Goal: Communication & Community: Ask a question

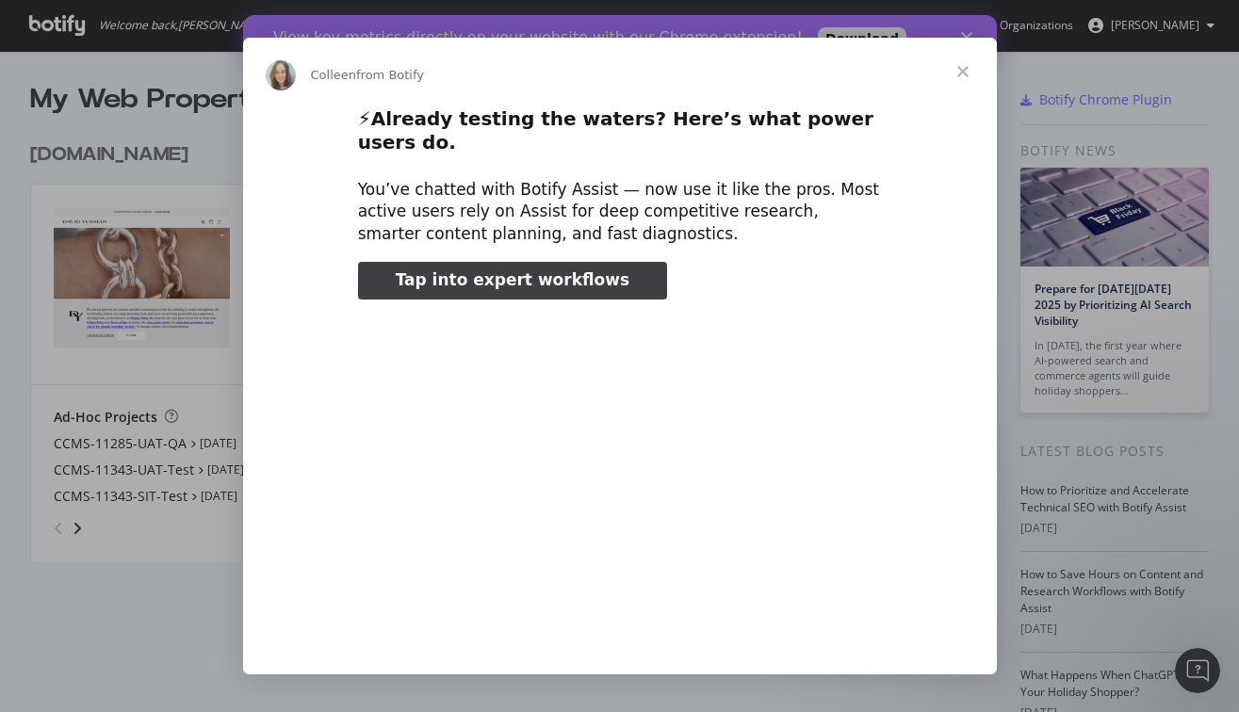
click at [962, 69] on span "Close" at bounding box center [963, 72] width 68 height 68
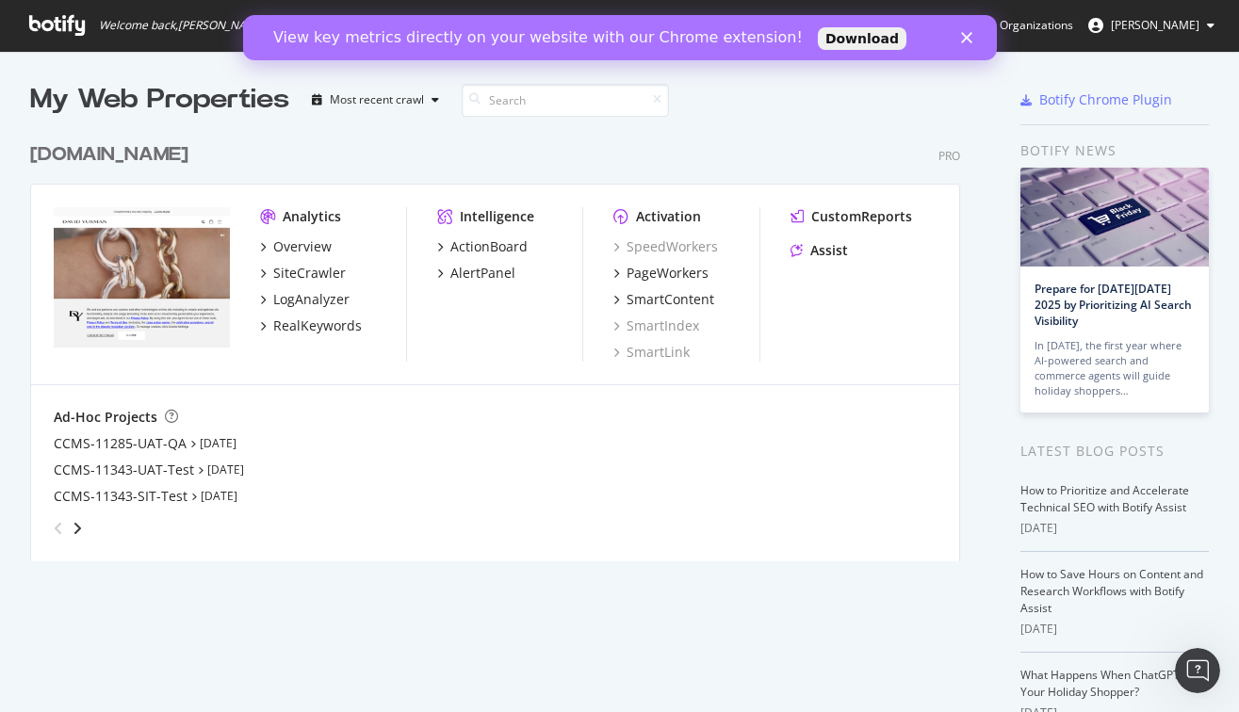
click at [962, 37] on icon "Close" at bounding box center [965, 37] width 11 height 11
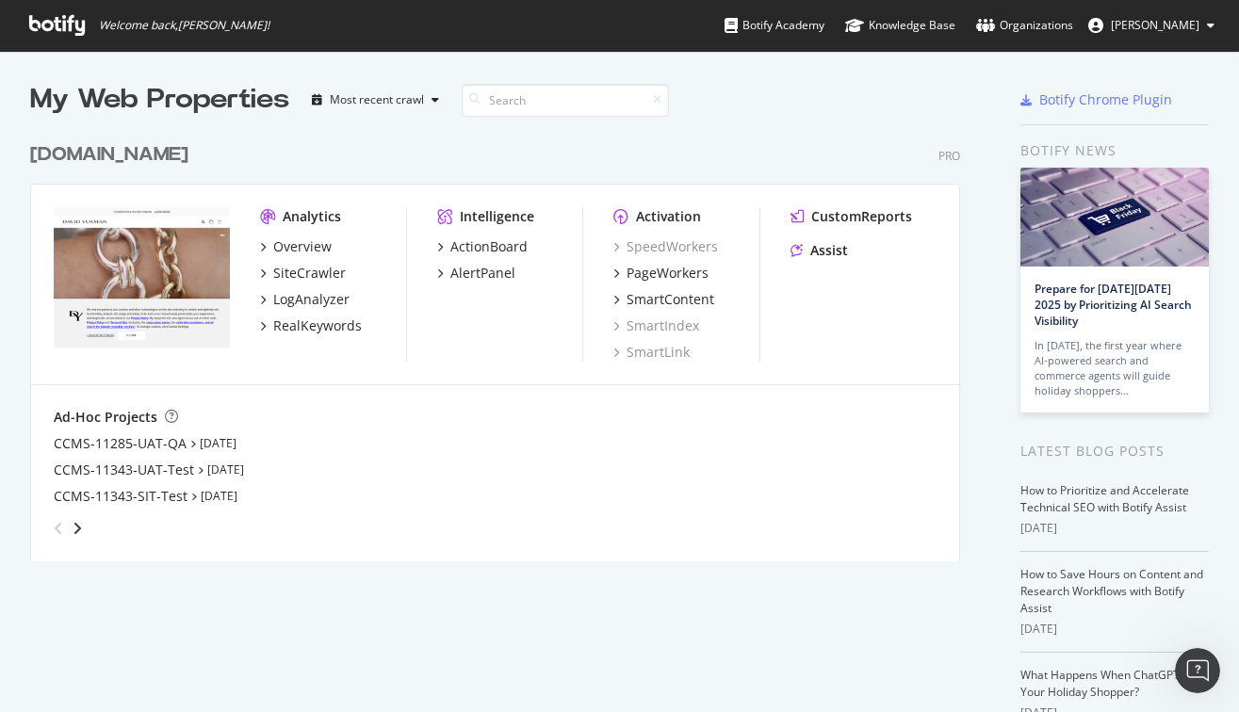
click at [44, 18] on icon at bounding box center [57, 25] width 56 height 21
click at [824, 24] on div "Botify Academy" at bounding box center [774, 25] width 100 height 19
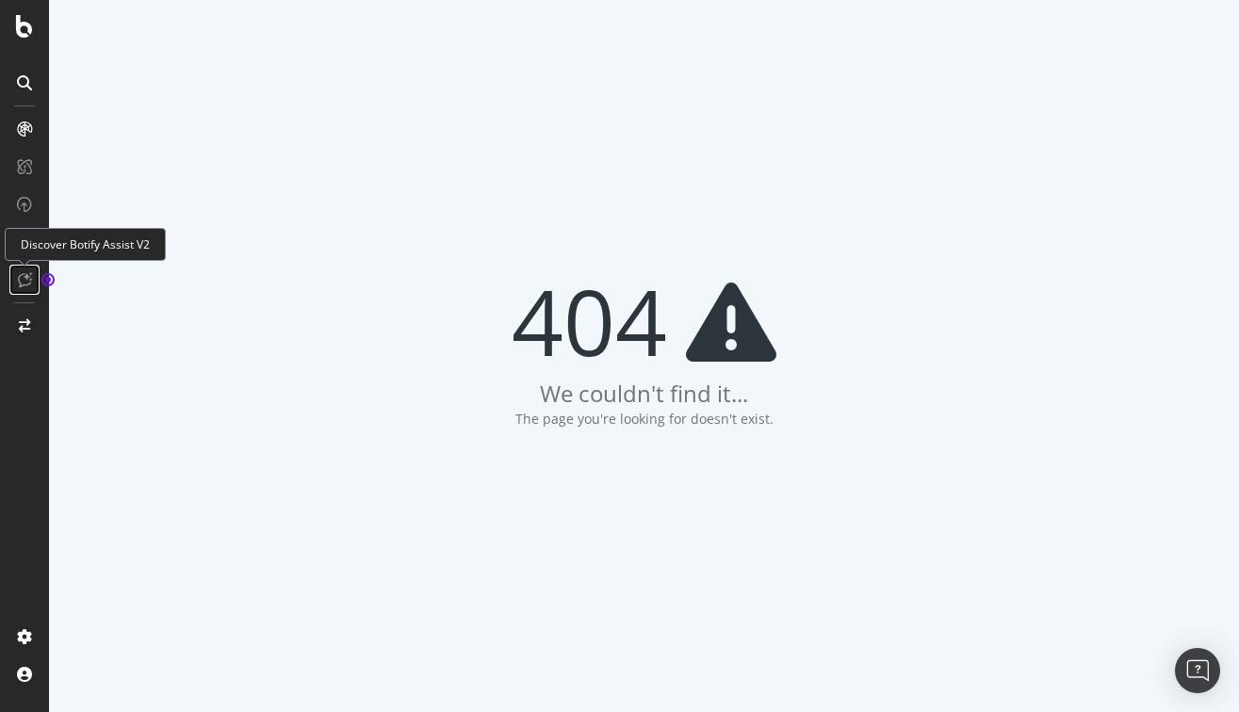
click at [28, 278] on icon at bounding box center [25, 279] width 14 height 15
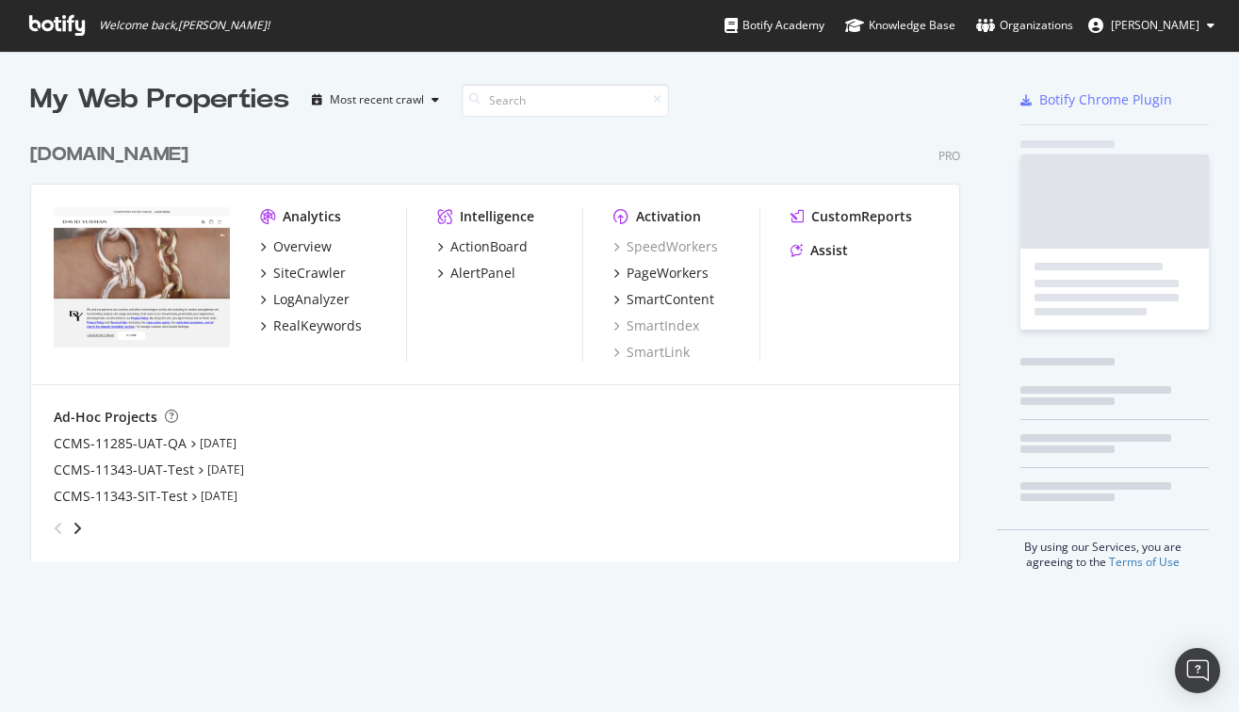
scroll to position [443, 945]
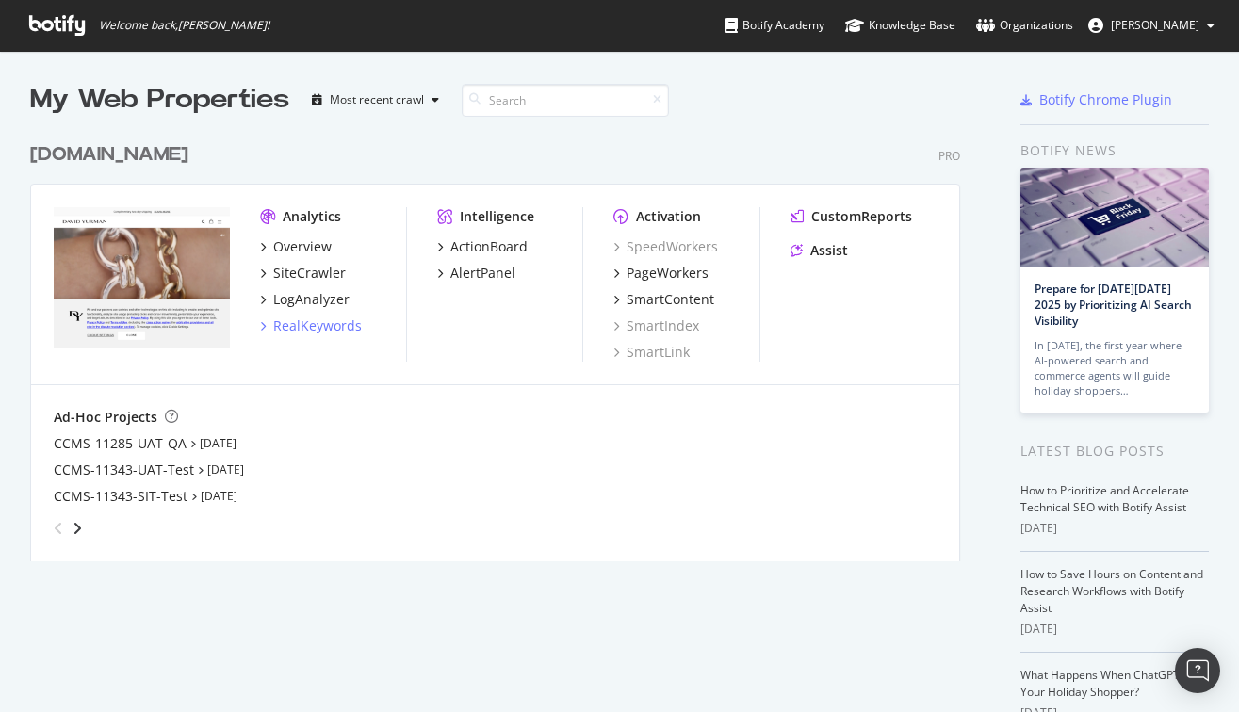
click at [316, 318] on div "RealKeywords" at bounding box center [317, 326] width 89 height 19
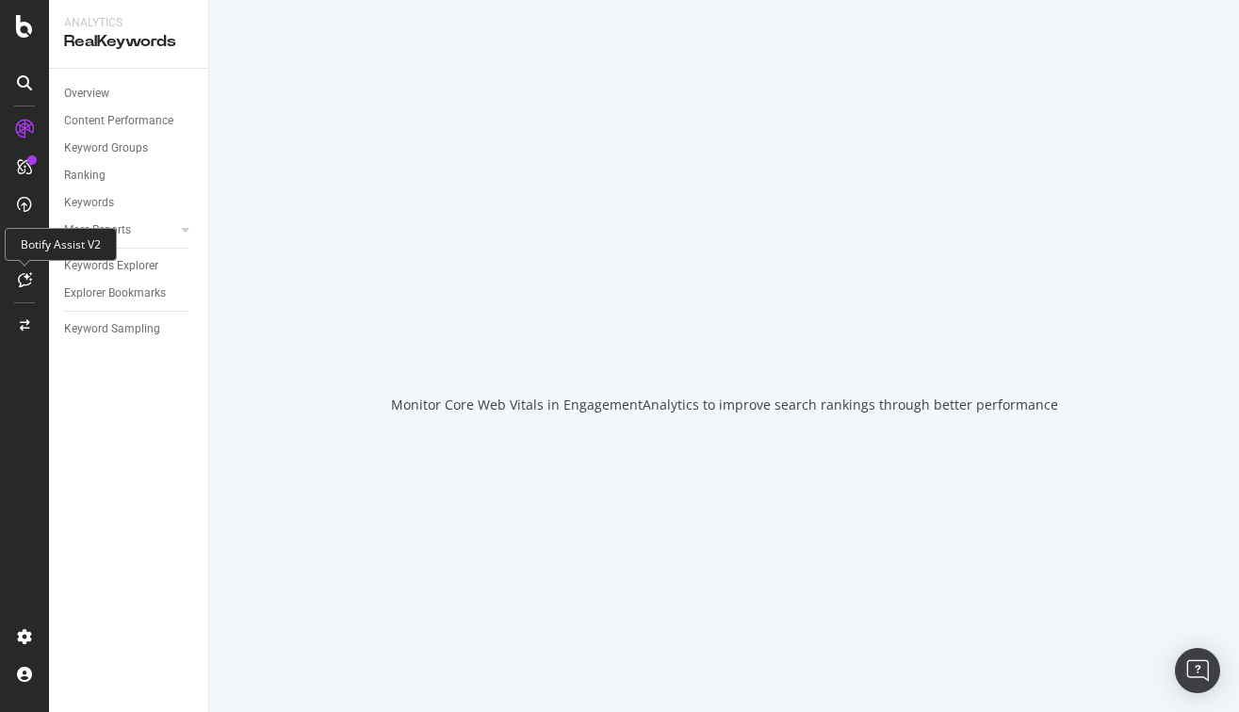
click at [23, 277] on icon at bounding box center [25, 279] width 14 height 15
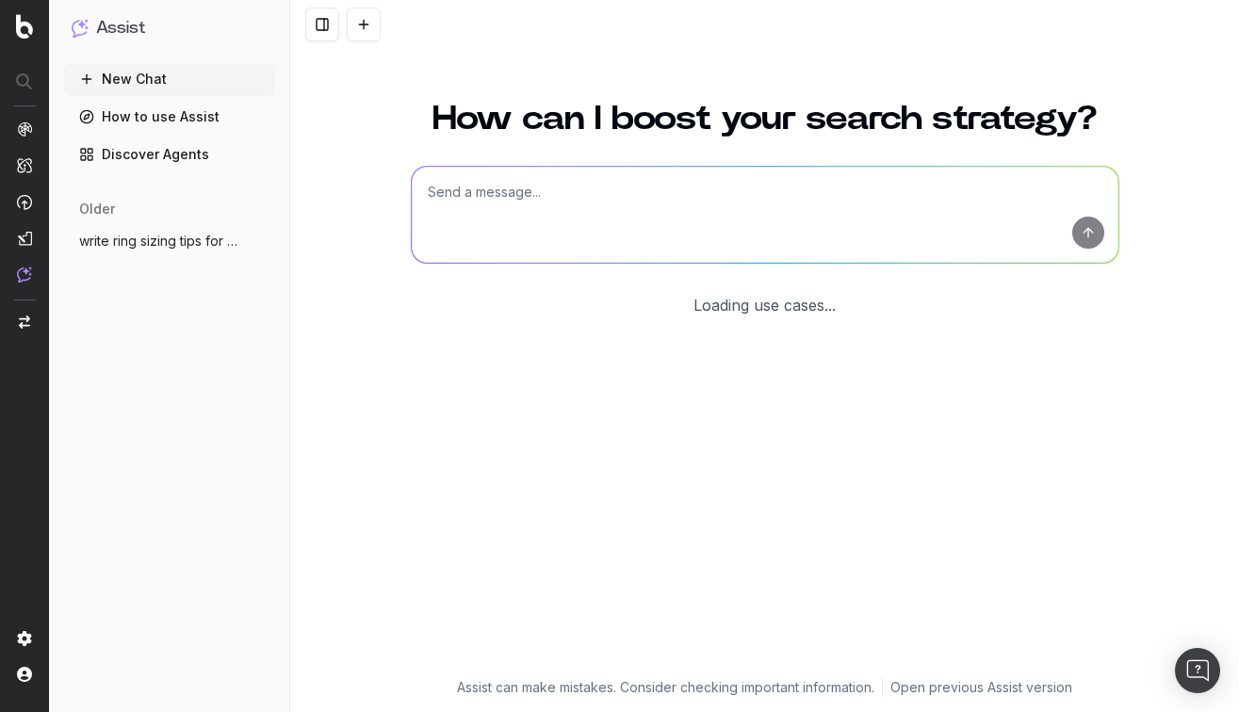
scroll to position [19, 0]
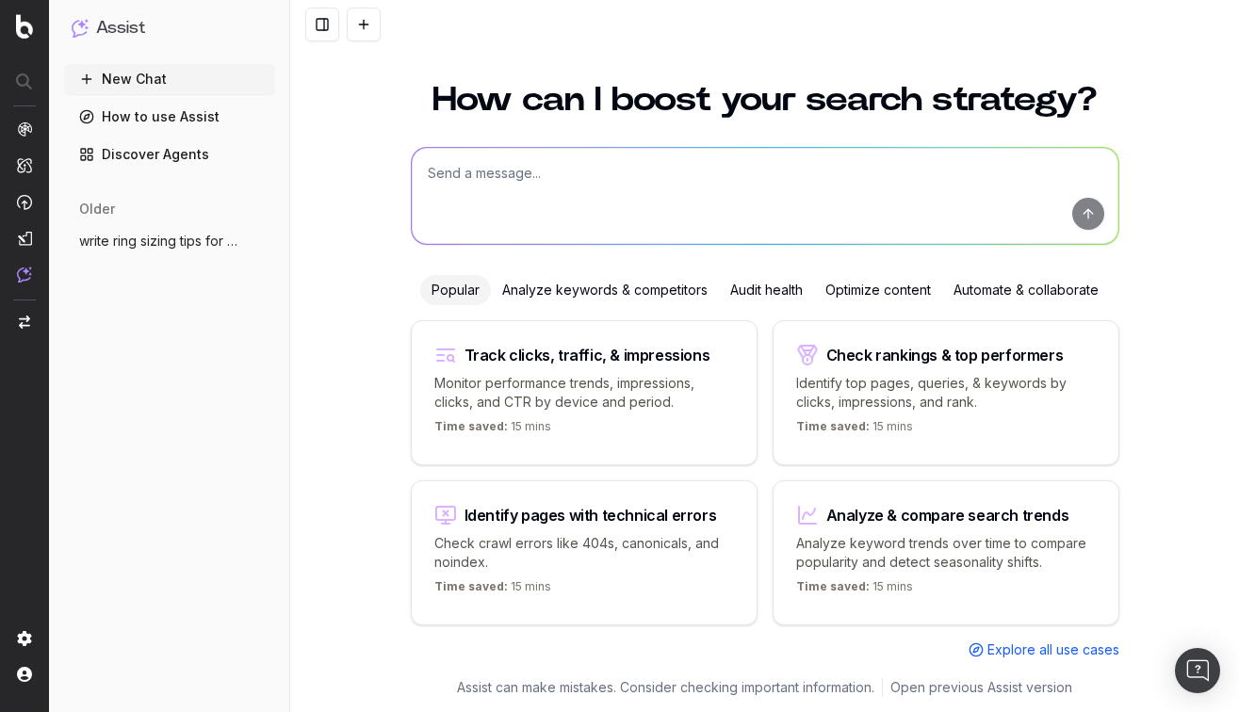
click at [488, 173] on textarea at bounding box center [765, 196] width 706 height 96
click at [860, 294] on div "Optimize content" at bounding box center [878, 290] width 128 height 30
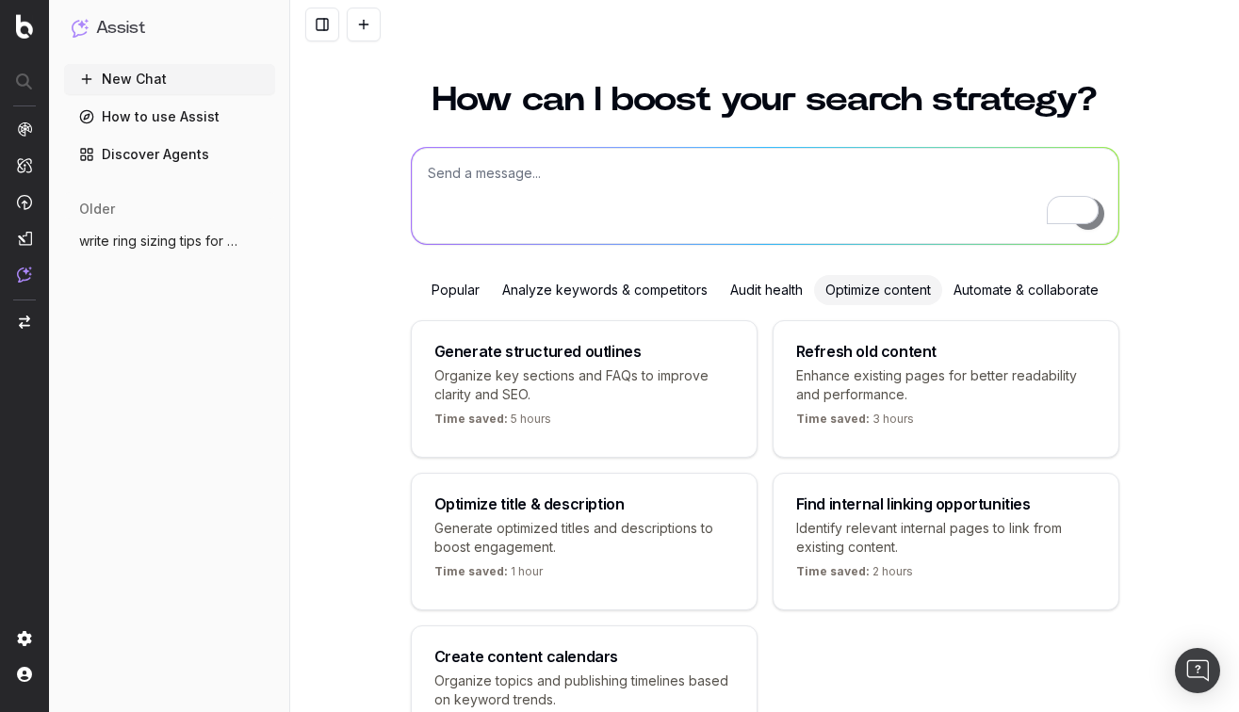
scroll to position [179, 0]
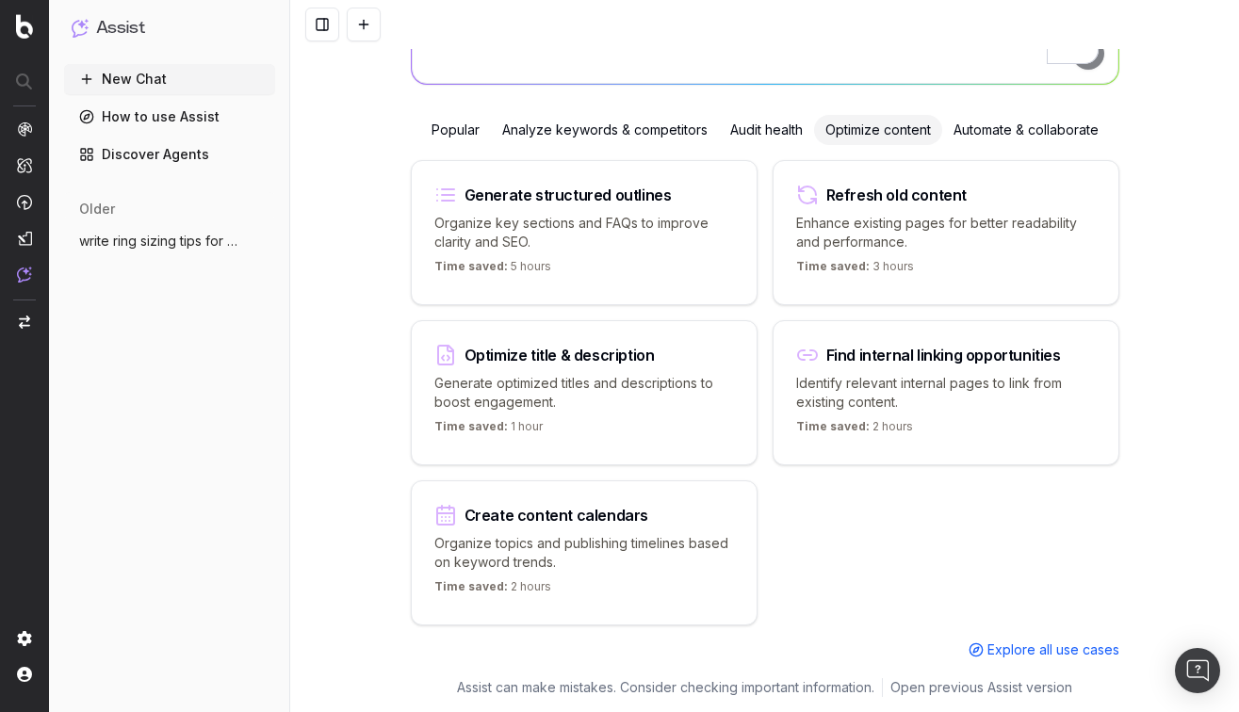
click at [518, 513] on div "Create content calendars" at bounding box center [556, 515] width 184 height 15
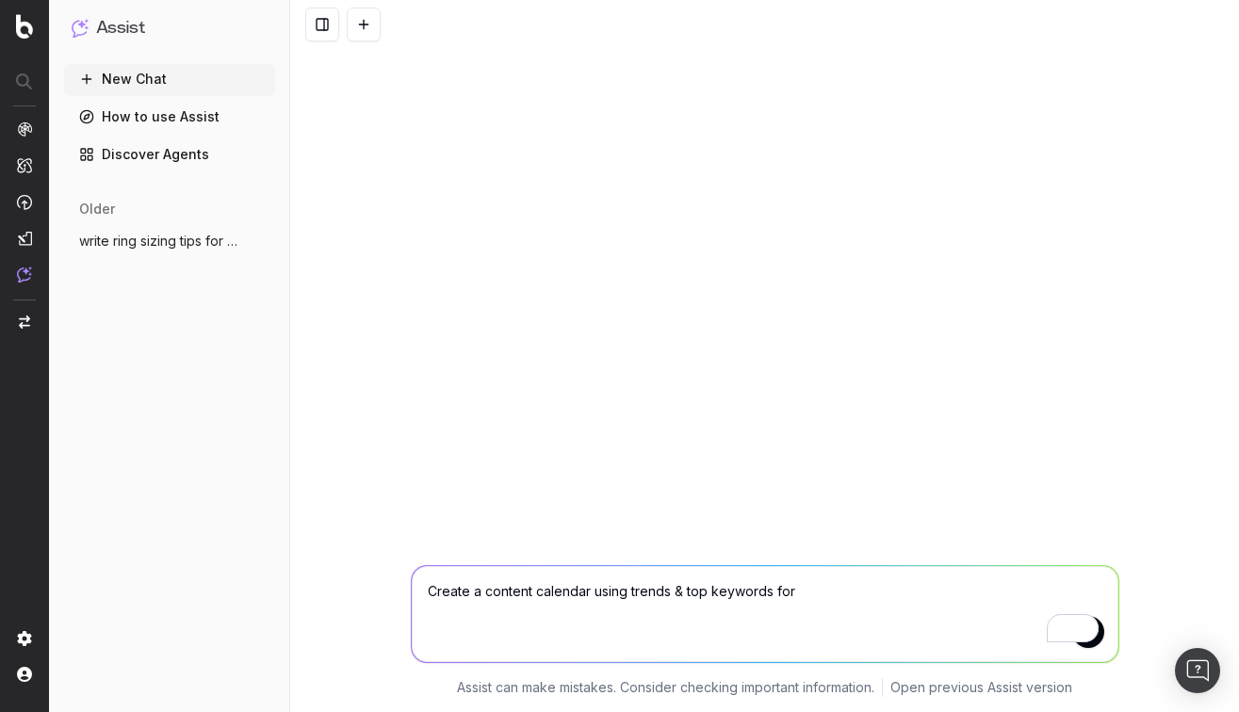
scroll to position [0, 0]
type textarea "Create a content calendar using trends & top keywords for men's jewelry"
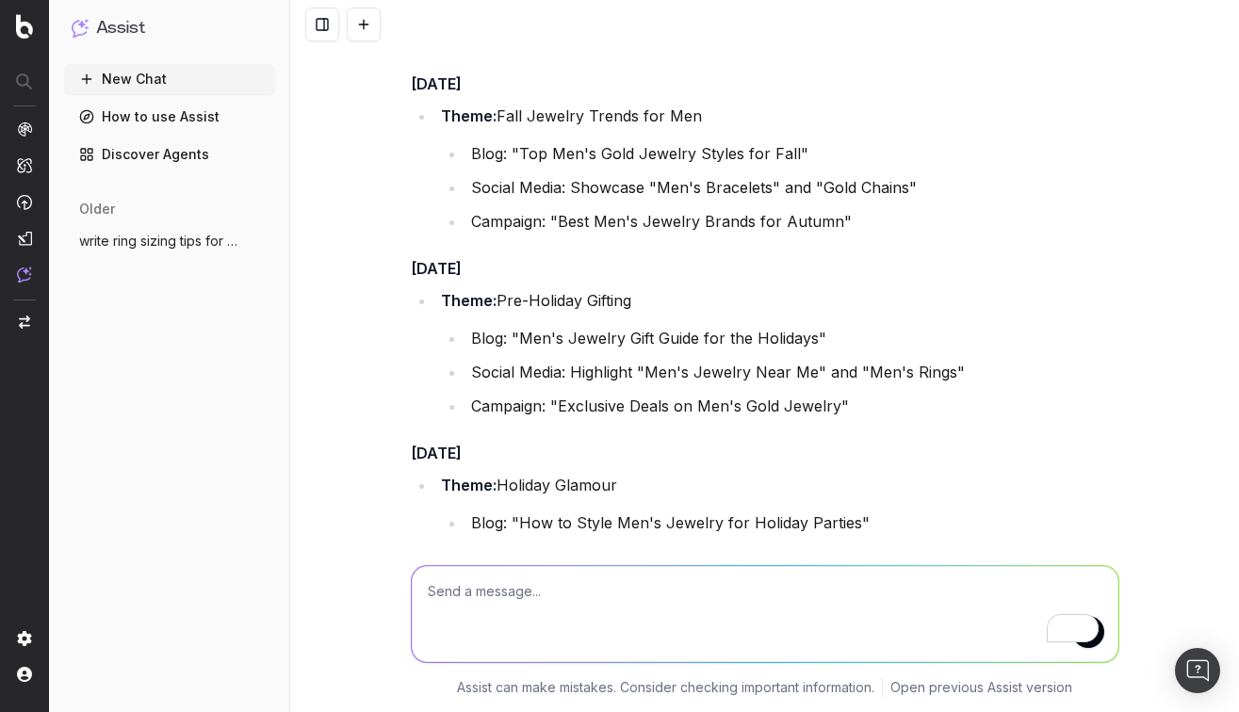
scroll to position [249, 0]
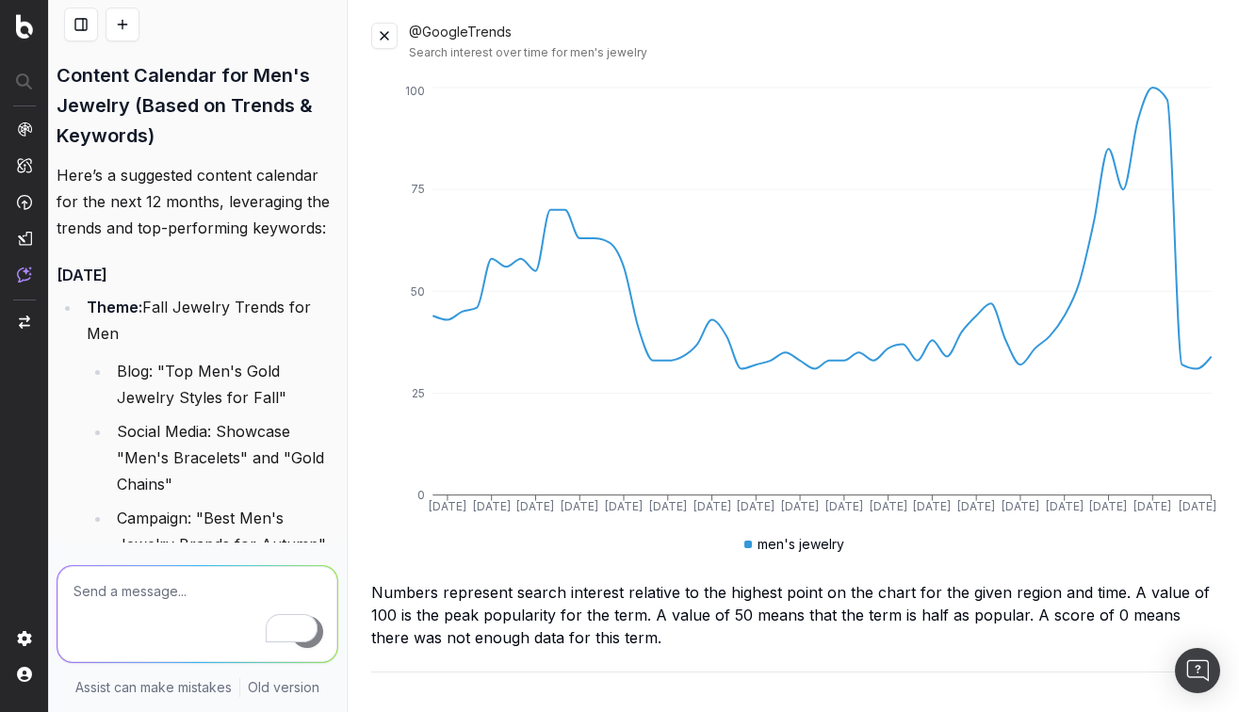
click at [388, 36] on button at bounding box center [384, 36] width 26 height 26
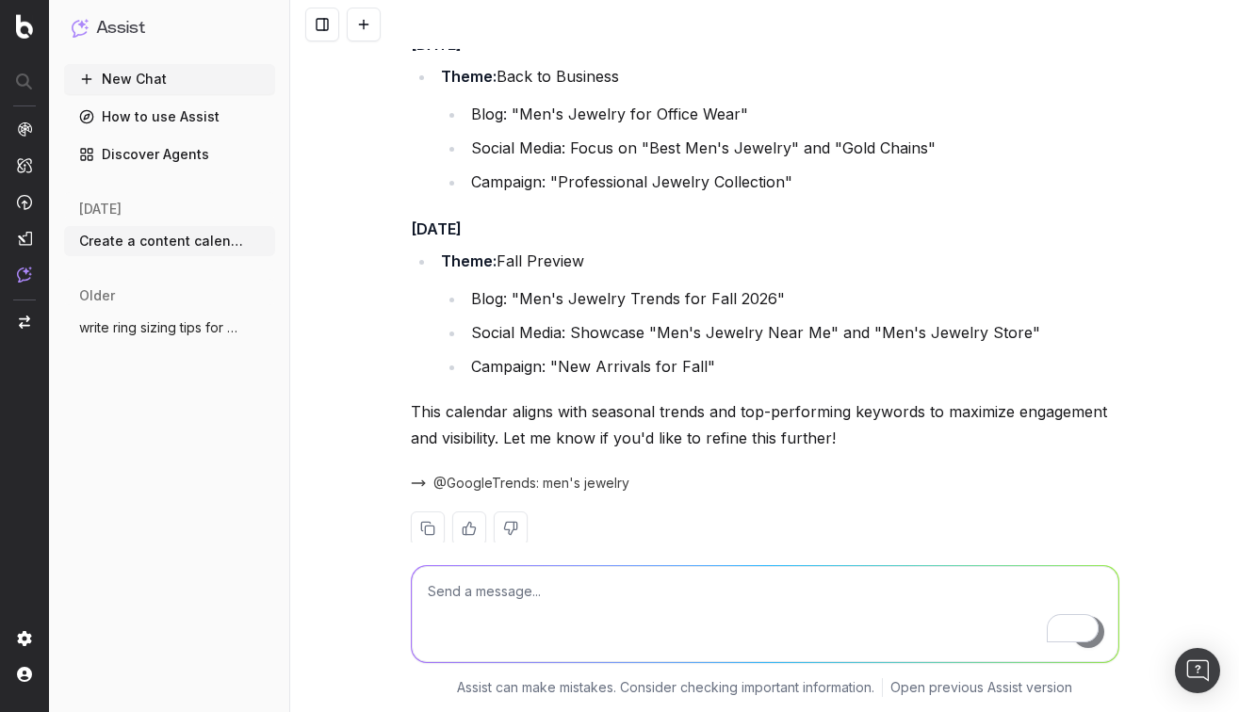
scroll to position [2167, 0]
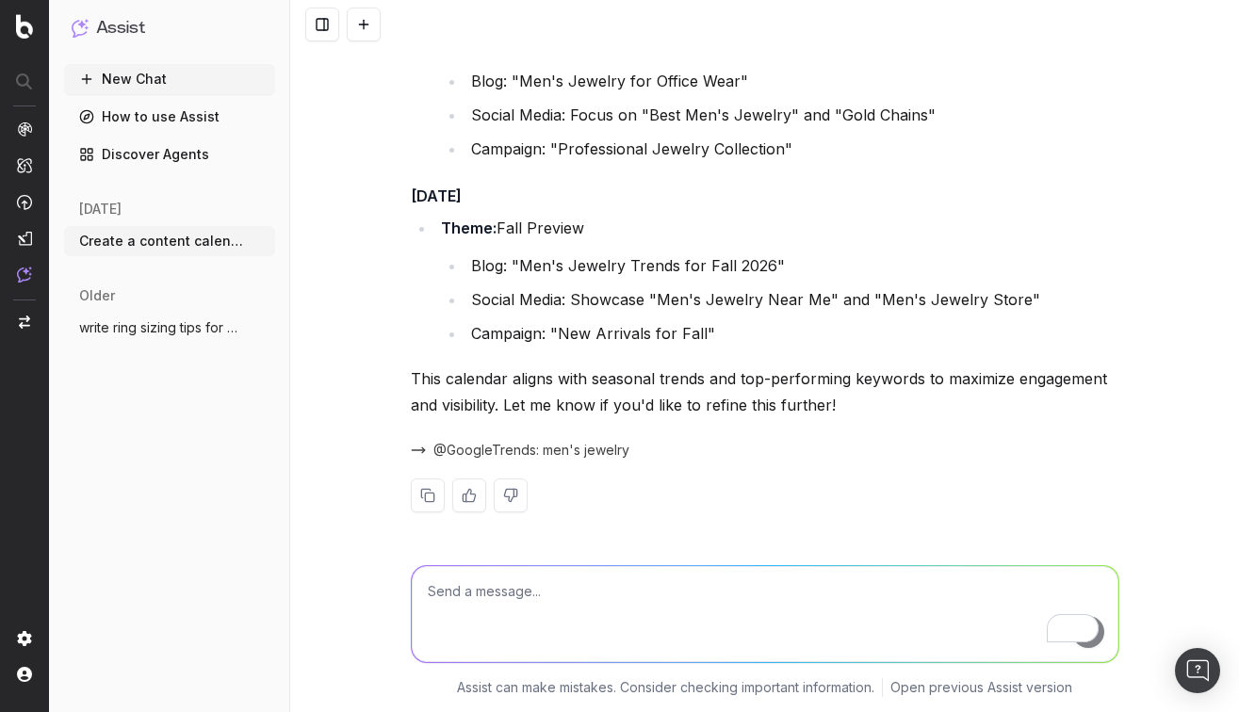
click at [464, 593] on textarea "To enrich screen reader interactions, please activate Accessibility in Grammarl…" at bounding box center [765, 614] width 706 height 96
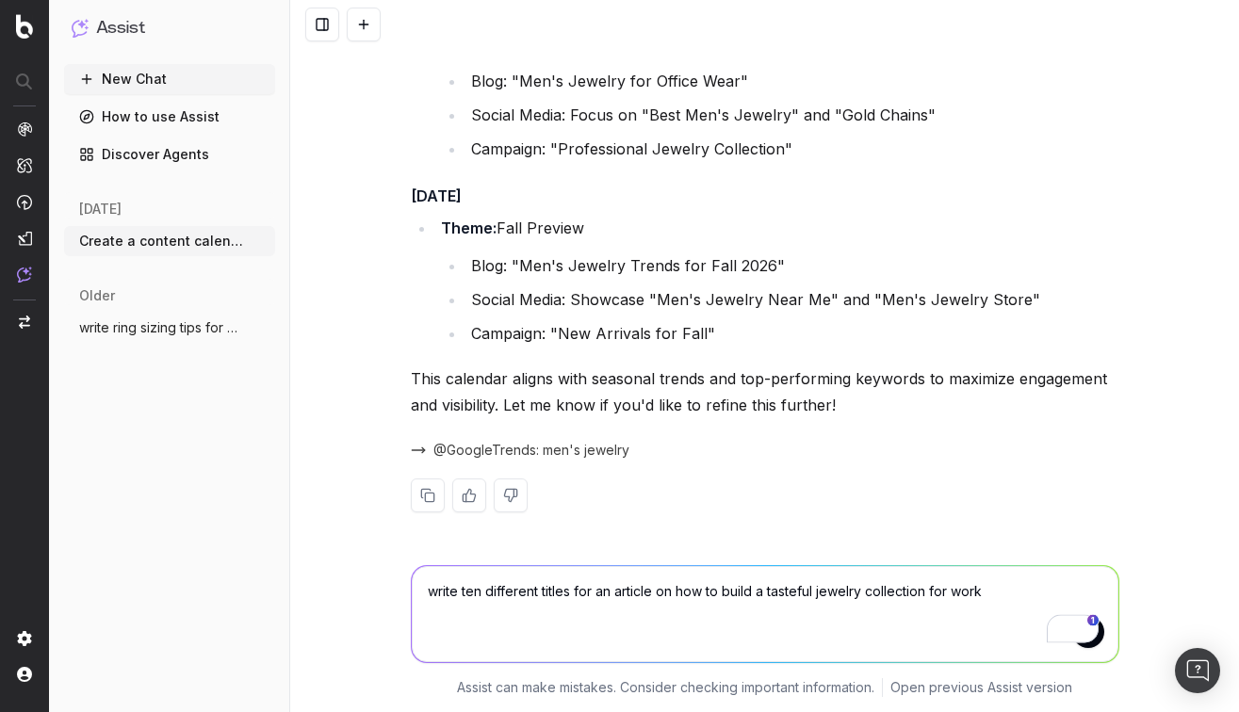
type textarea "write ten different titles for an article on how to build a tasteful jewelry co…"
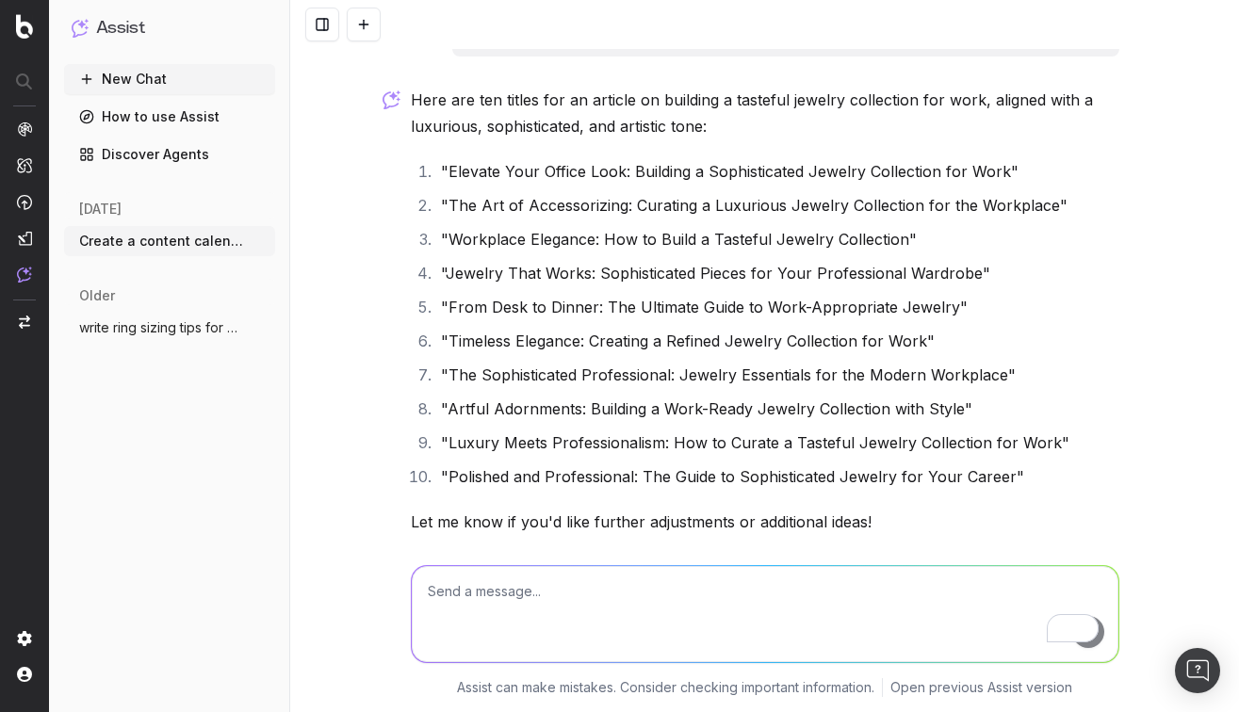
scroll to position [2803, 0]
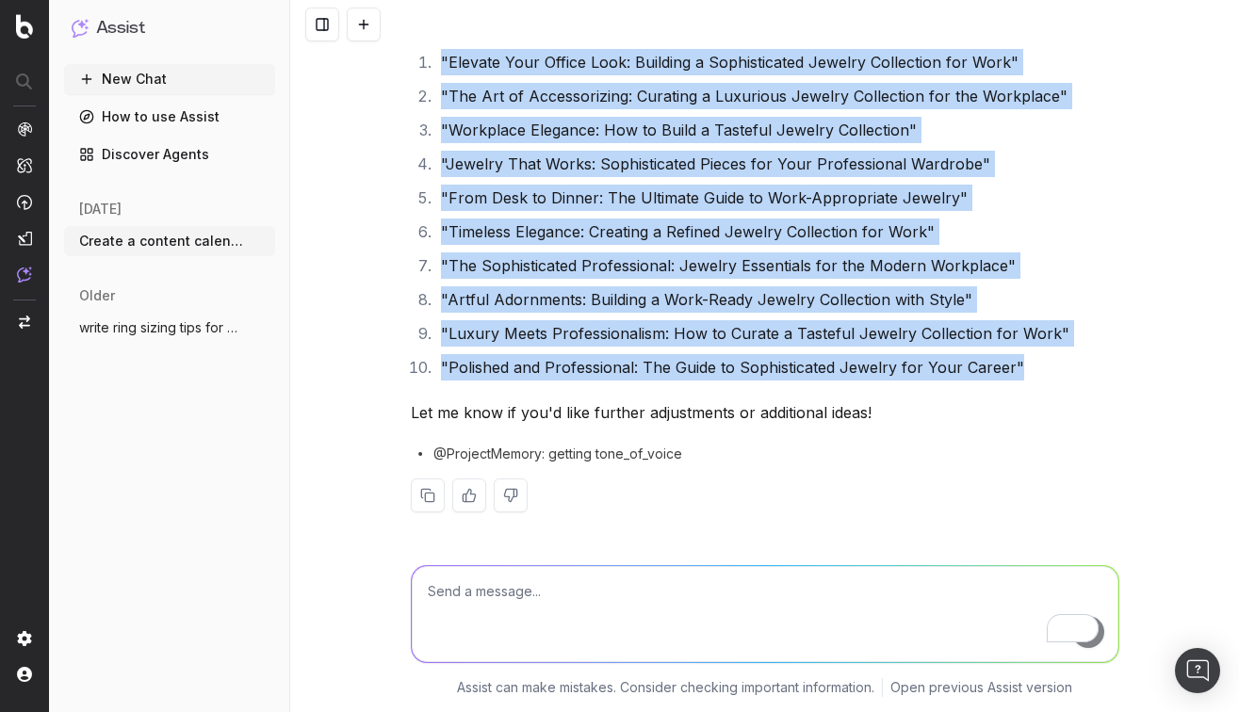
drag, startPoint x: 1033, startPoint y: 372, endPoint x: 441, endPoint y: 56, distance: 671.8
click at [441, 56] on ol ""Elevate Your Office Look: Building a Sophisticated Jewelry Collection for Work…" at bounding box center [765, 215] width 708 height 332
copy ol ""Elevate Your Office Look: Building a Sophisticated Jewelry Collection for Work…"
click at [623, 238] on li ""Timeless Elegance: Creating a Refined Jewelry Collection for Work"" at bounding box center [777, 232] width 684 height 26
drag, startPoint x: 1030, startPoint y: 366, endPoint x: 438, endPoint y: 65, distance: 663.9
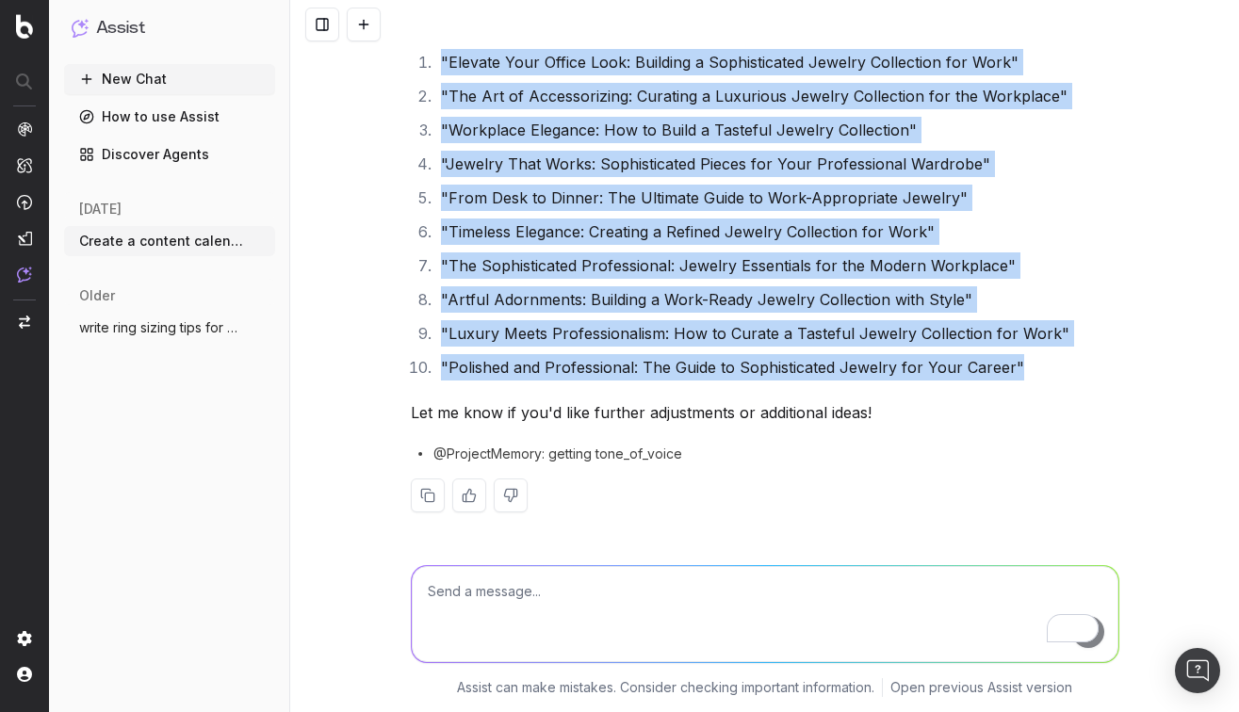
click at [438, 65] on ol ""Elevate Your Office Look: Building a Sophisticated Jewelry Collection for Work…" at bounding box center [765, 215] width 708 height 332
copy ol ""Elevate Your Office Look: Building a Sophisticated Jewelry Collection for Work…"
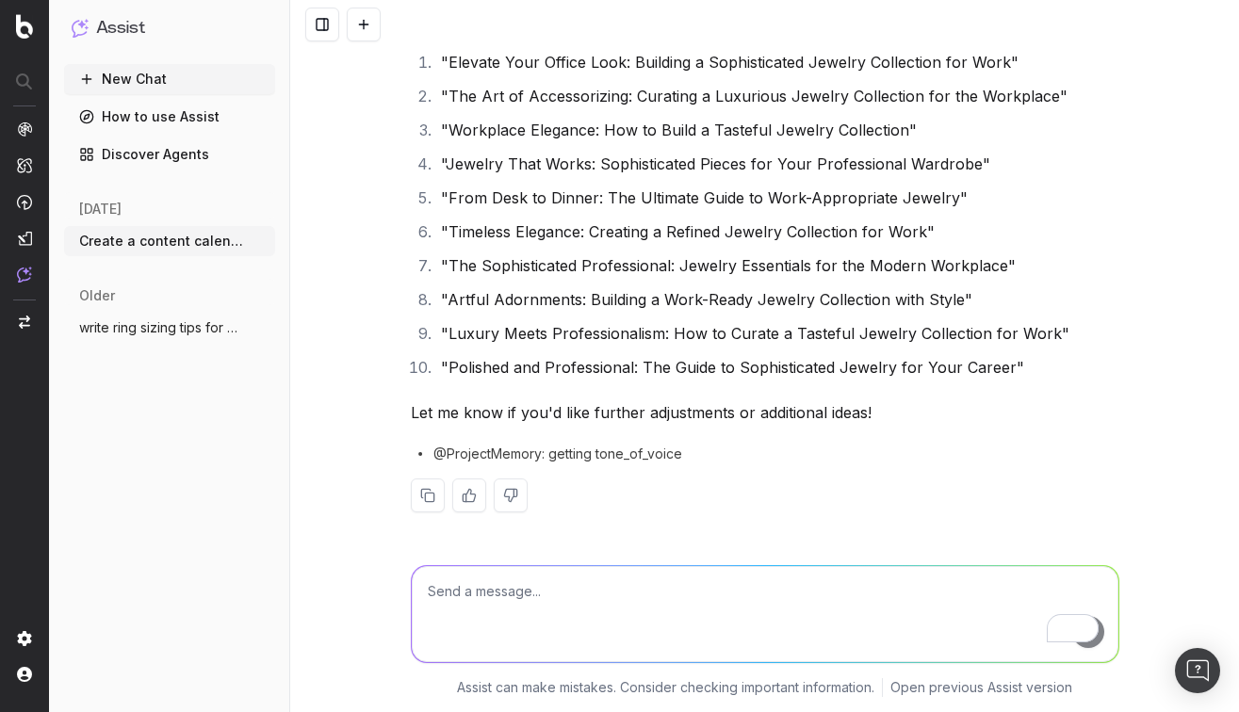
click at [467, 588] on textarea "To enrich screen reader interactions, please activate Accessibility in Grammarl…" at bounding box center [765, 614] width 706 height 96
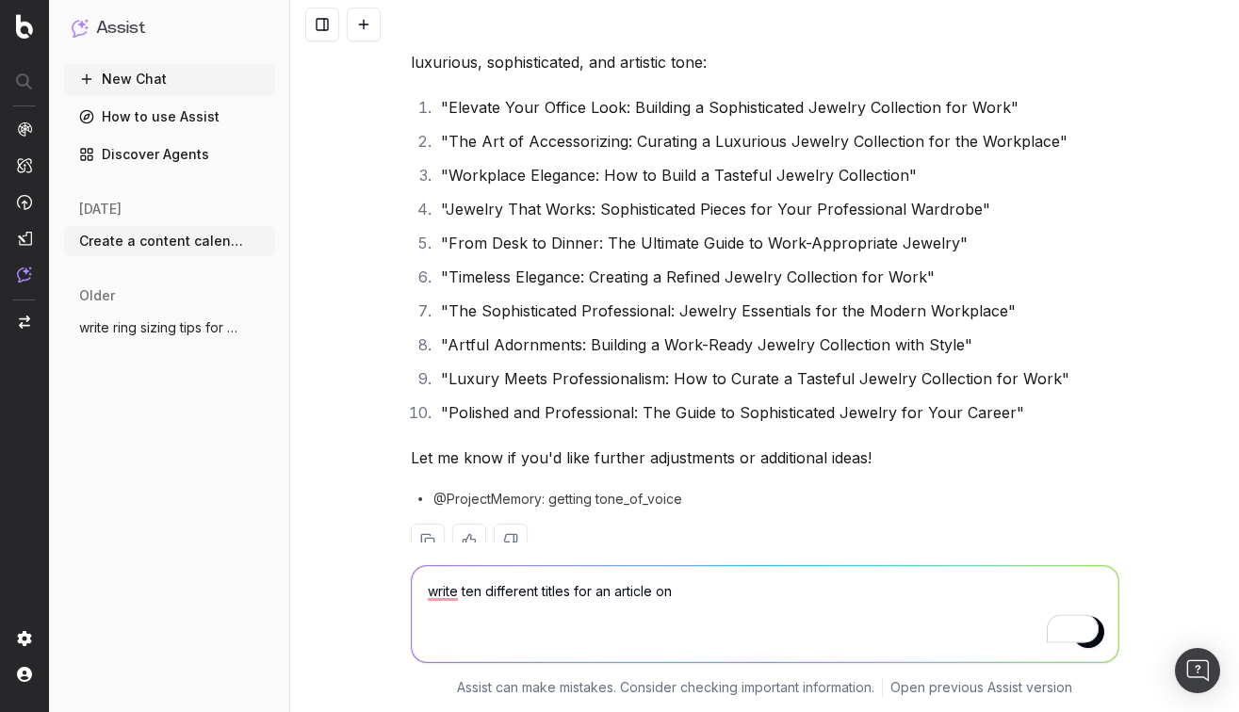
scroll to position [2767, 0]
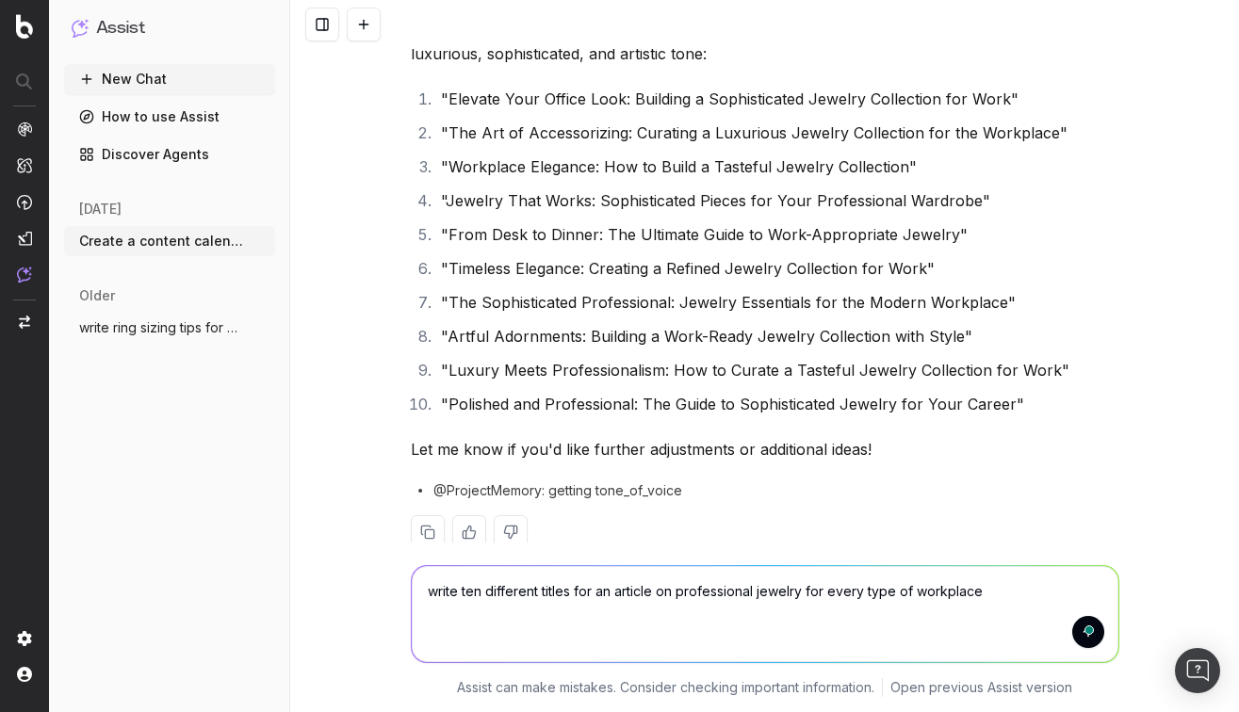
type textarea "write ten different titles for an article on professional jewelry for every typ…"
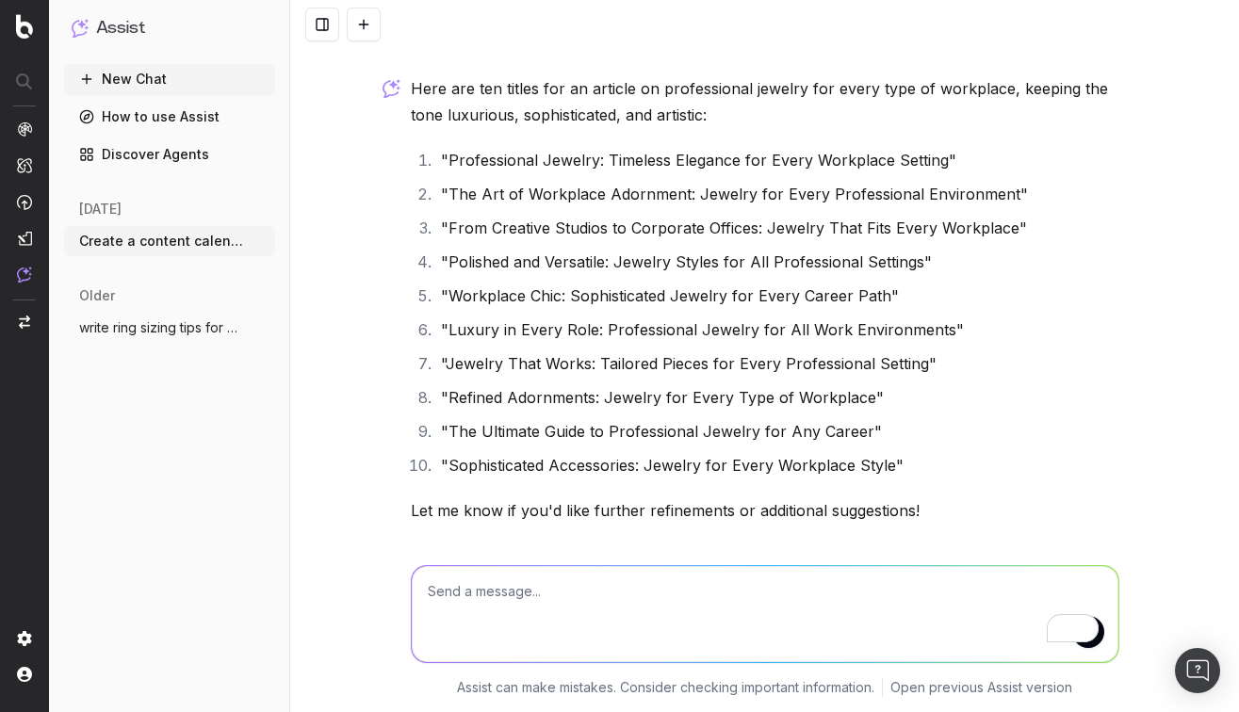
scroll to position [3406, 0]
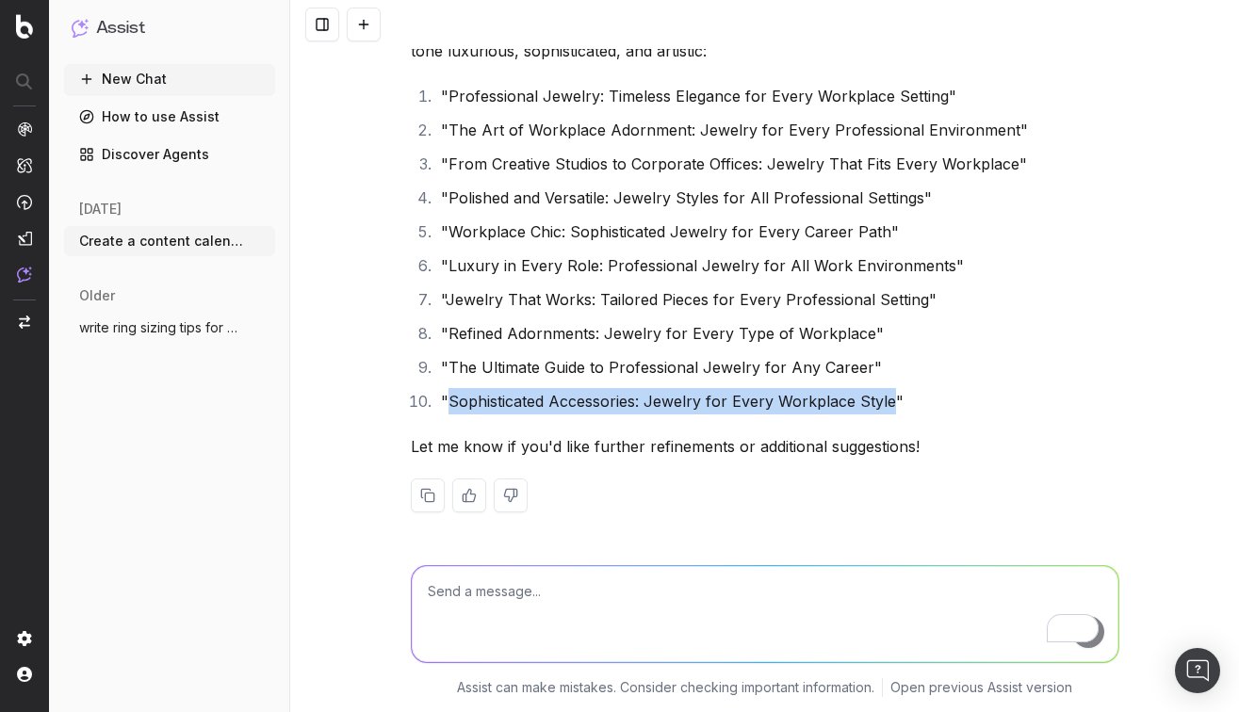
drag, startPoint x: 890, startPoint y: 399, endPoint x: 450, endPoint y: 406, distance: 440.0
click at [450, 406] on li ""Sophisticated Accessories: Jewelry for Every Workplace Style"" at bounding box center [777, 401] width 684 height 26
copy li "Sophisticated Accessories: Jewelry for Every Workplace Style"
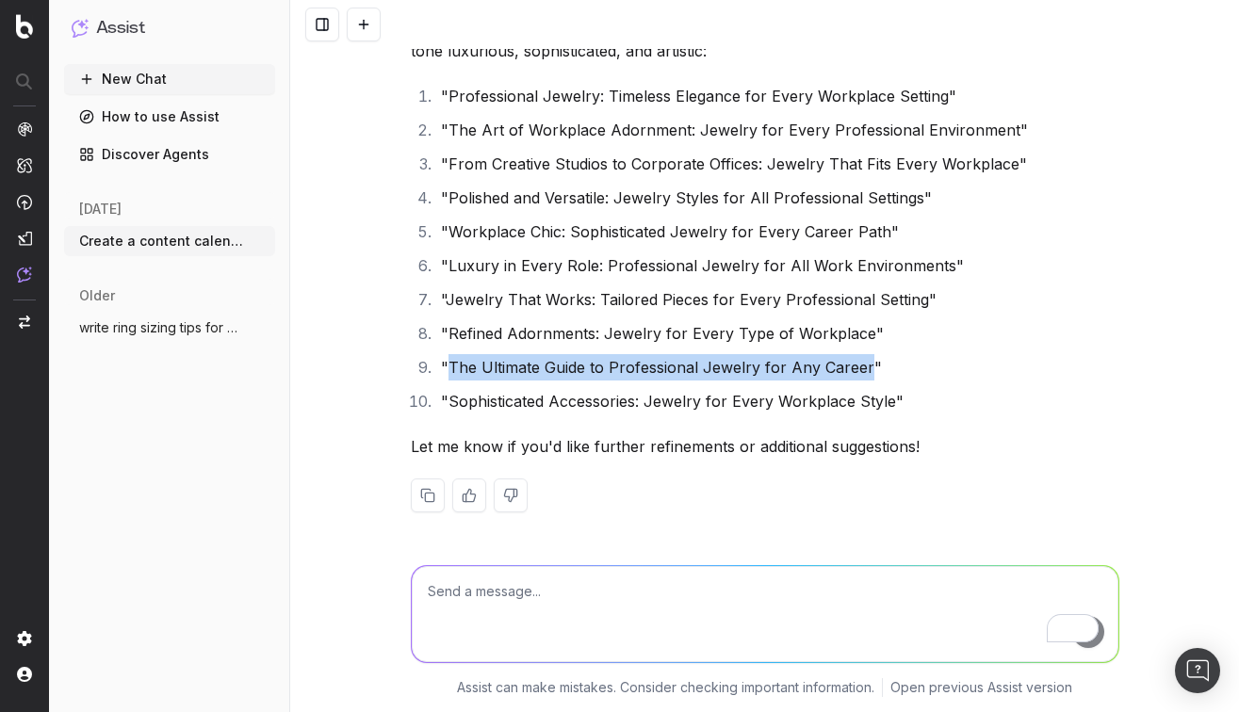
drag, startPoint x: 862, startPoint y: 370, endPoint x: 450, endPoint y: 367, distance: 411.7
click at [450, 367] on li ""The Ultimate Guide to Professional Jewelry for Any Career"" at bounding box center [777, 367] width 684 height 26
copy li "The Ultimate Guide to Professional Jewelry for Any Career"
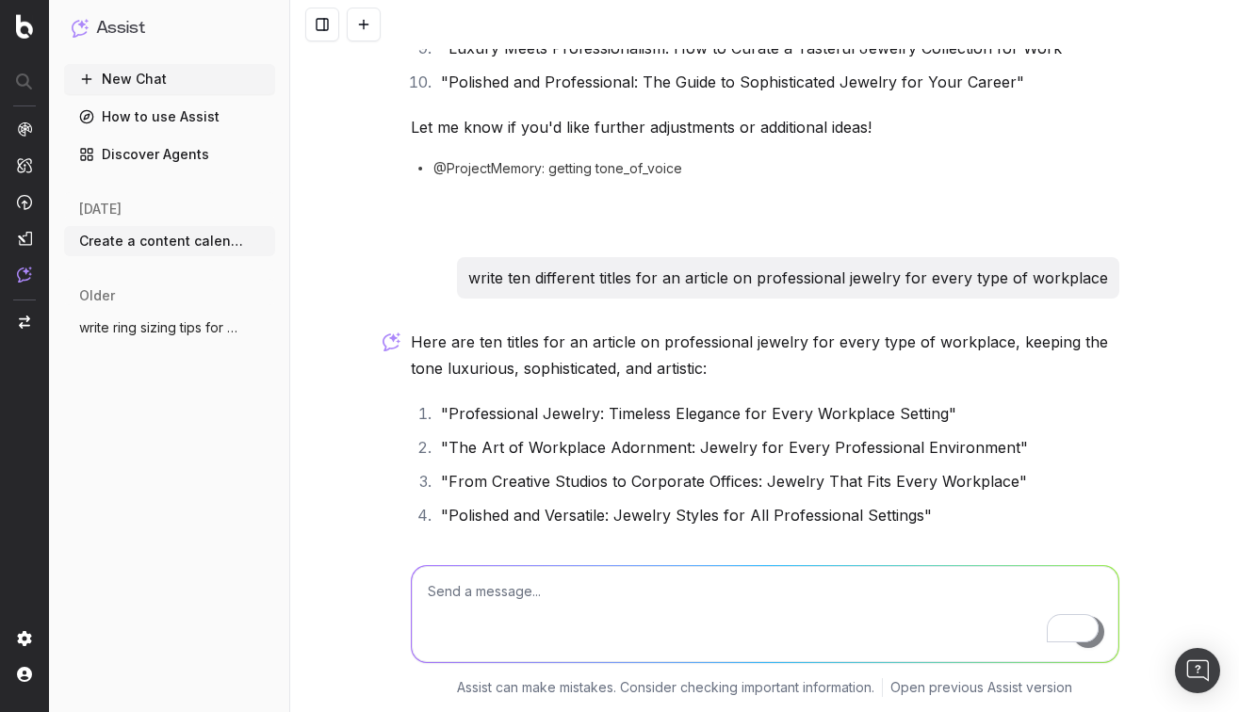
scroll to position [3091, 0]
drag, startPoint x: 473, startPoint y: 277, endPoint x: 1025, endPoint y: 292, distance: 552.2
click at [1025, 292] on div "write ten different titles for an article on professional jewelry for every typ…" at bounding box center [788, 275] width 662 height 41
copy p "write ten different titles for an article on professional jewelry for every typ…"
click at [537, 591] on textarea "To enrich screen reader interactions, please activate Accessibility in Grammarl…" at bounding box center [765, 614] width 706 height 96
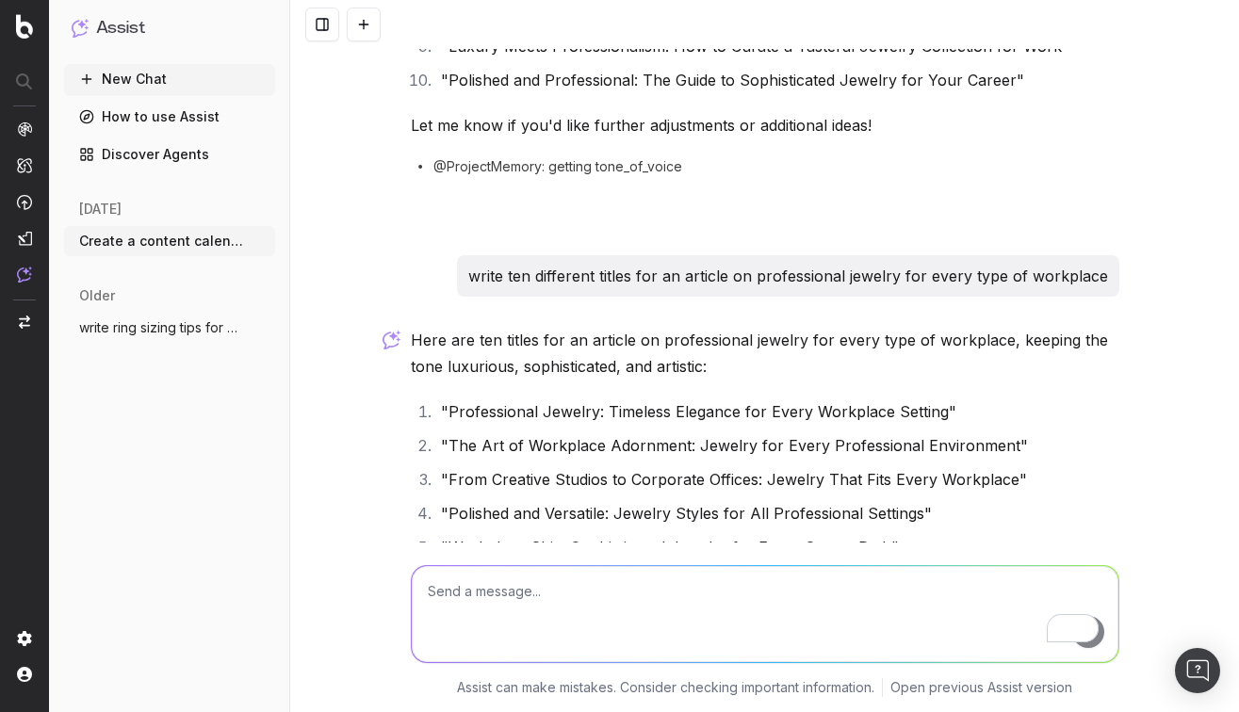
paste textarea "write ten different titles for an article on professional jewelry for every typ…"
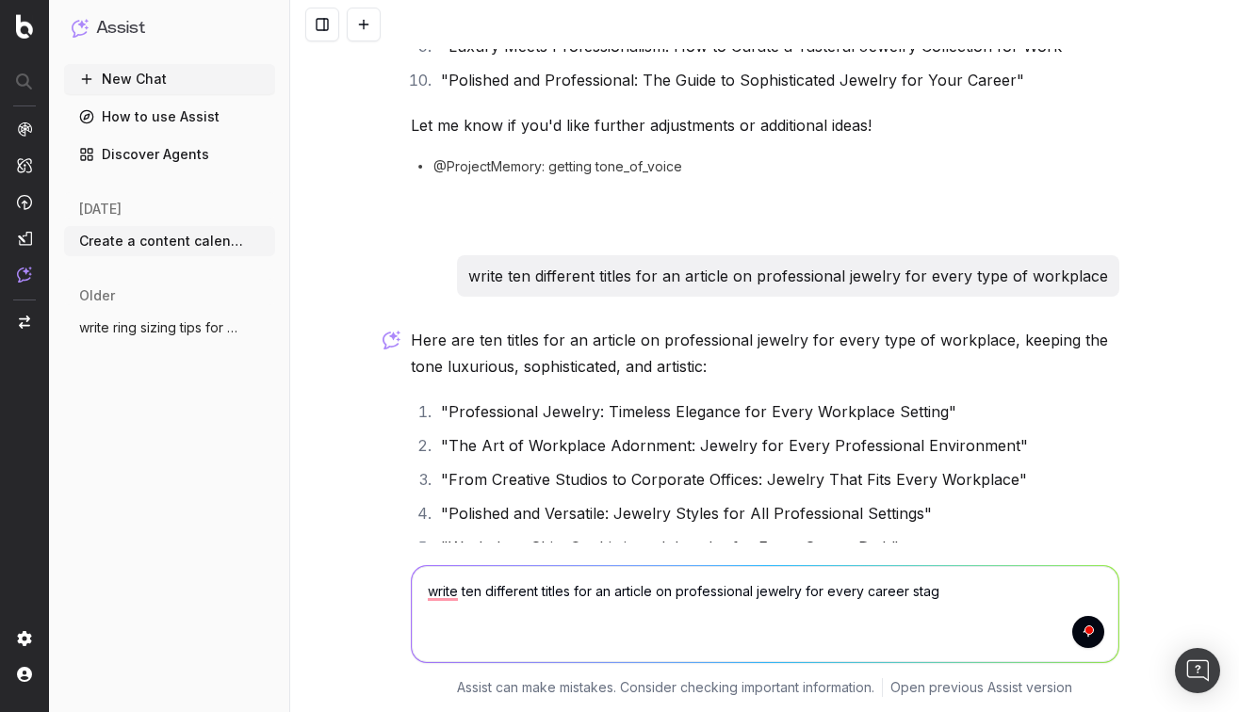
type textarea "write ten different titles for an article on professional jewelry for every car…"
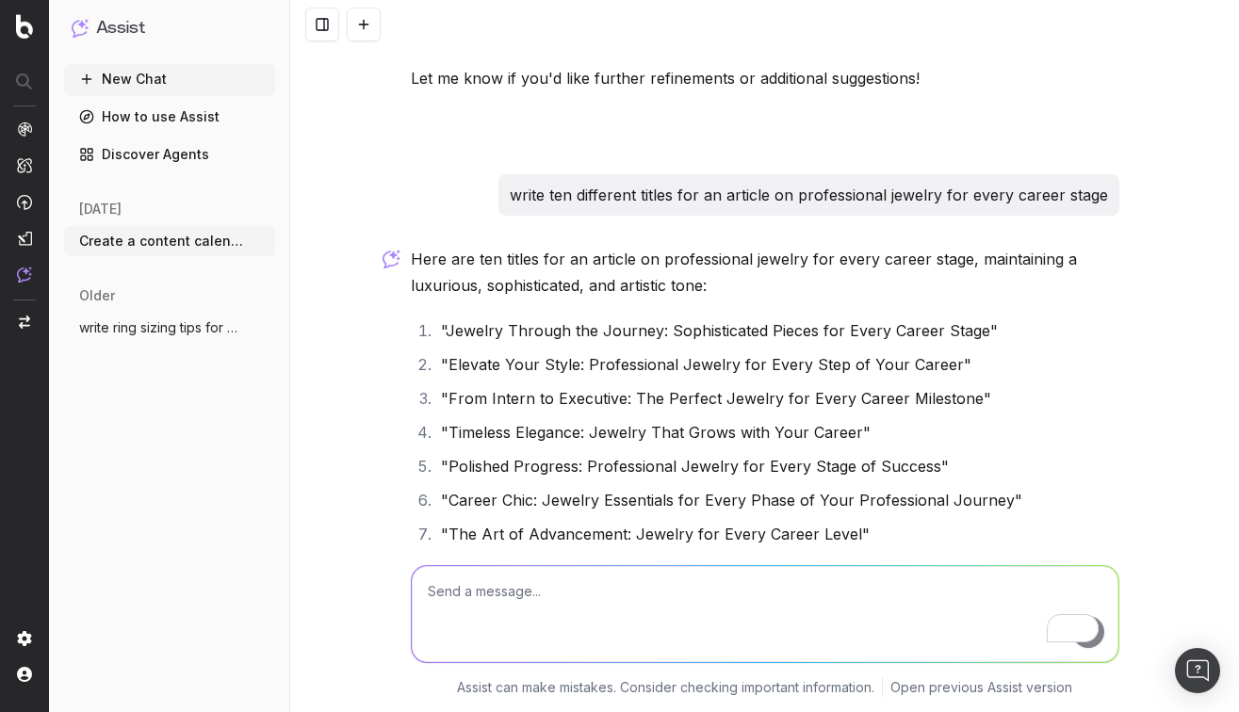
scroll to position [3760, 0]
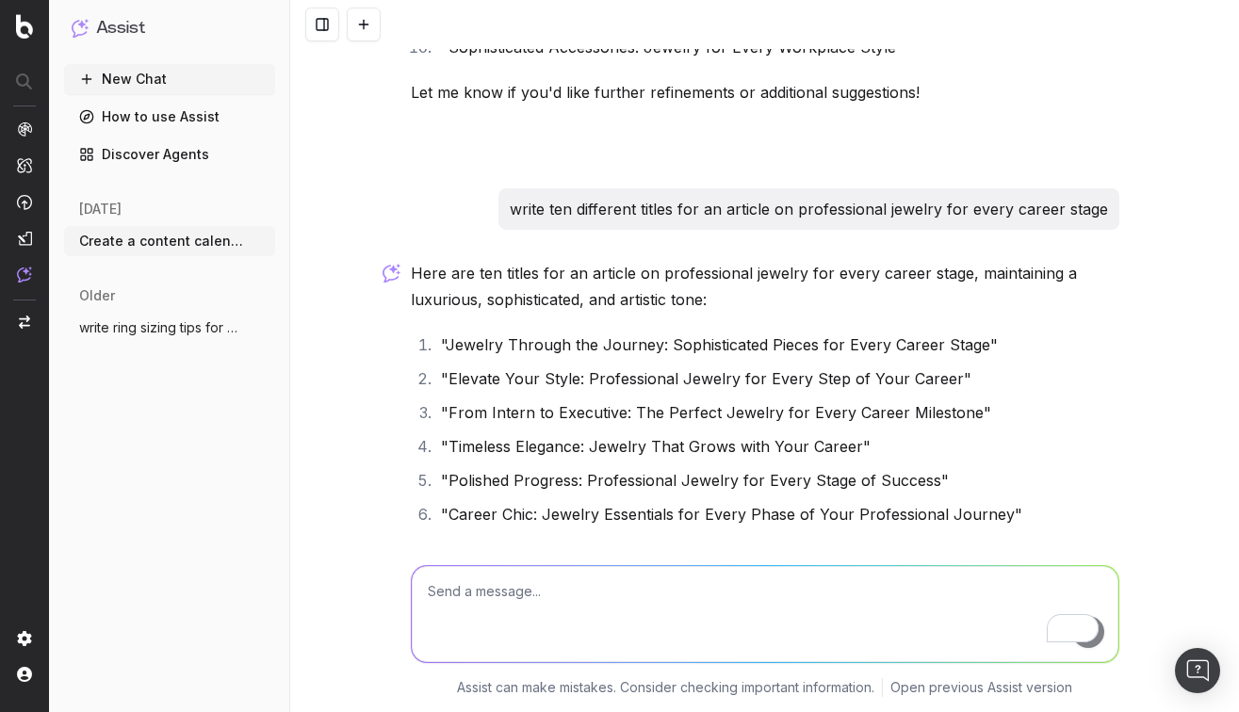
click at [607, 207] on p "write ten different titles for an article on professional jewelry for every car…" at bounding box center [809, 209] width 598 height 26
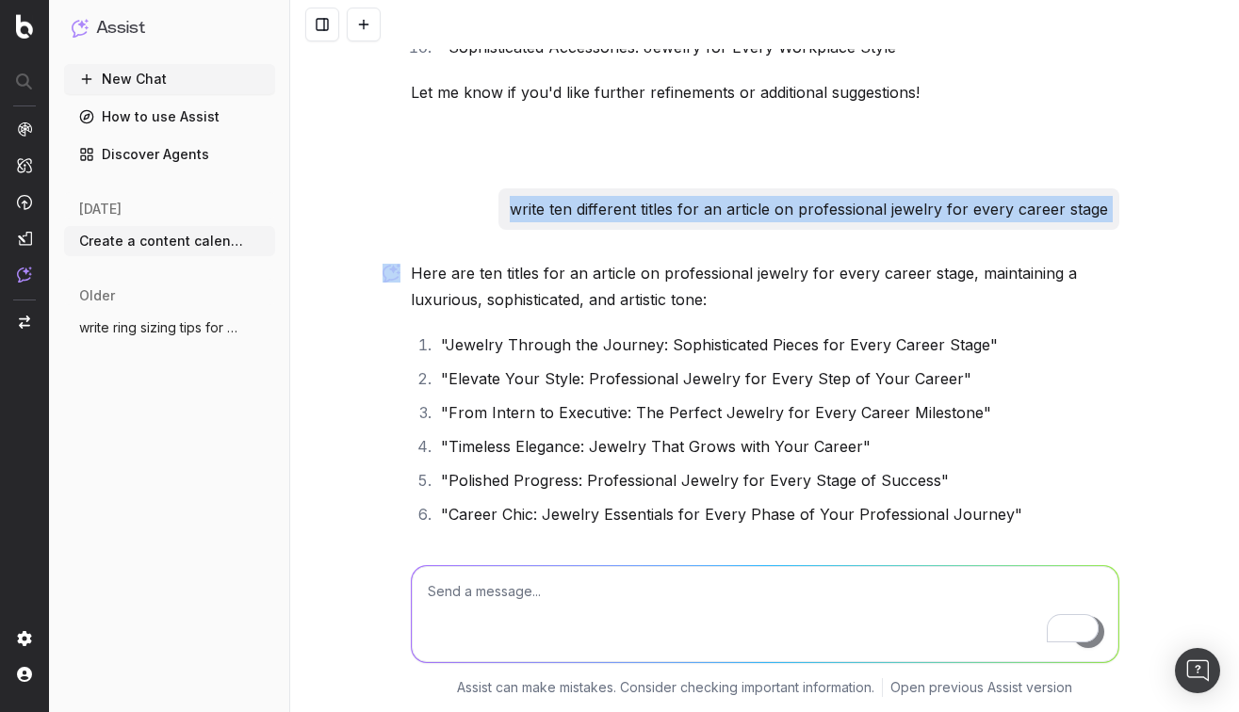
click at [607, 207] on p "write ten different titles for an article on professional jewelry for every car…" at bounding box center [809, 209] width 598 height 26
copy p "write ten different titles for an article on professional jewelry for every car…"
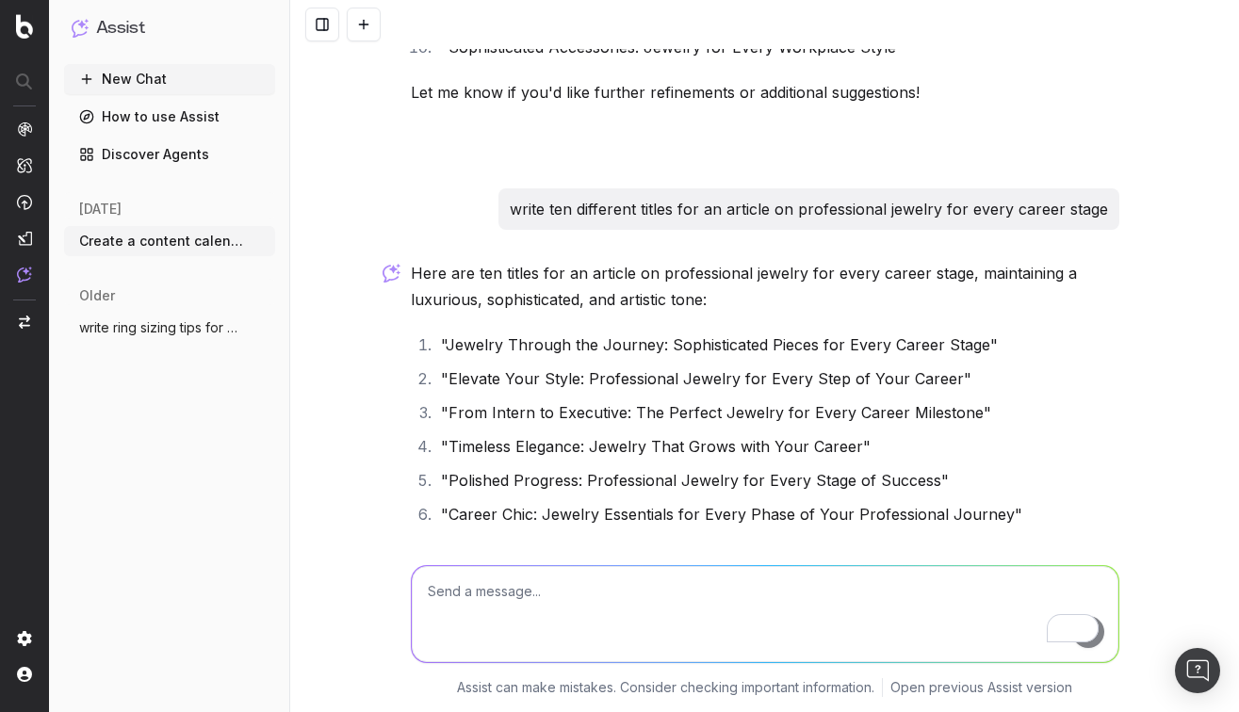
click at [550, 572] on textarea "To enrich screen reader interactions, please activate Accessibility in Grammarl…" at bounding box center [765, 614] width 706 height 96
paste textarea "write ten different titles for an article on professional jewelry for every car…"
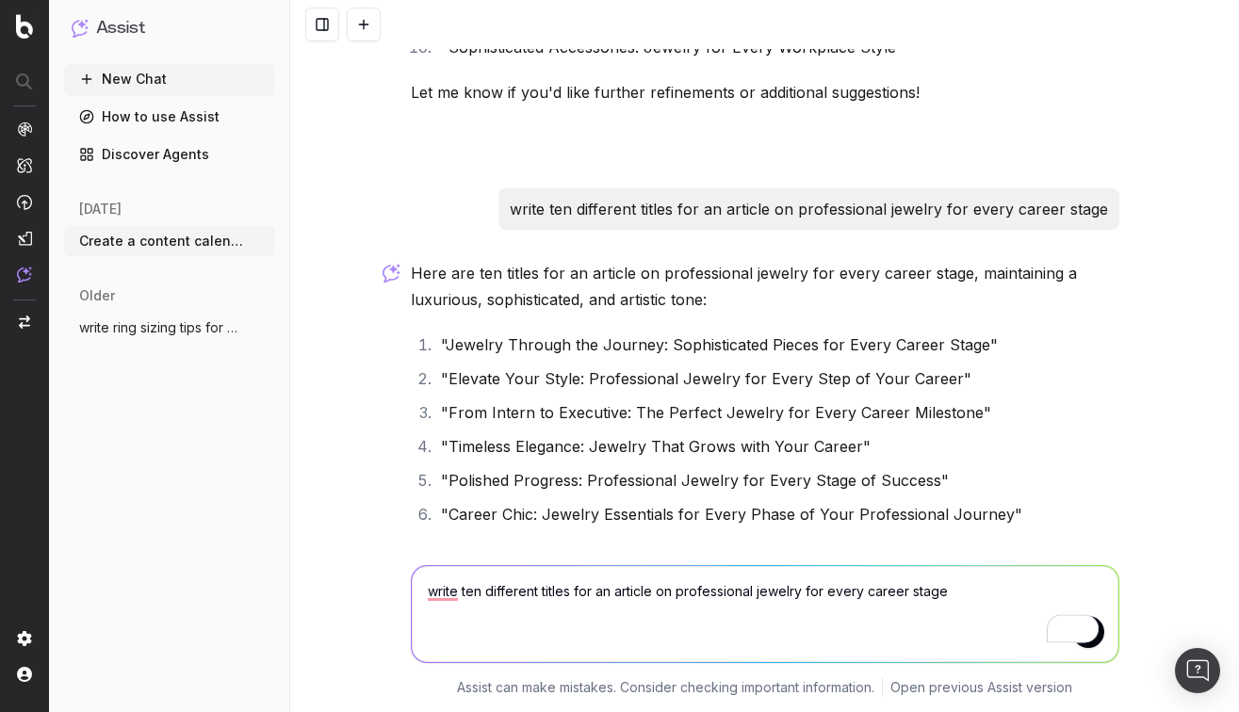
click at [726, 593] on textarea "write ten different titles for an article on professional jewelry for every car…" at bounding box center [765, 614] width 706 height 96
drag, startPoint x: 884, startPoint y: 585, endPoint x: 775, endPoint y: 585, distance: 108.3
click at [775, 585] on textarea "write ten different titles for an article on jewelry for every career stage" at bounding box center [765, 614] width 706 height 96
type textarea "write ten different titles for an article on jewelry for every occasion"
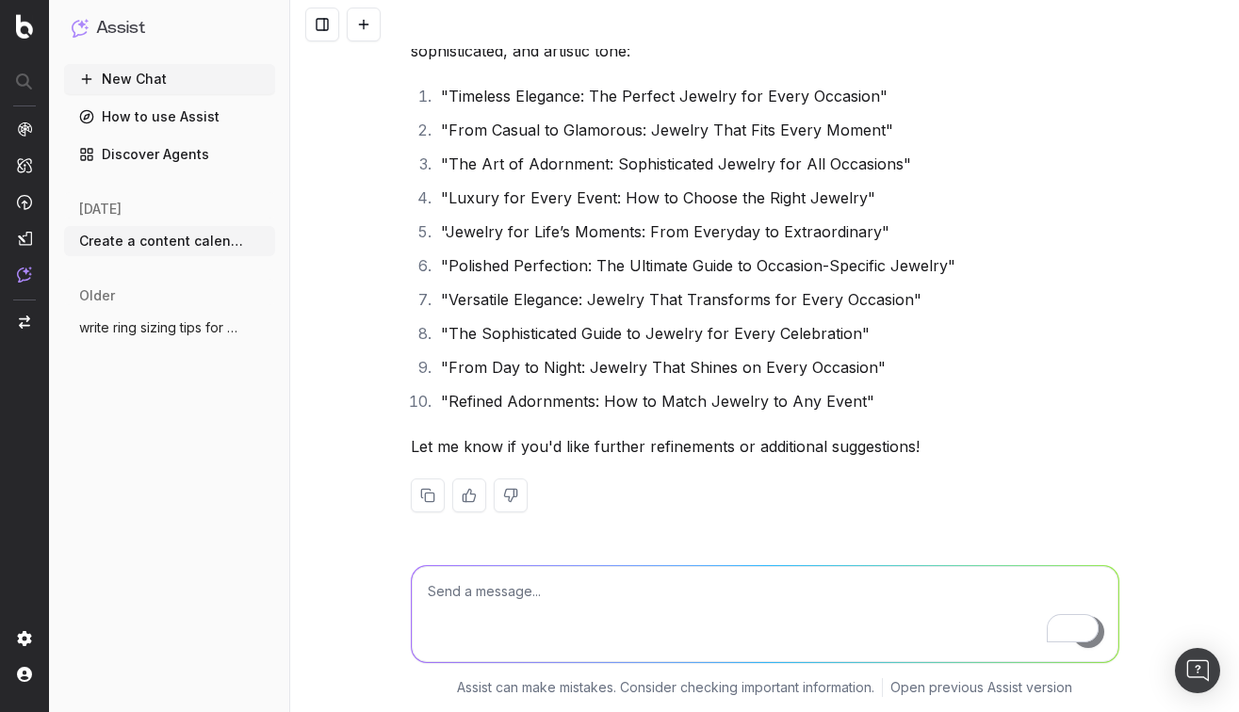
scroll to position [4564, 0]
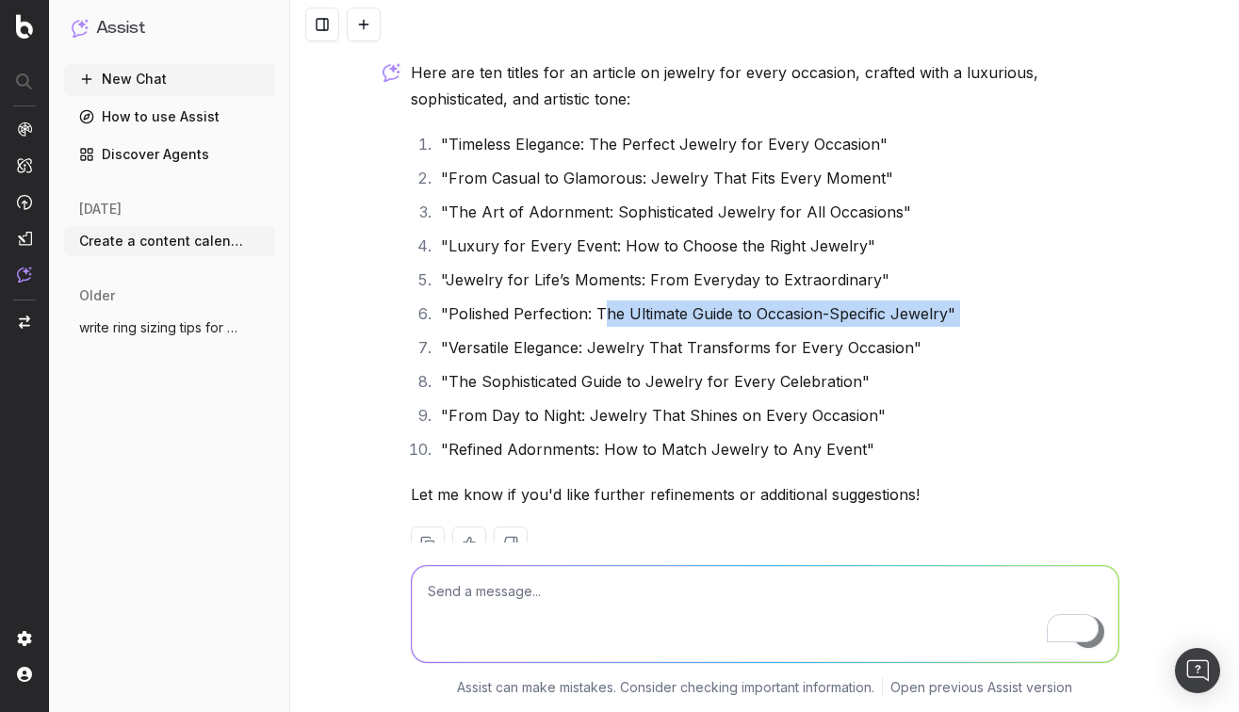
drag, startPoint x: 600, startPoint y: 313, endPoint x: 895, endPoint y: 328, distance: 295.2
click at [895, 328] on ol ""Timeless Elegance: The Perfect Jewelry for Every Occasion" "From Casual to Gla…" at bounding box center [765, 297] width 708 height 332
drag, startPoint x: 593, startPoint y: 314, endPoint x: 943, endPoint y: 318, distance: 349.5
click at [943, 318] on li ""Polished Perfection: The Ultimate Guide to Occasion-Specific Jewelry"" at bounding box center [777, 313] width 684 height 26
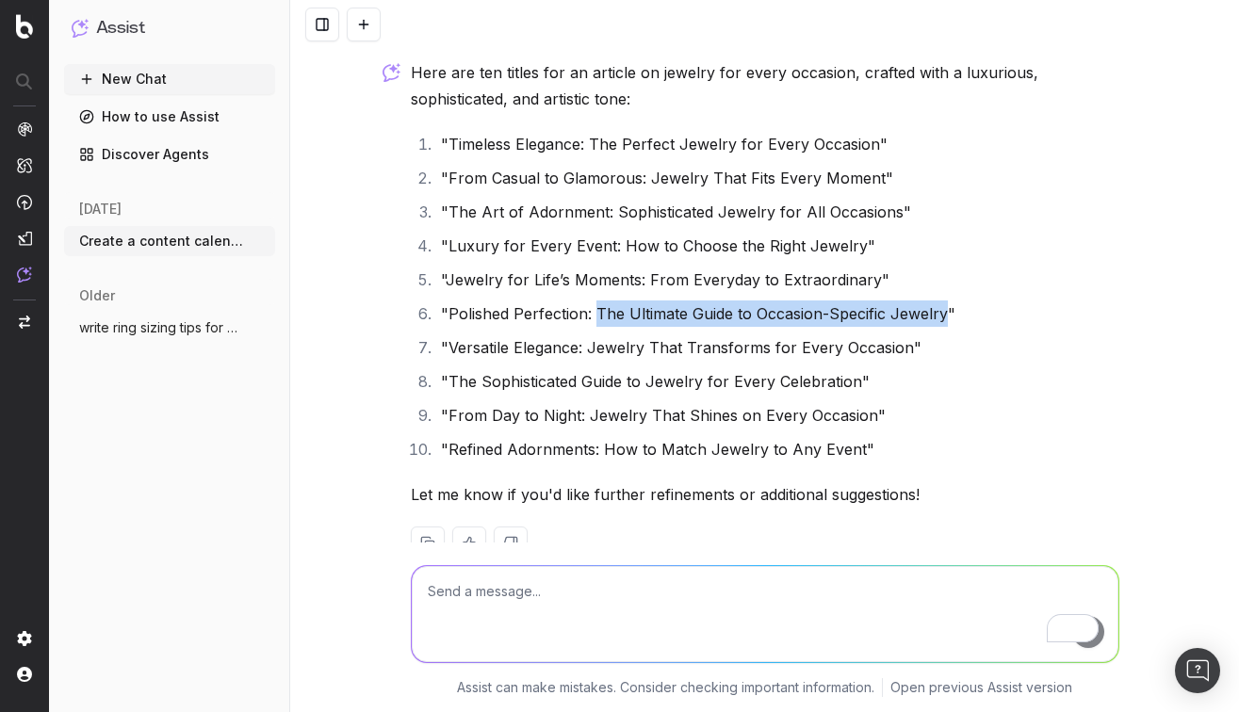
copy li "The Ultimate Guide to Occasion-Specific Jewelry"
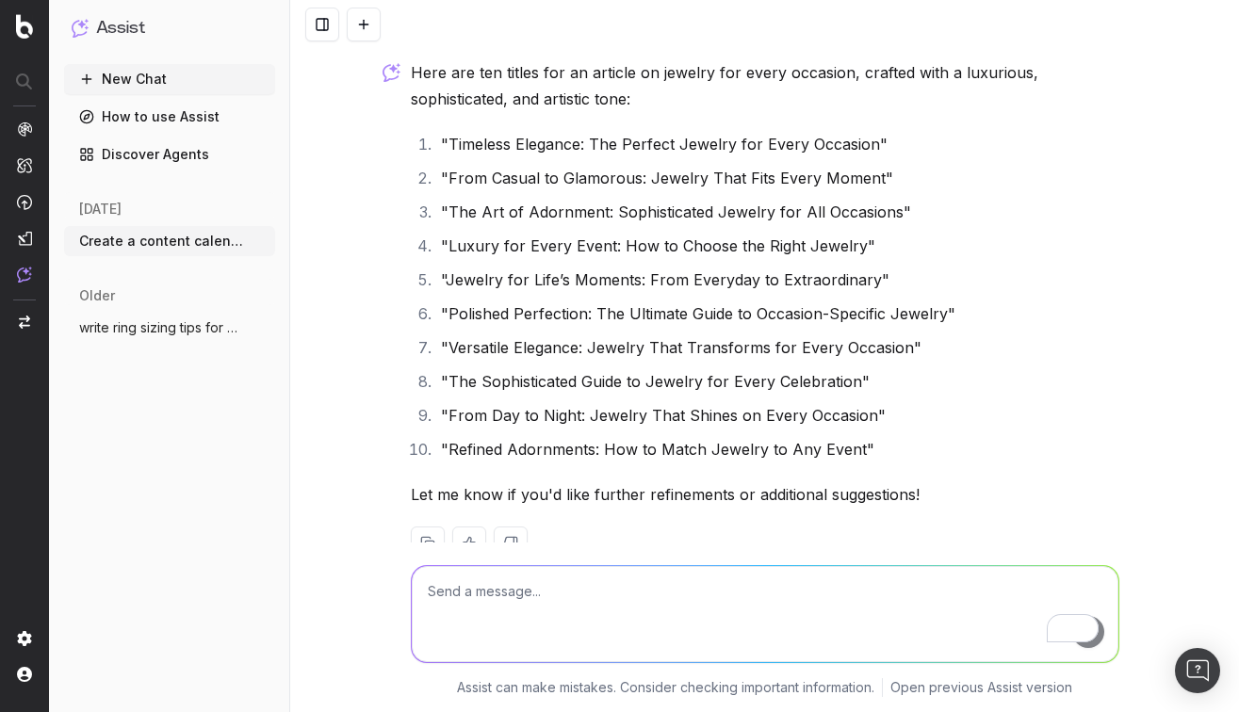
click at [829, 381] on li ""The Sophisticated Guide to Jewelry for Every Celebration"" at bounding box center [777, 381] width 684 height 26
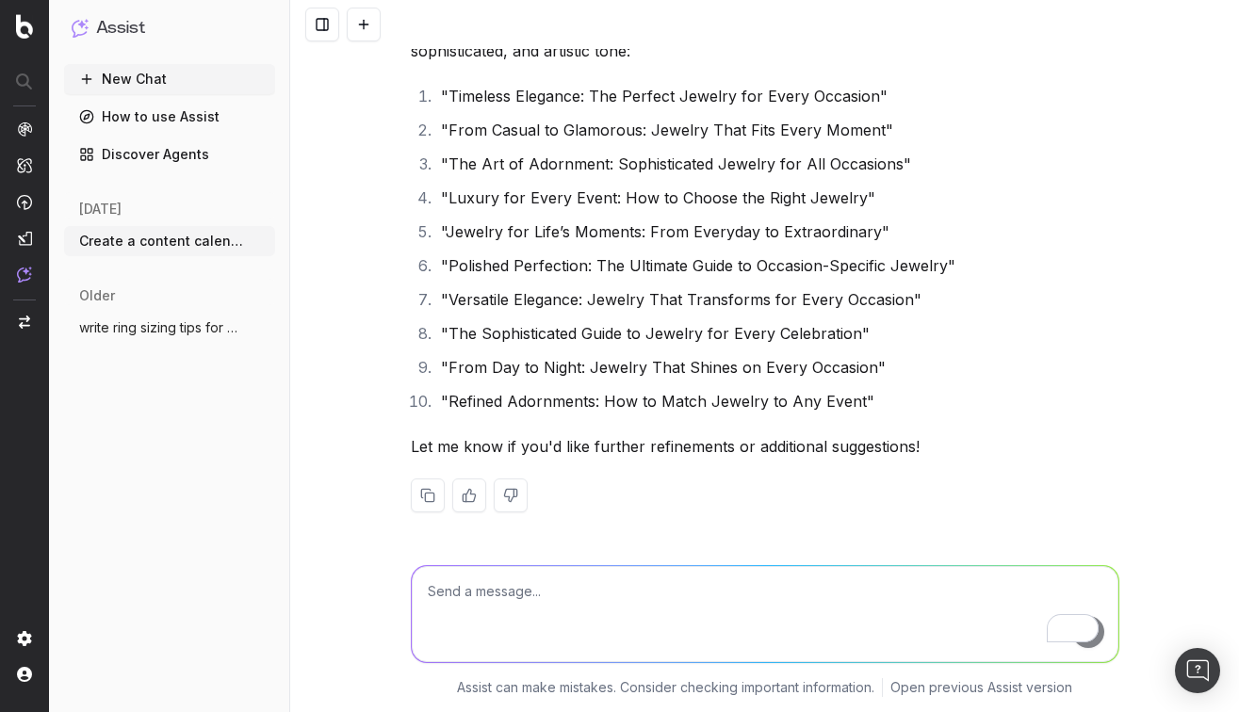
click at [476, 591] on textarea "To enrich screen reader interactions, please activate Accessibility in Grammarl…" at bounding box center [765, 614] width 706 height 96
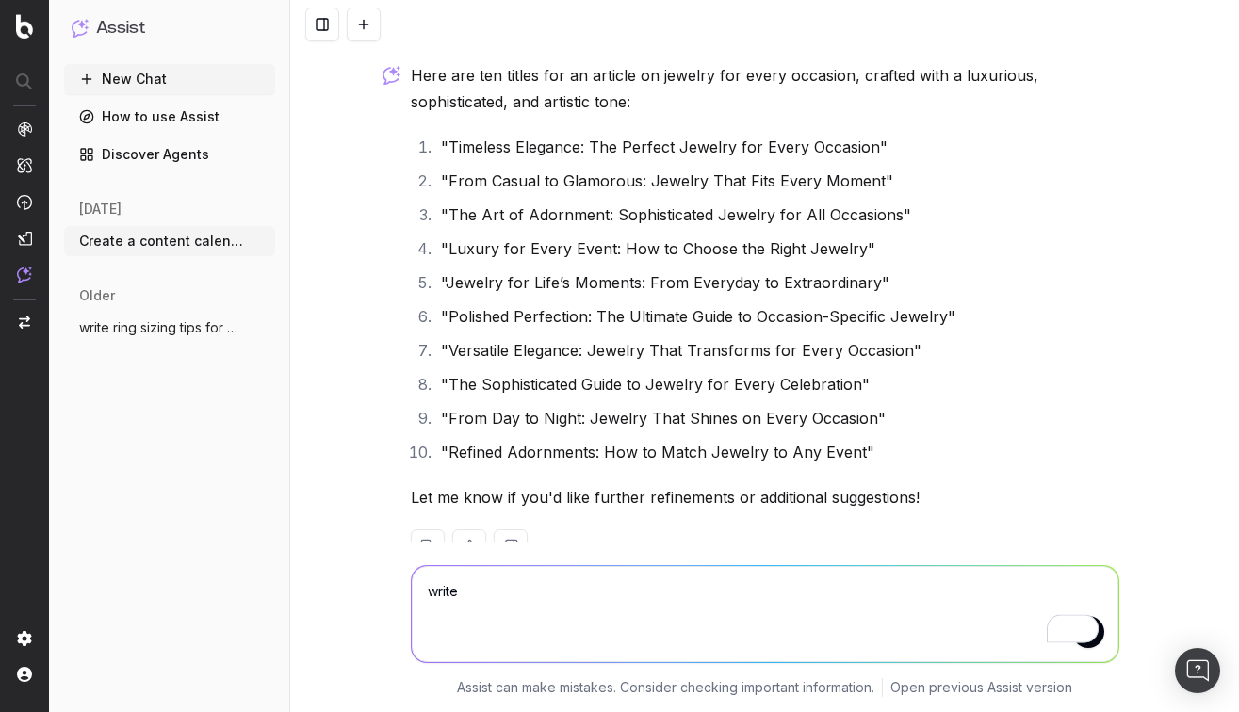
scroll to position [4582, 0]
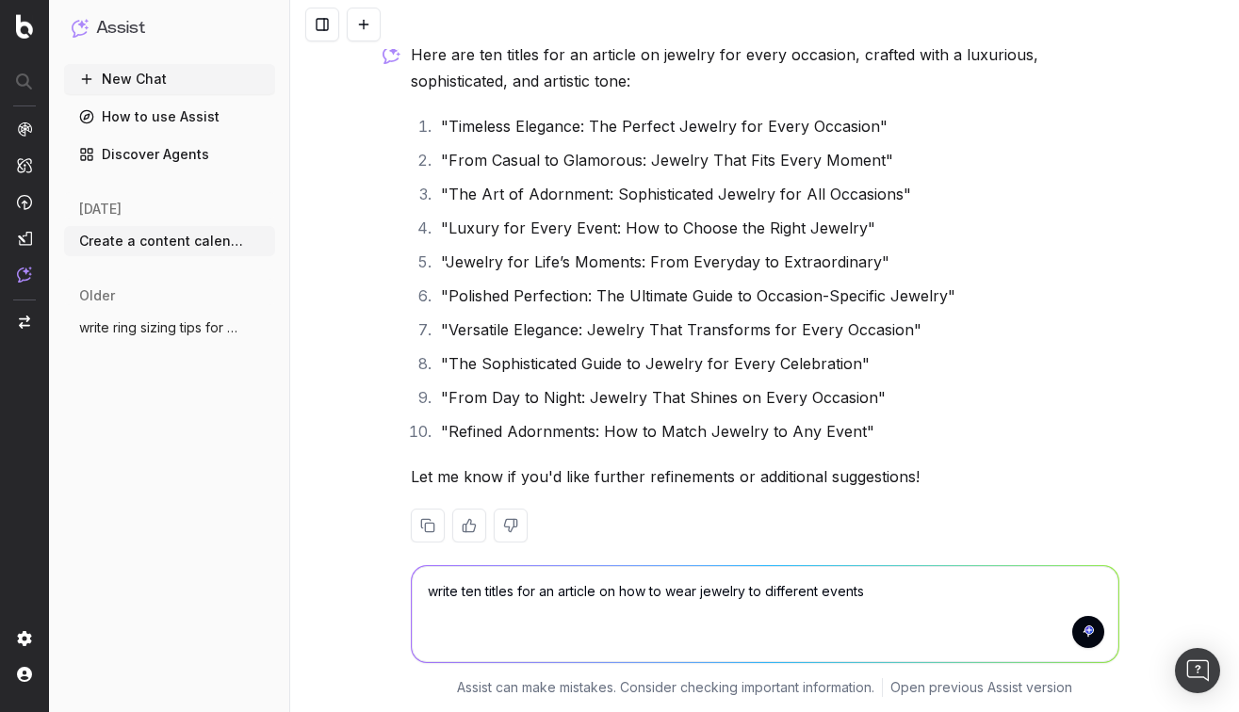
type textarea "write ten titles for an article on how to wear jewelry to different events"
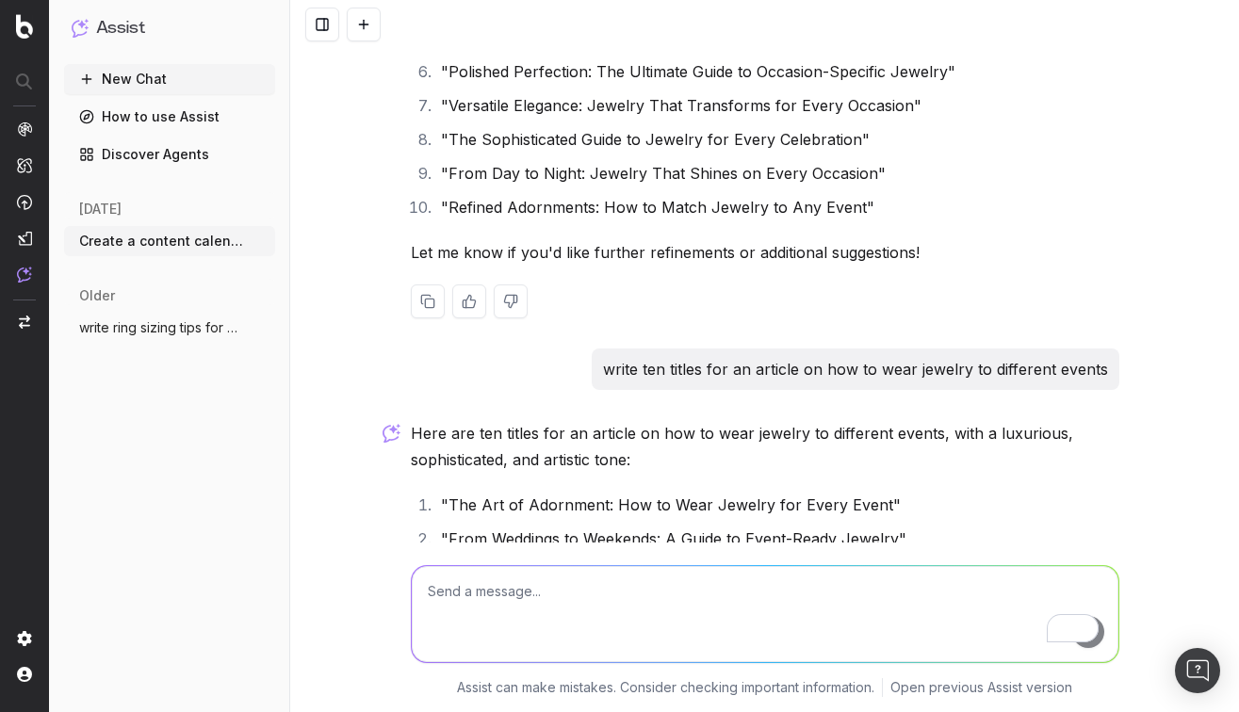
scroll to position [5215, 0]
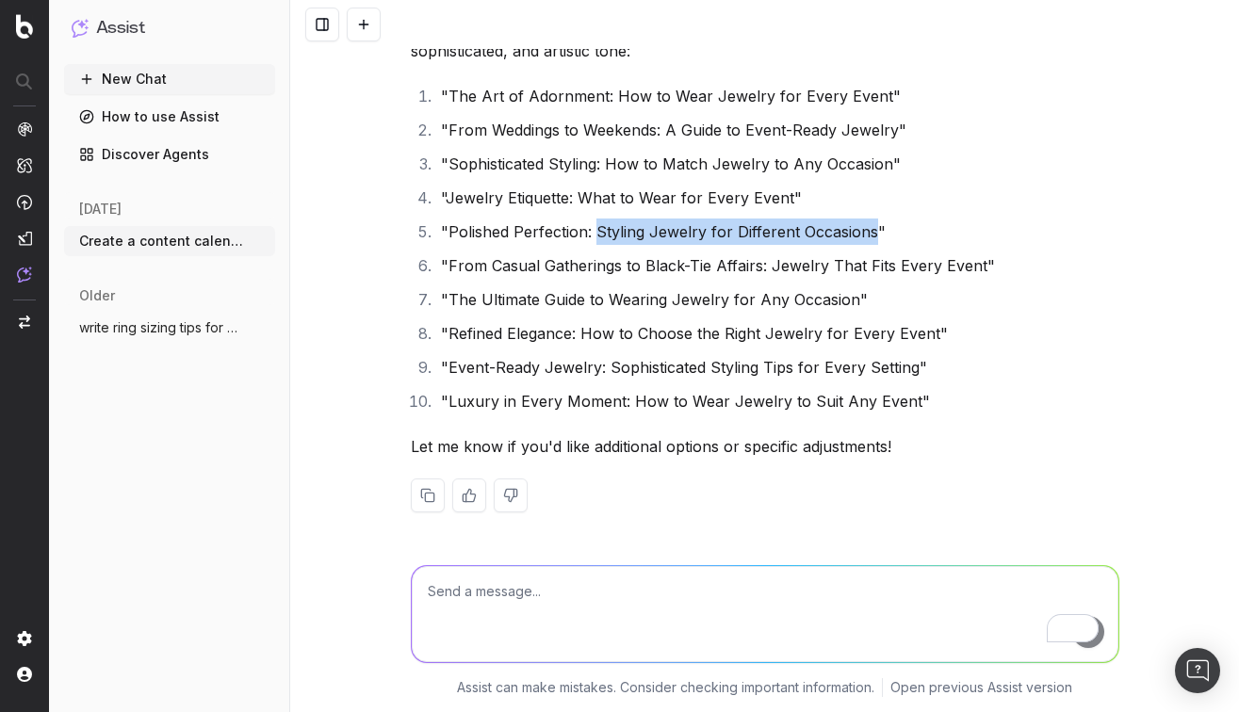
drag, startPoint x: 594, startPoint y: 232, endPoint x: 869, endPoint y: 236, distance: 275.1
click at [869, 236] on li ""Polished Perfection: Styling Jewelry for Different Occasions"" at bounding box center [777, 232] width 684 height 26
copy li "Styling Jewelry for Different Occasions"
click at [813, 237] on li ""Polished Perfection: Styling Jewelry for Different Occasions"" at bounding box center [777, 232] width 684 height 26
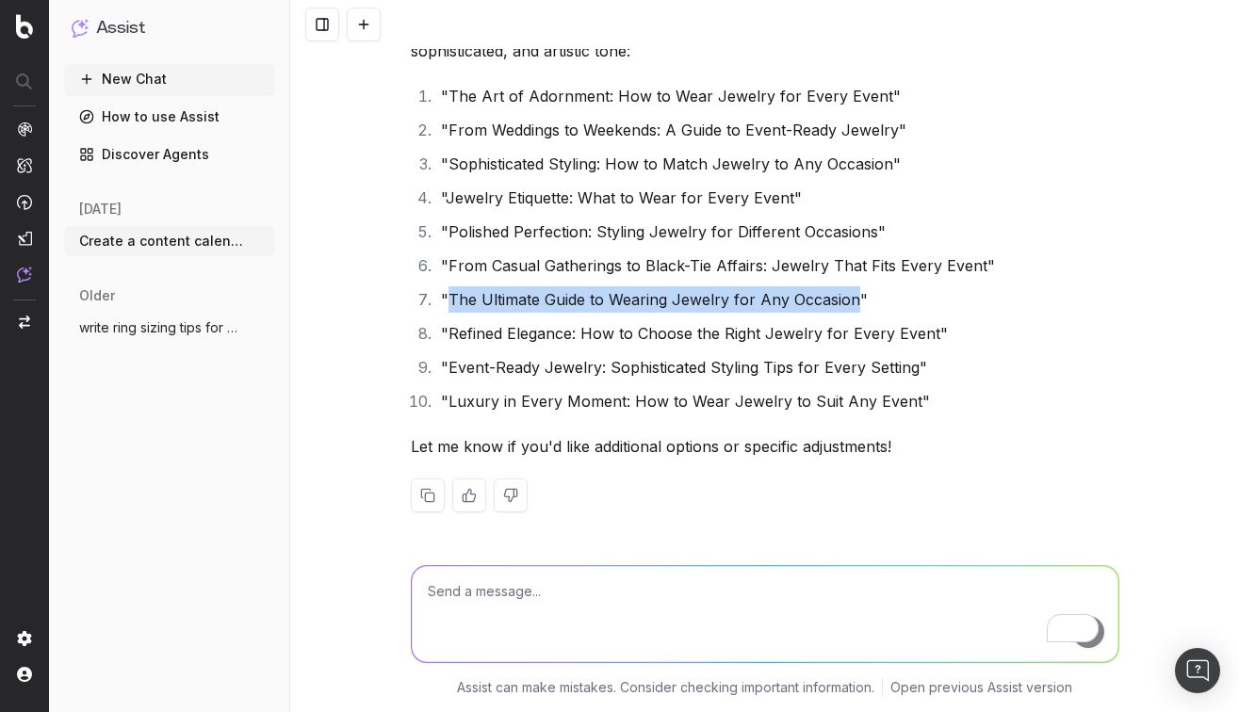
drag, startPoint x: 850, startPoint y: 301, endPoint x: 448, endPoint y: 305, distance: 401.3
click at [448, 305] on li ""The Ultimate Guide to Wearing Jewelry for Any Occasion"" at bounding box center [777, 299] width 684 height 26
copy li "The Ultimate Guide to Wearing Jewelry for Any Occasion"
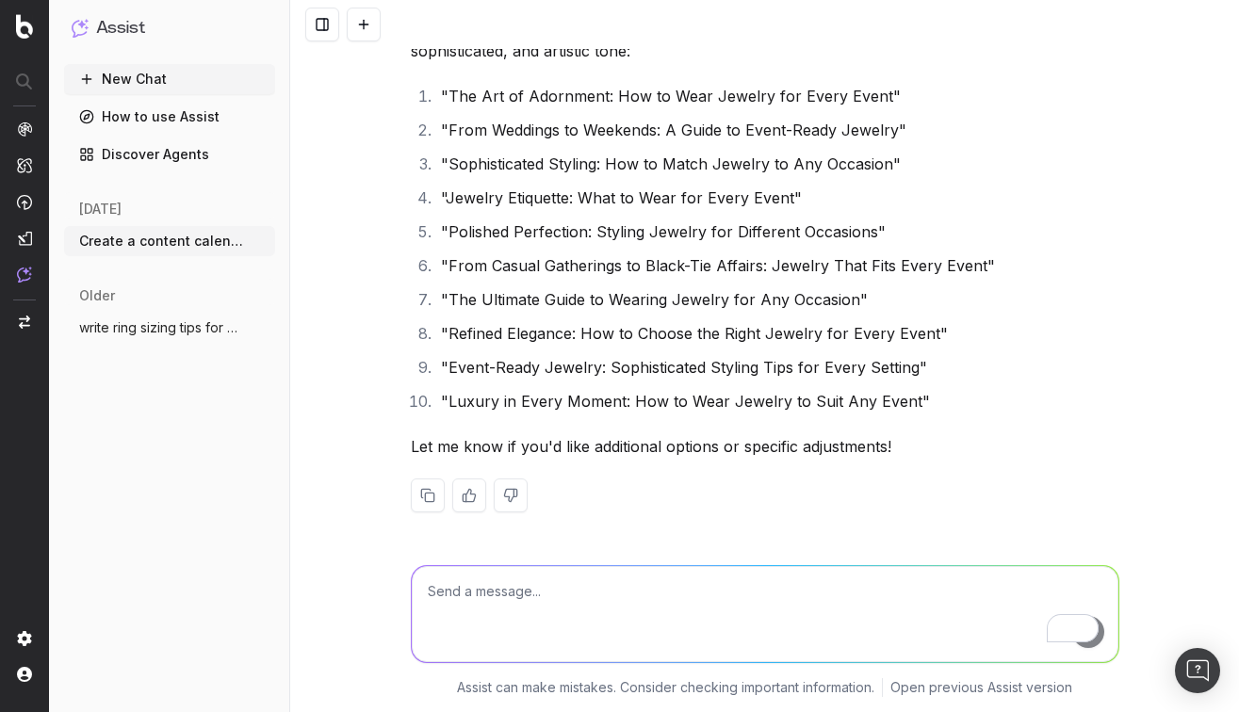
click at [956, 292] on li ""The Ultimate Guide to Wearing Jewelry for Any Occasion"" at bounding box center [777, 299] width 684 height 26
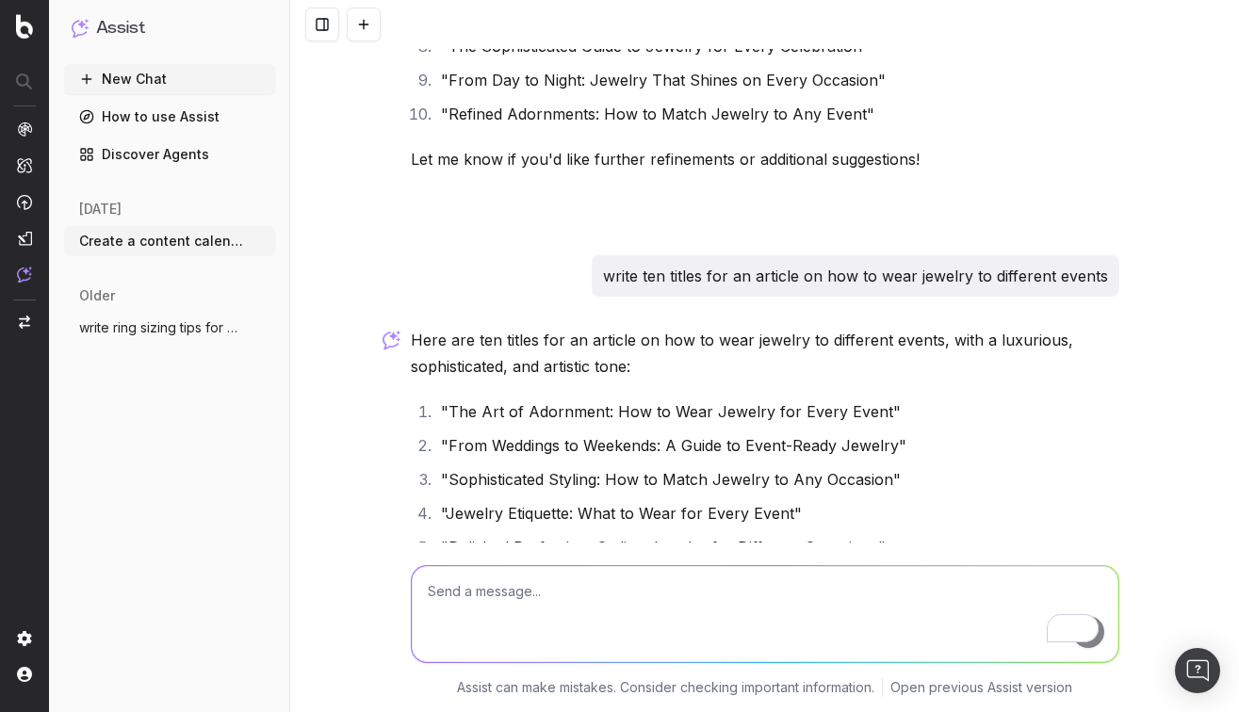
scroll to position [4794, 0]
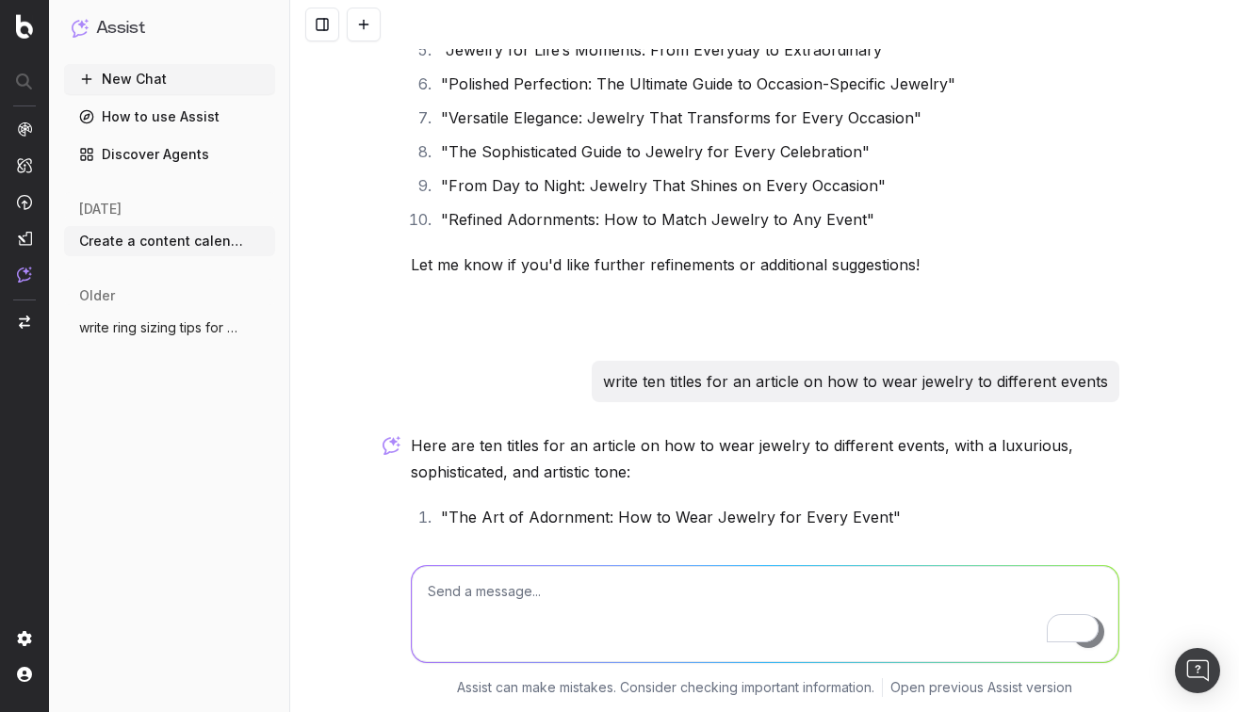
drag, startPoint x: 799, startPoint y: 390, endPoint x: 1044, endPoint y: 397, distance: 245.0
click at [1044, 397] on div "write ten titles for an article on how to wear jewelry to different events" at bounding box center [856, 381] width 528 height 41
copy p "write ten titles for an article on how to wear jewelry to different events"
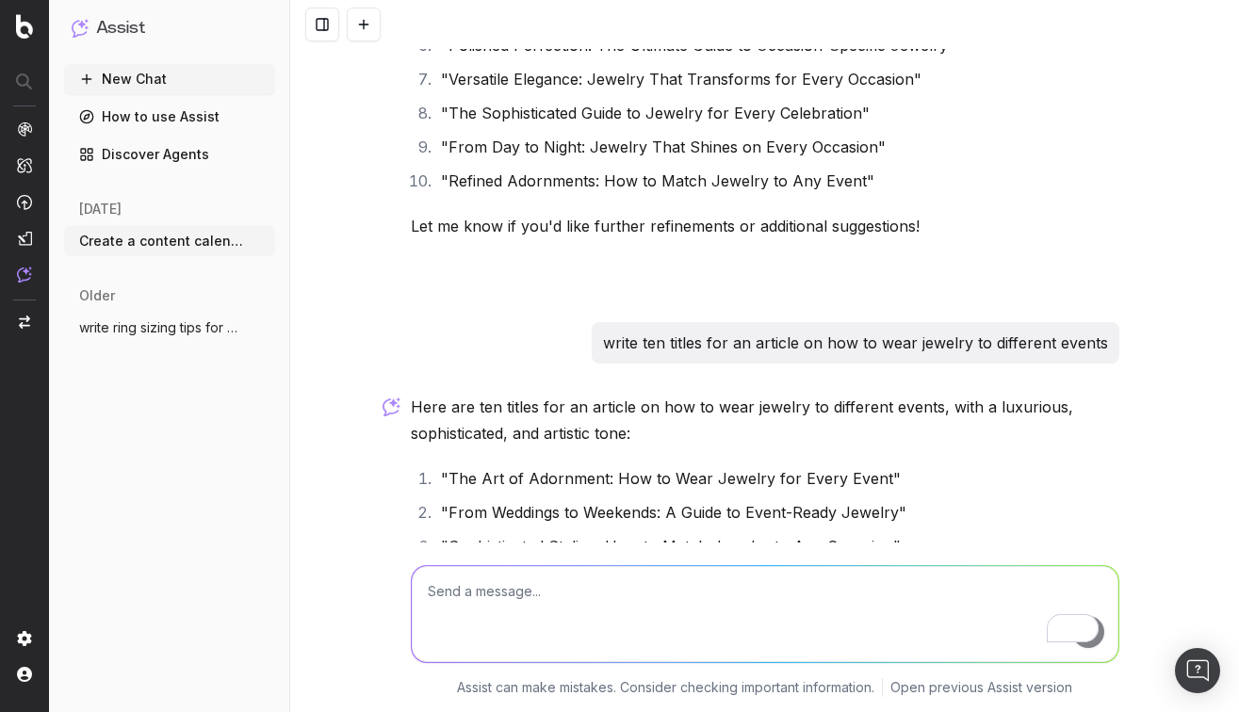
scroll to position [4863, 0]
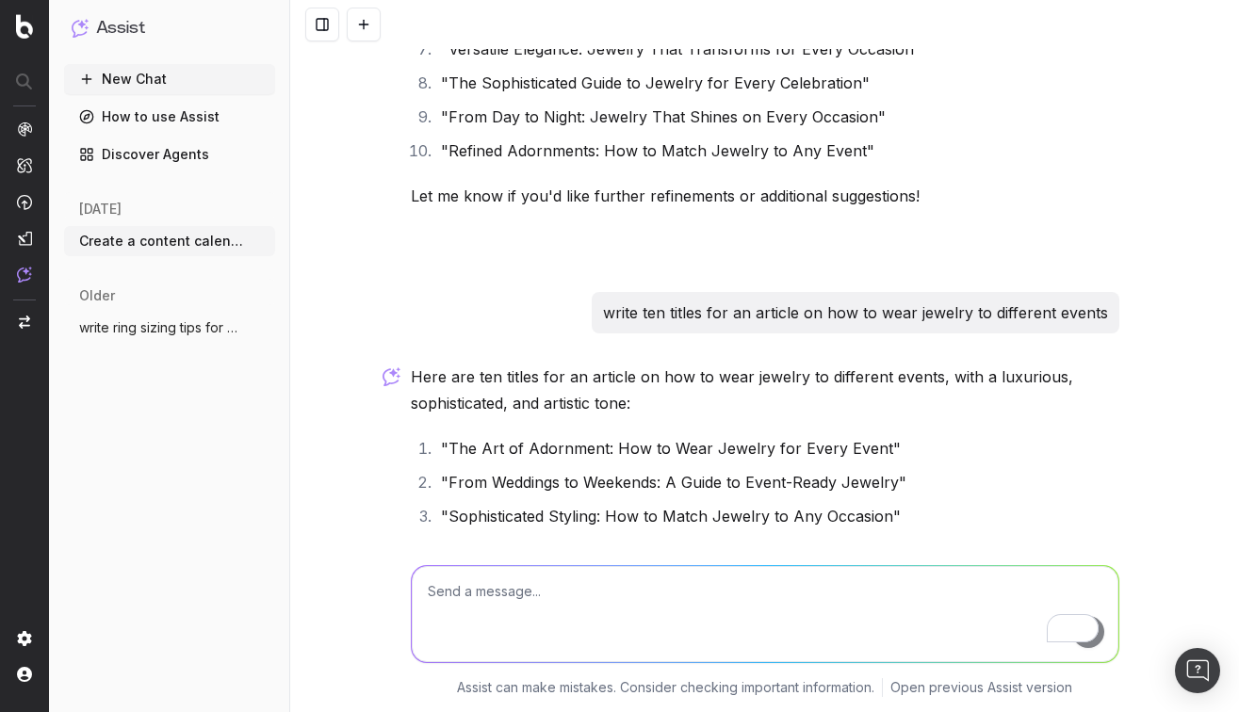
click at [486, 591] on textarea "To enrich screen reader interactions, please activate Accessibility in Grammarl…" at bounding box center [765, 614] width 706 height 96
paste textarea "write ten titles for an article on how to wear jewelry to different events"
drag, startPoint x: 885, startPoint y: 594, endPoint x: 711, endPoint y: 587, distance: 173.5
click at [711, 587] on textarea "write ten titles for an article on how to wear jewelry to different events" at bounding box center [765, 614] width 706 height 96
click at [872, 593] on textarea "write ten titles for an article on how to wear jewelry to different events" at bounding box center [765, 614] width 706 height 96
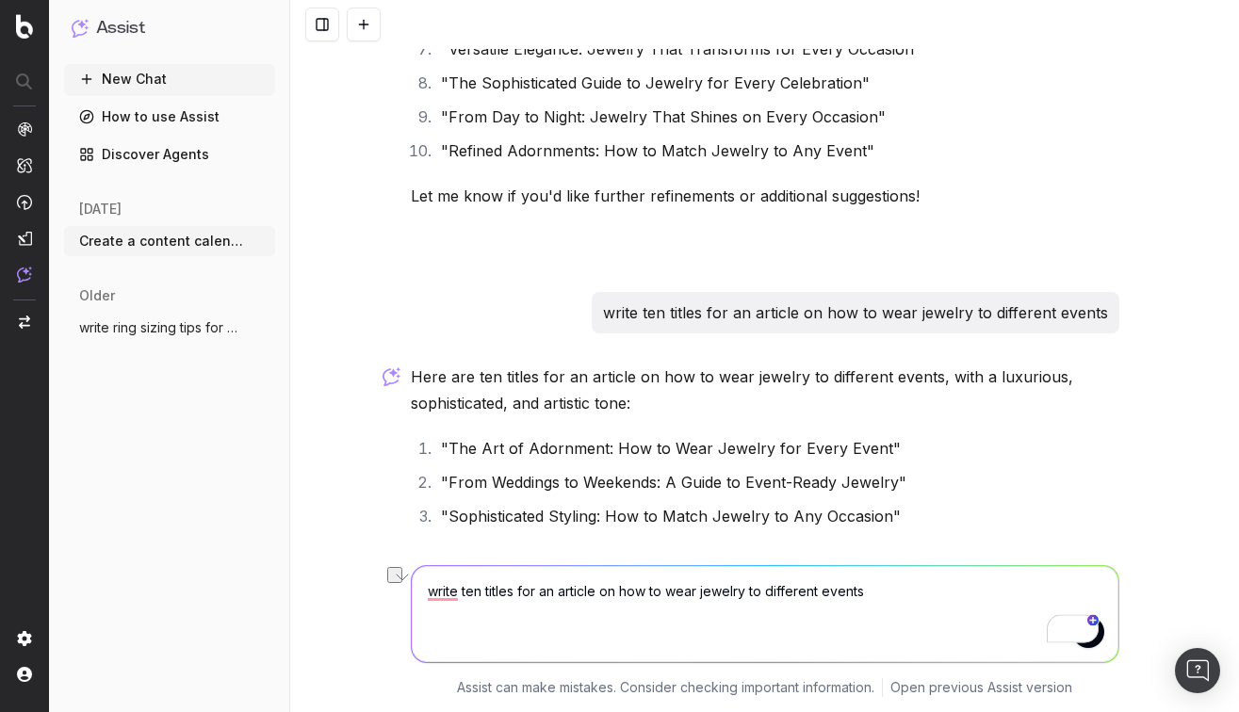
drag, startPoint x: 877, startPoint y: 593, endPoint x: 664, endPoint y: 599, distance: 213.0
click at [664, 599] on textarea "write ten titles for an article on how to wear jewelry to different events" at bounding box center [765, 614] width 706 height 96
click at [683, 591] on textarea "write ten titles for an article on differnt types of jewelry" at bounding box center [765, 614] width 706 height 96
drag, startPoint x: 722, startPoint y: 593, endPoint x: 643, endPoint y: 593, distance: 78.2
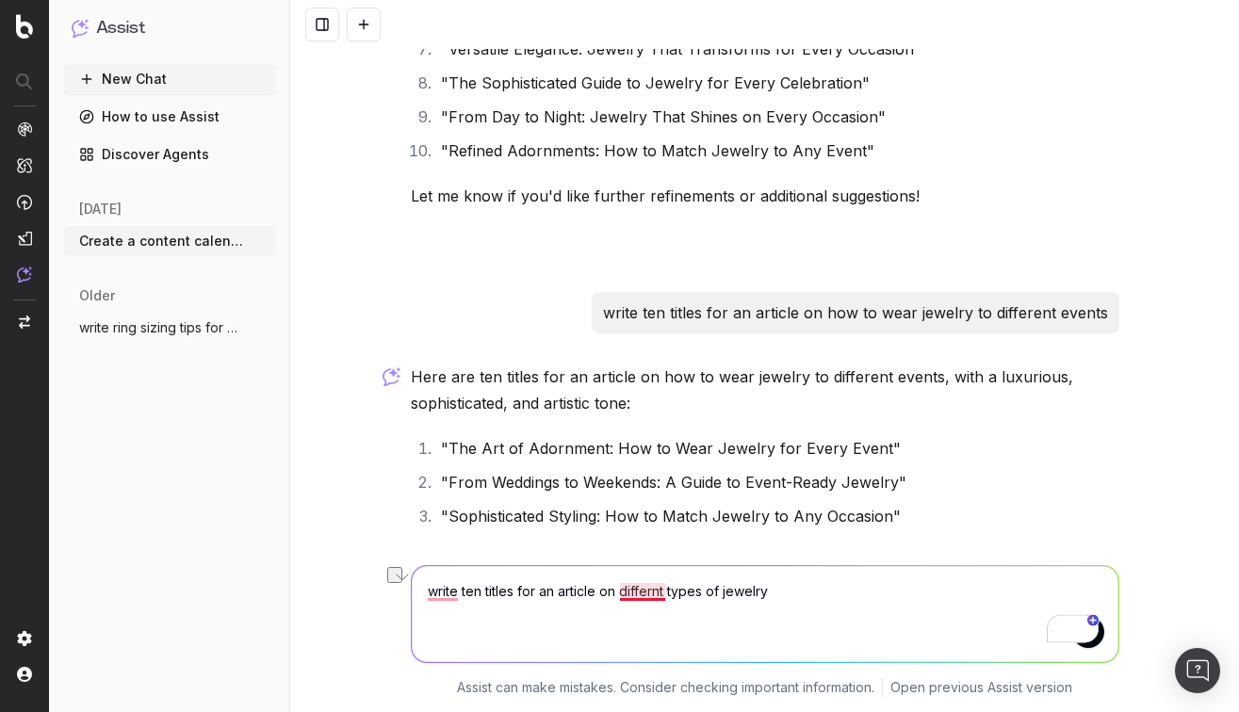
click at [643, 593] on textarea "write ten titles for an article on differnt types of jewelry" at bounding box center [765, 614] width 706 height 96
click at [676, 594] on textarea "write ten titles for an article on jewelry" at bounding box center [765, 614] width 706 height 96
type textarea "write ten titles for an article on jewelry styles for every dress code and atti…"
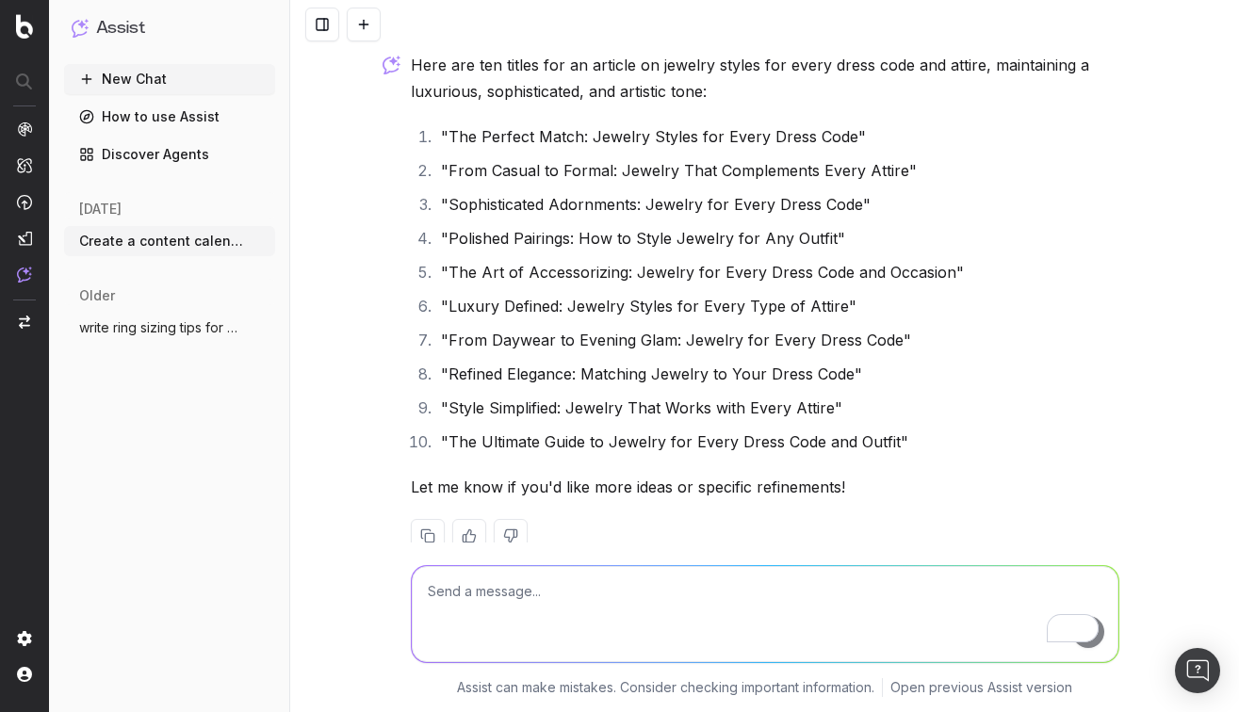
scroll to position [5764, 0]
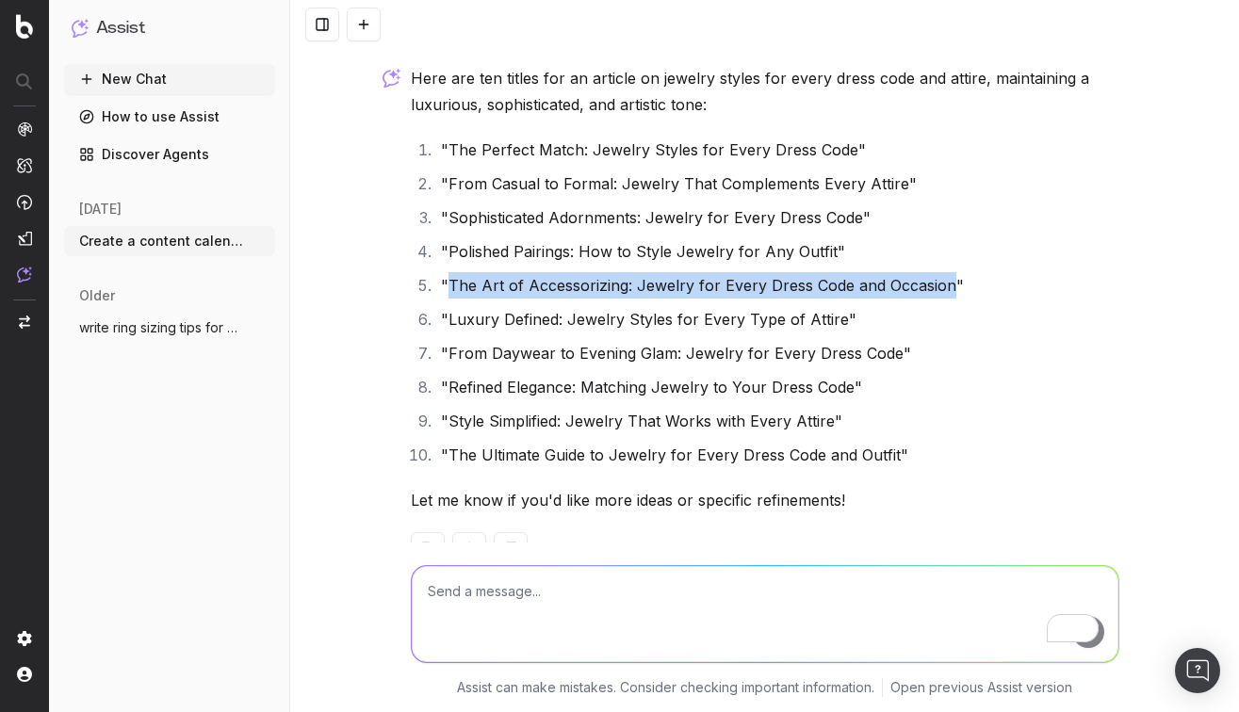
drag, startPoint x: 448, startPoint y: 284, endPoint x: 946, endPoint y: 290, distance: 497.4
click at [946, 290] on li ""The Art of Accessorizing: Jewelry for Every Dress Code and Occasion"" at bounding box center [777, 285] width 684 height 26
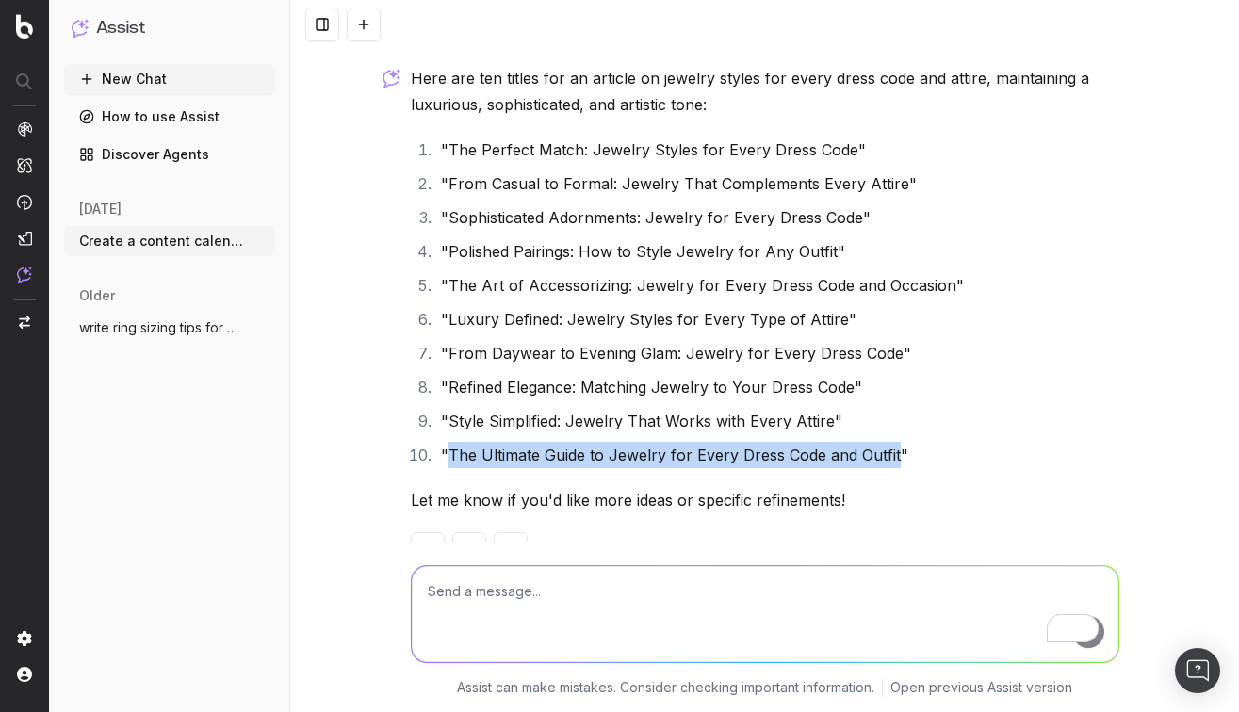
drag, startPoint x: 450, startPoint y: 456, endPoint x: 895, endPoint y: 458, distance: 444.6
click at [895, 458] on li ""The Ultimate Guide to Jewelry for Every Dress Code and Outfit"" at bounding box center [777, 455] width 684 height 26
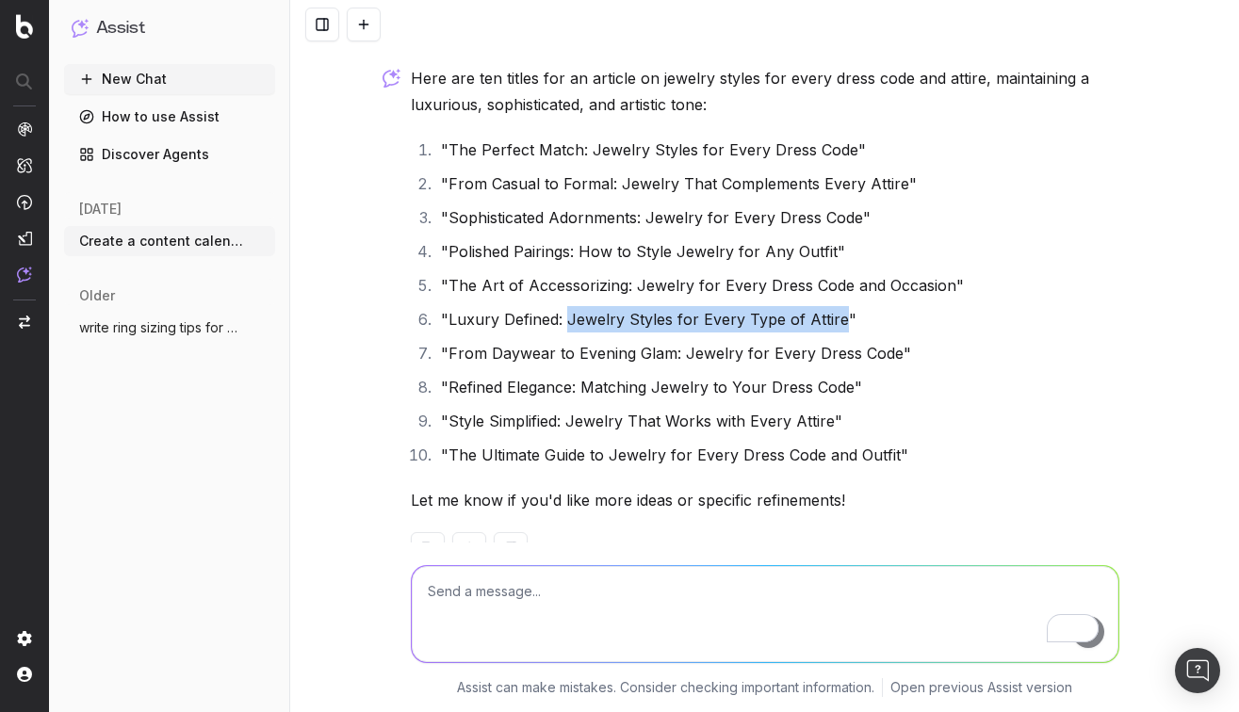
drag, startPoint x: 838, startPoint y: 320, endPoint x: 565, endPoint y: 317, distance: 273.2
click at [565, 317] on li ""Luxury Defined: Jewelry Styles for Every Type of Attire"" at bounding box center [777, 319] width 684 height 26
click at [613, 27] on p "write ten titles for an article on jewelry styles for every dress code and atti…" at bounding box center [834, 14] width 546 height 26
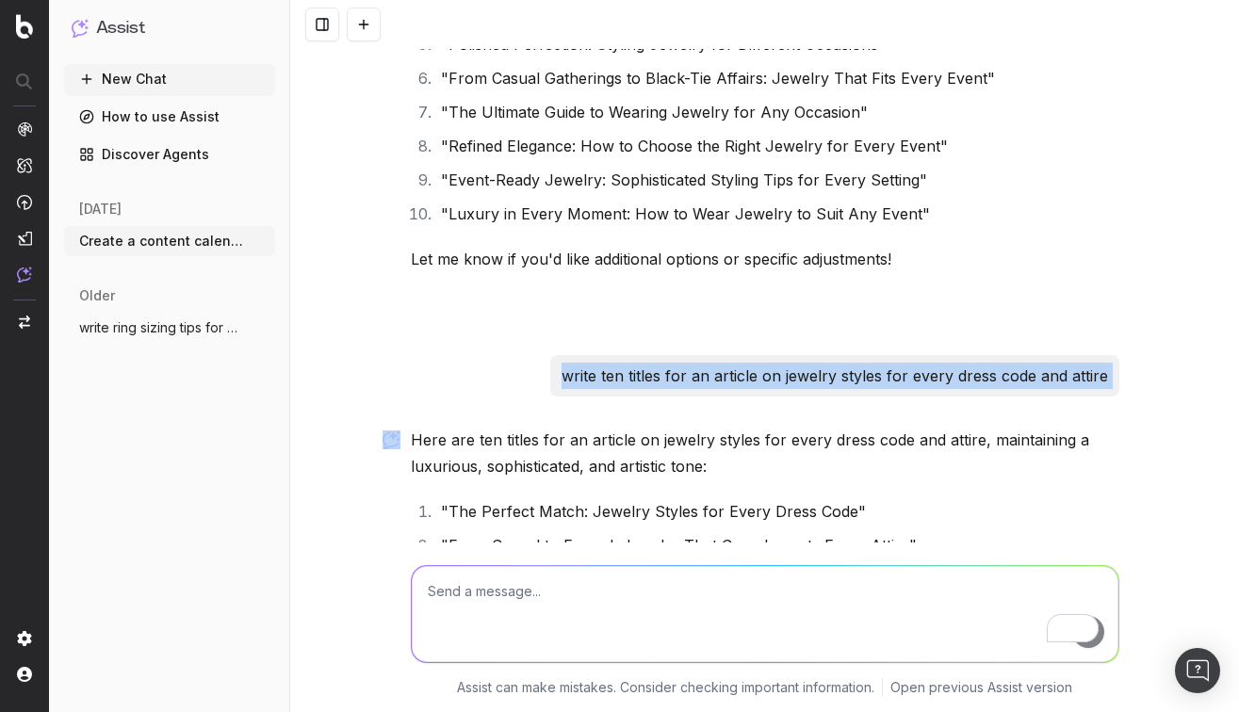
click at [613, 380] on p "write ten titles for an article on jewelry styles for every dress code and atti…" at bounding box center [834, 376] width 546 height 26
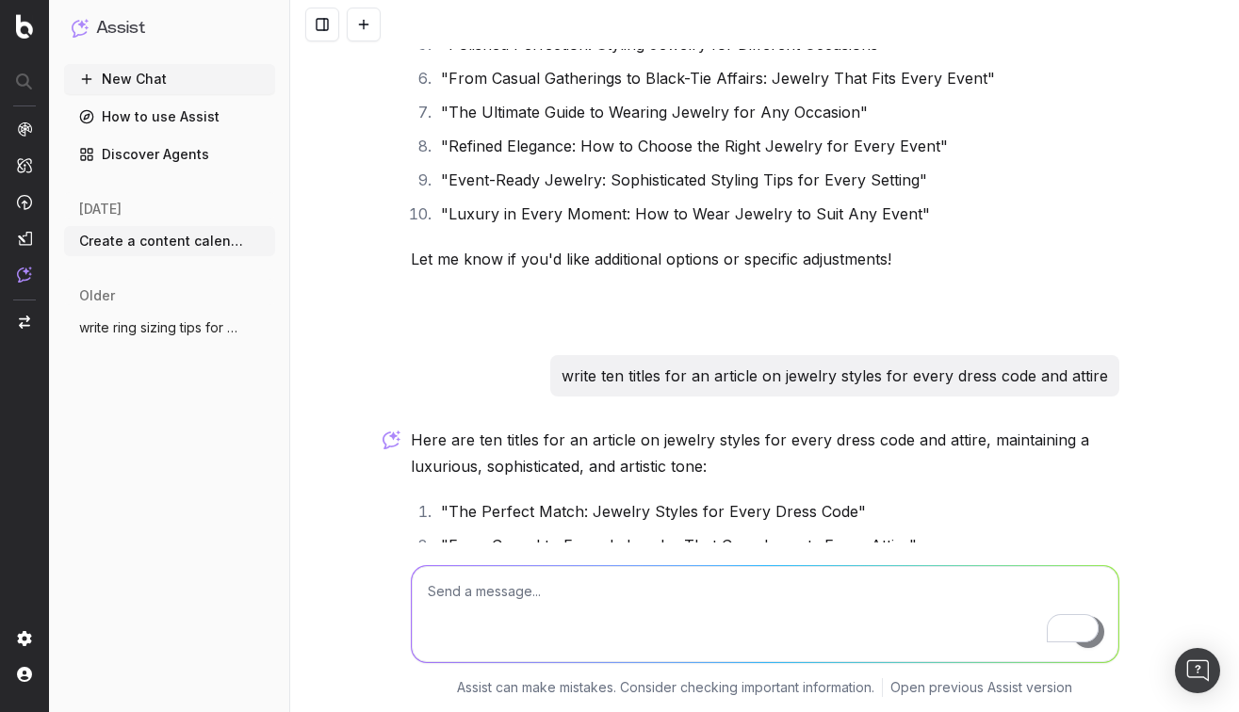
click at [484, 597] on textarea "To enrich screen reader interactions, please activate Accessibility in Grammarl…" at bounding box center [765, 614] width 706 height 96
paste textarea "write ten titles for an article on jewelry styles for every dress code and atti…"
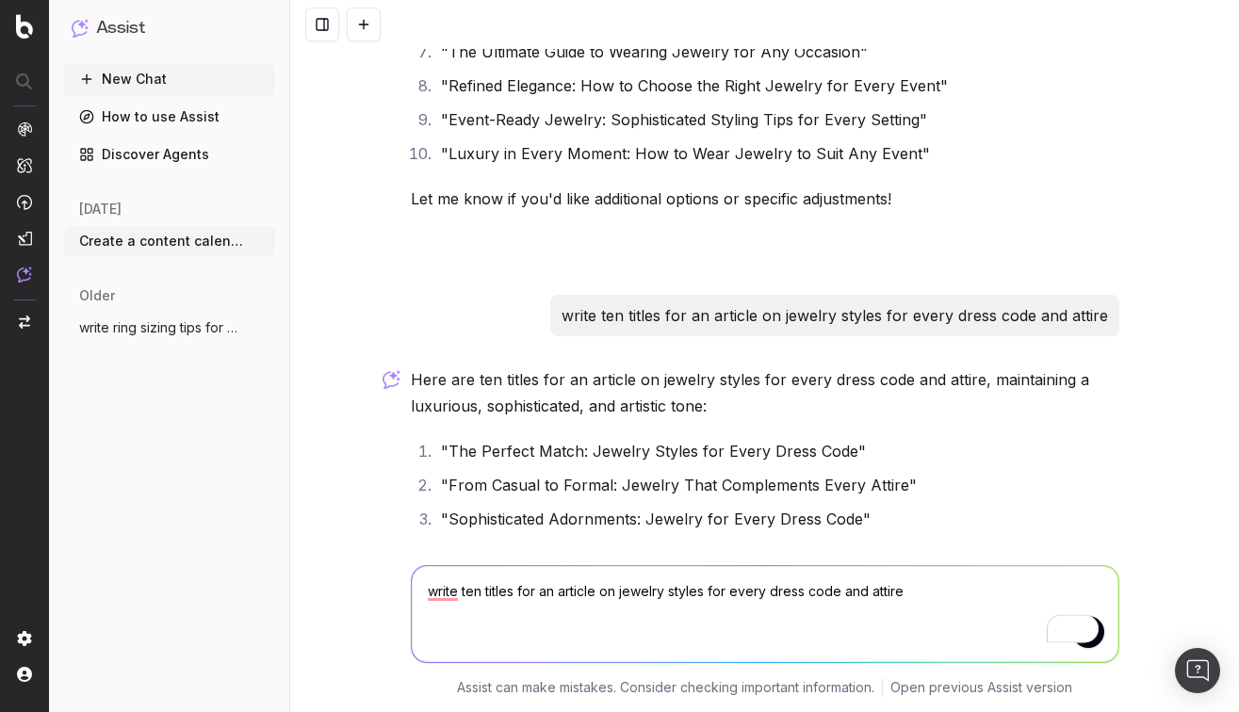
scroll to position [5628, 0]
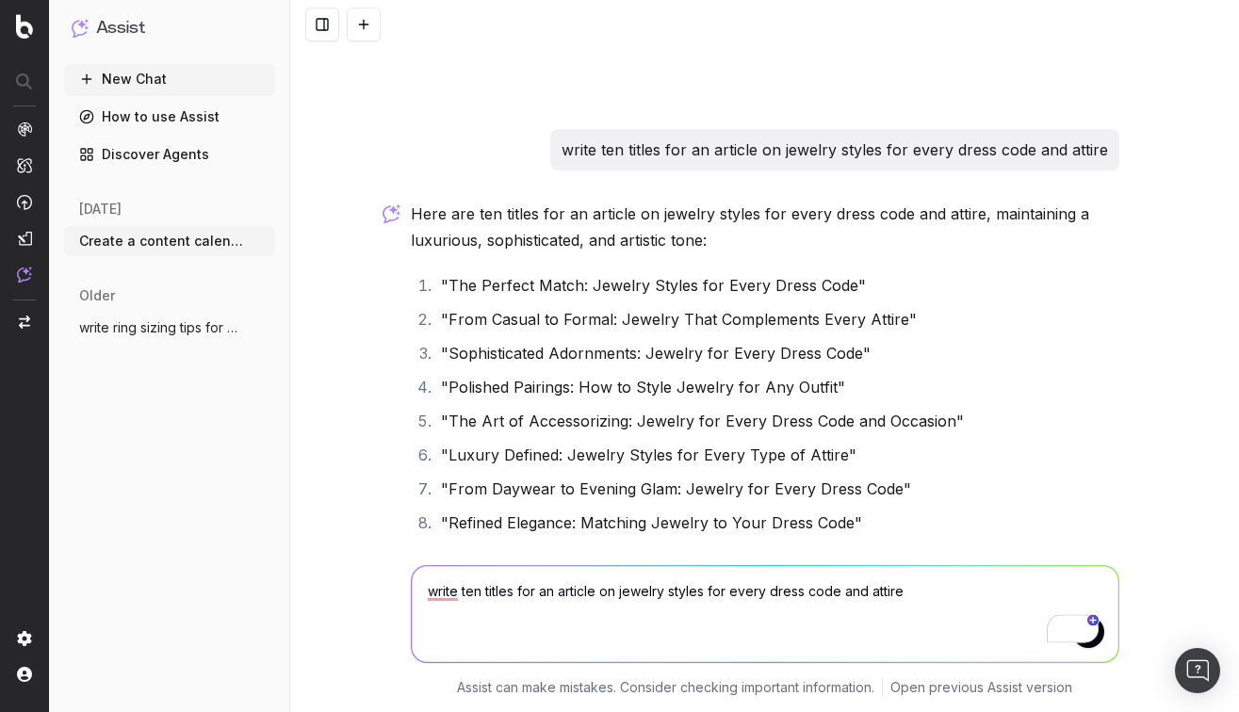
drag, startPoint x: 909, startPoint y: 597, endPoint x: 730, endPoint y: 592, distance: 179.1
click at [730, 592] on textarea "write ten titles for an article on jewelry styles for every dress code and atti…" at bounding box center [765, 614] width 706 height 96
type textarea "write ten titles for an article on jewelry styles for type of event and outing"
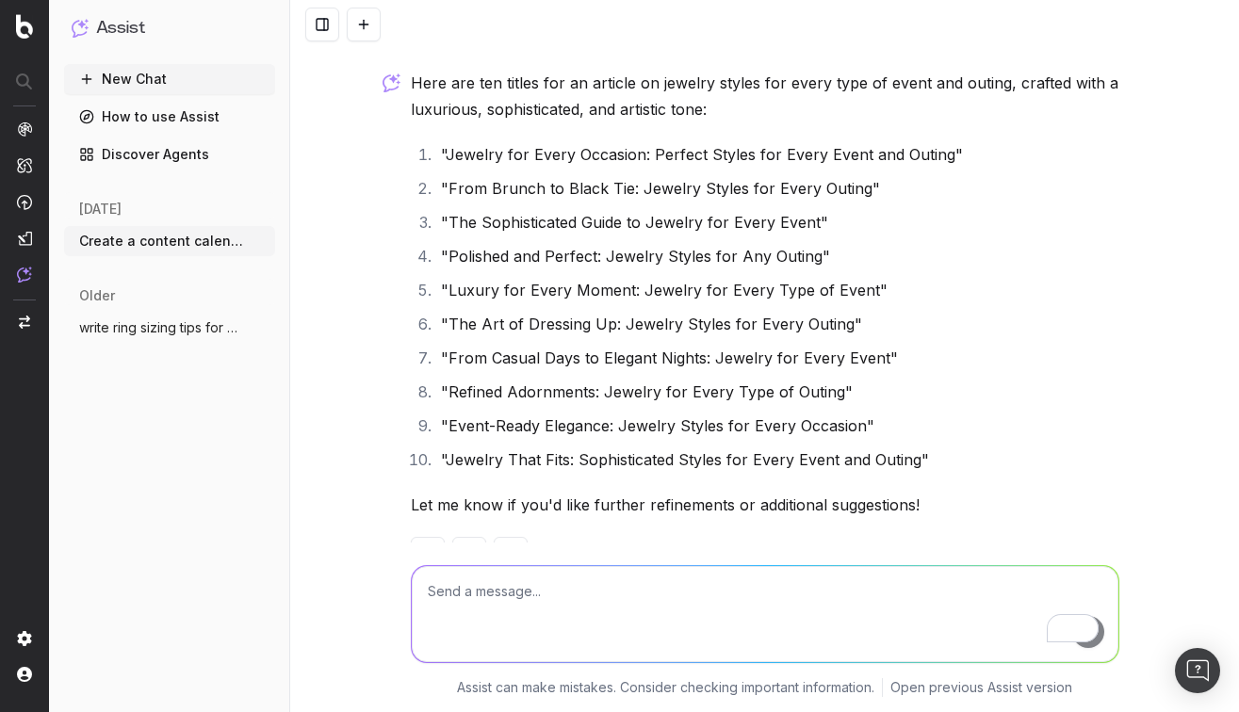
scroll to position [6363, 0]
drag, startPoint x: 858, startPoint y: 187, endPoint x: 638, endPoint y: 179, distance: 220.6
click at [638, 179] on li ""From Brunch to Black Tie: Jewelry Styles for Every Outing"" at bounding box center [777, 187] width 684 height 26
drag, startPoint x: 639, startPoint y: 291, endPoint x: 865, endPoint y: 295, distance: 226.1
click at [865, 295] on li ""Luxury for Every Moment: Jewelry for Every Type of Event"" at bounding box center [777, 289] width 684 height 26
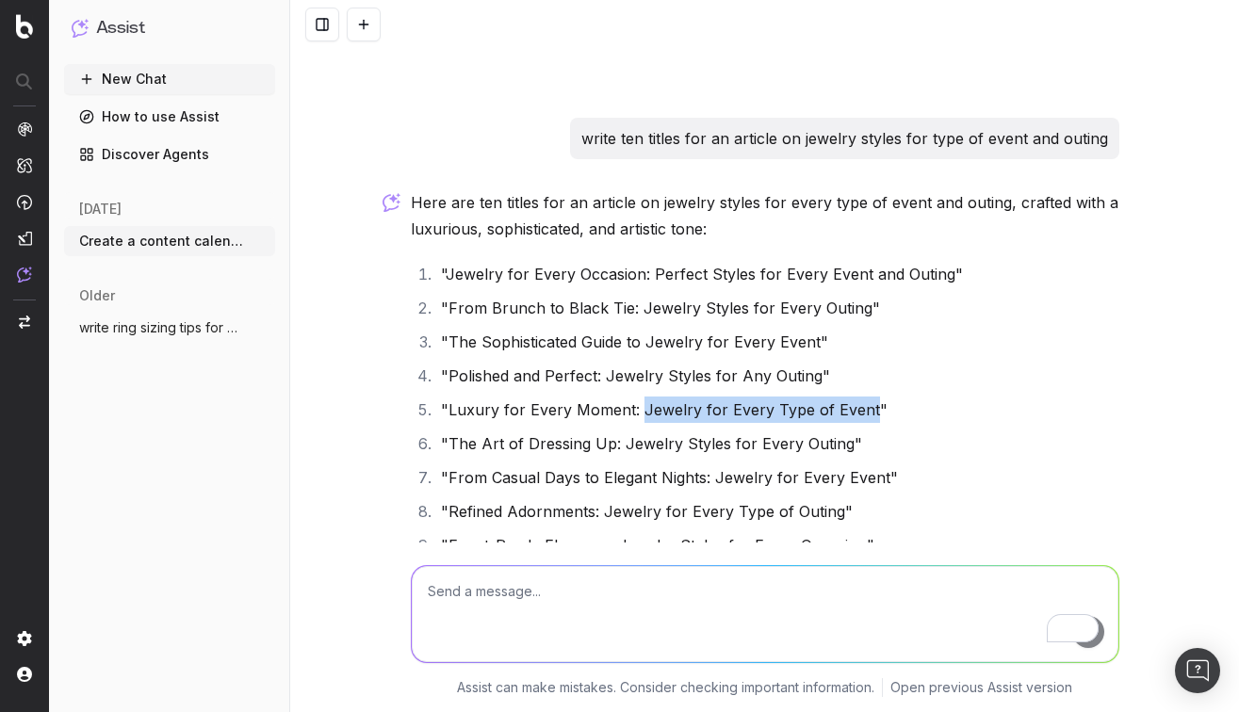
scroll to position [6081, 0]
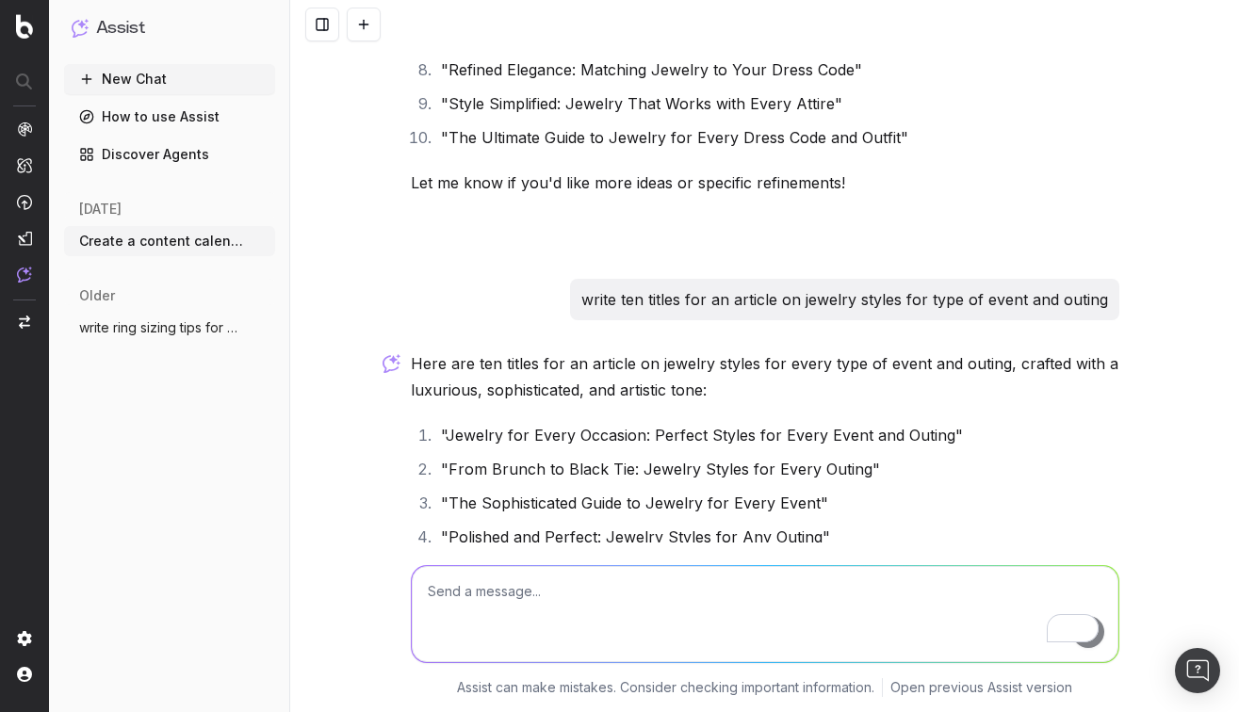
click at [607, 300] on p "write ten titles for an article on jewelry styles for type of event and outing" at bounding box center [844, 299] width 527 height 26
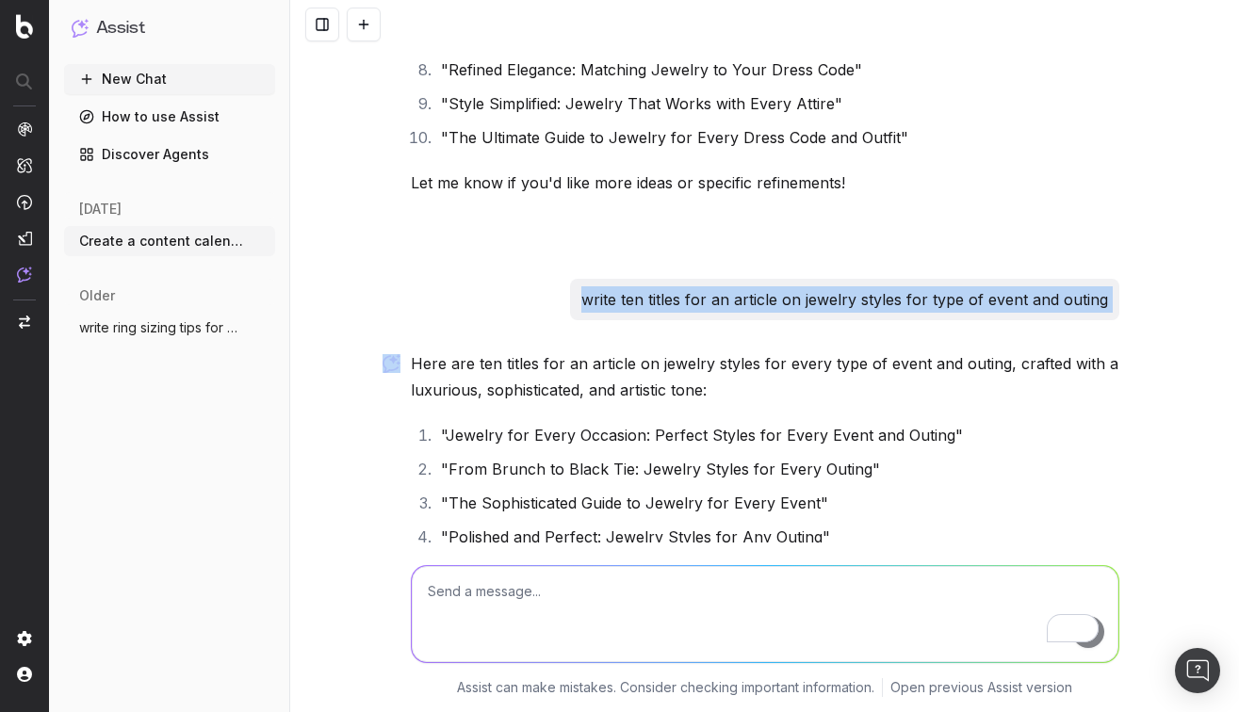
click at [607, 300] on p "write ten titles for an article on jewelry styles for type of event and outing" at bounding box center [844, 299] width 527 height 26
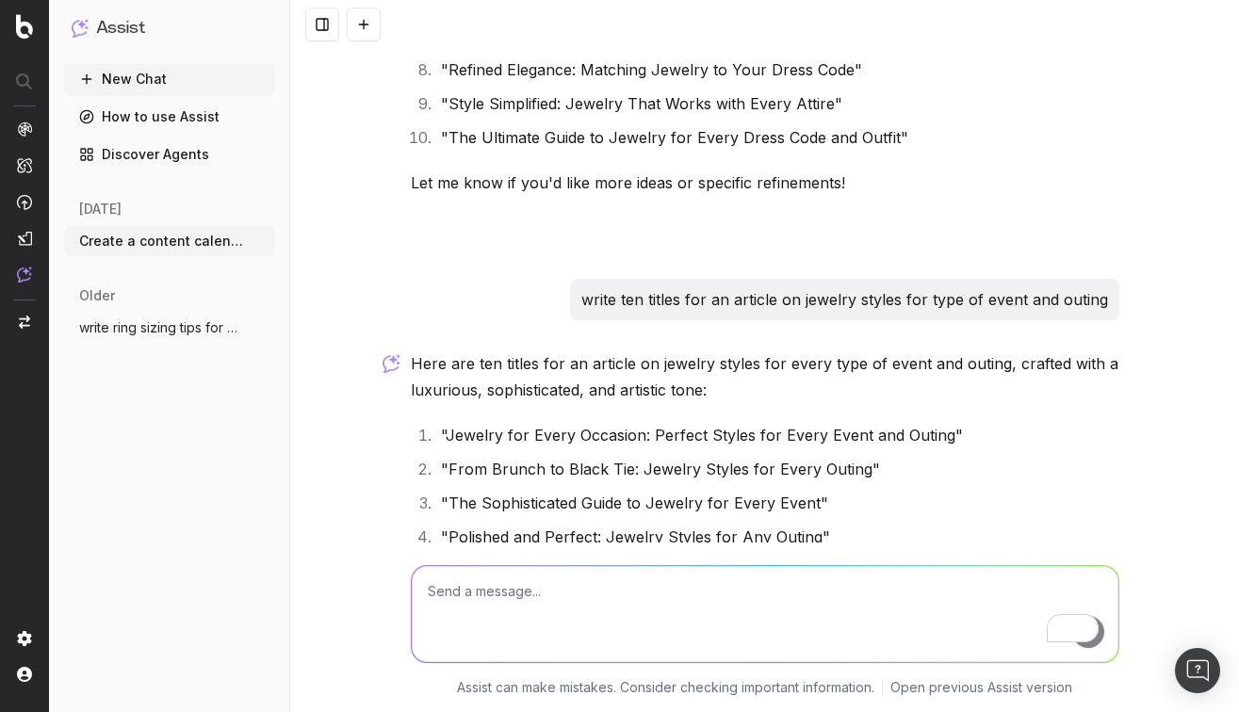
click at [456, 596] on textarea "To enrich screen reader interactions, please activate Accessibility in Grammarl…" at bounding box center [765, 614] width 706 height 96
paste textarea "write ten titles for an article on jewelry styles for type of event and outing"
click at [571, 587] on textarea "write ten titles for an article on jewelry styles for type of event and outing" at bounding box center [765, 614] width 706 height 96
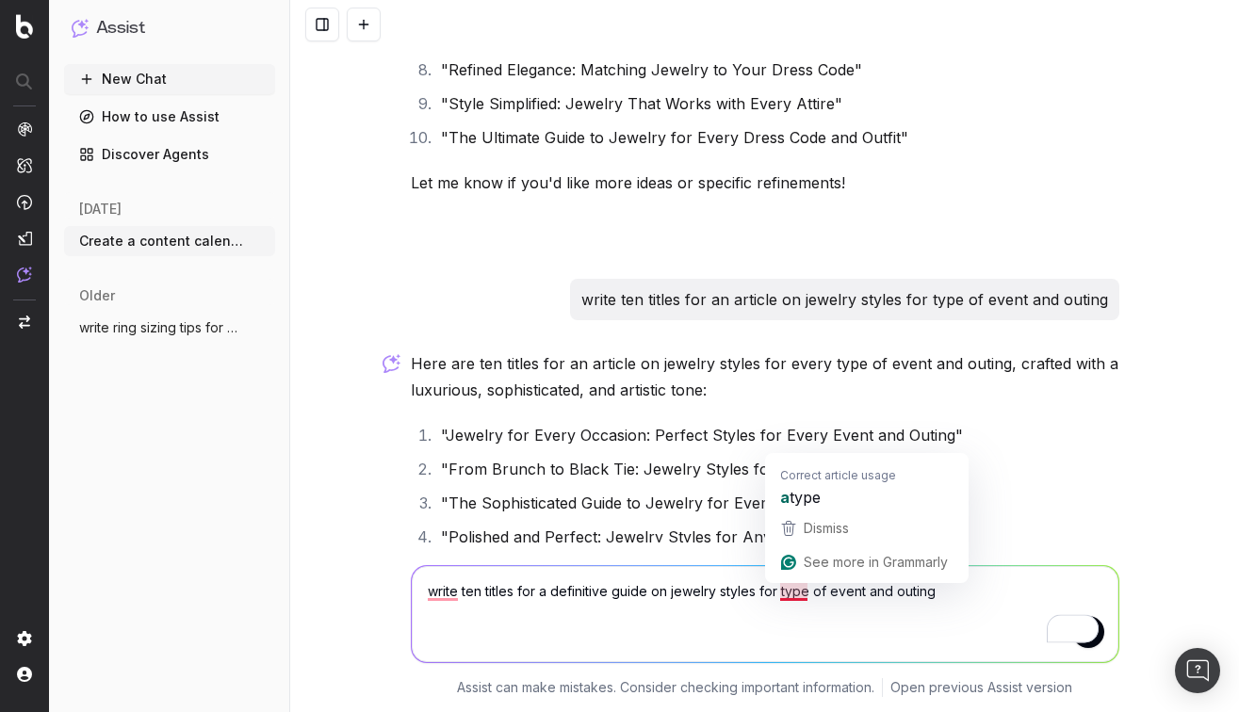
click at [795, 592] on textarea "write ten titles for a definitive guide on jewelry styles for type of event and…" at bounding box center [765, 614] width 706 height 96
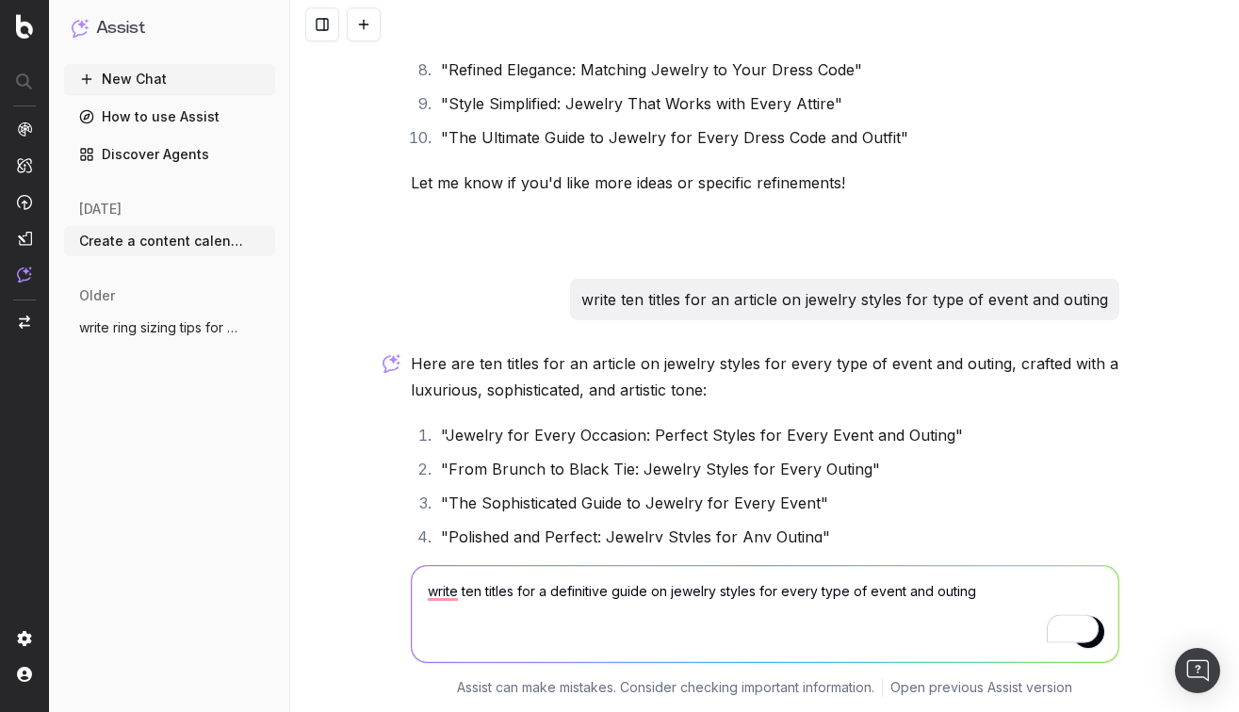
click at [562, 610] on textarea "write ten titles for a definitive guide on jewelry styles for every type of eve…" at bounding box center [765, 614] width 706 height 96
click at [585, 592] on textarea "write ten titles for a definitive guide on jewelry styles for every type of eve…" at bounding box center [765, 614] width 706 height 96
type textarea "write ten titles for a comprehensive guide on jewelry styles for every type of …"
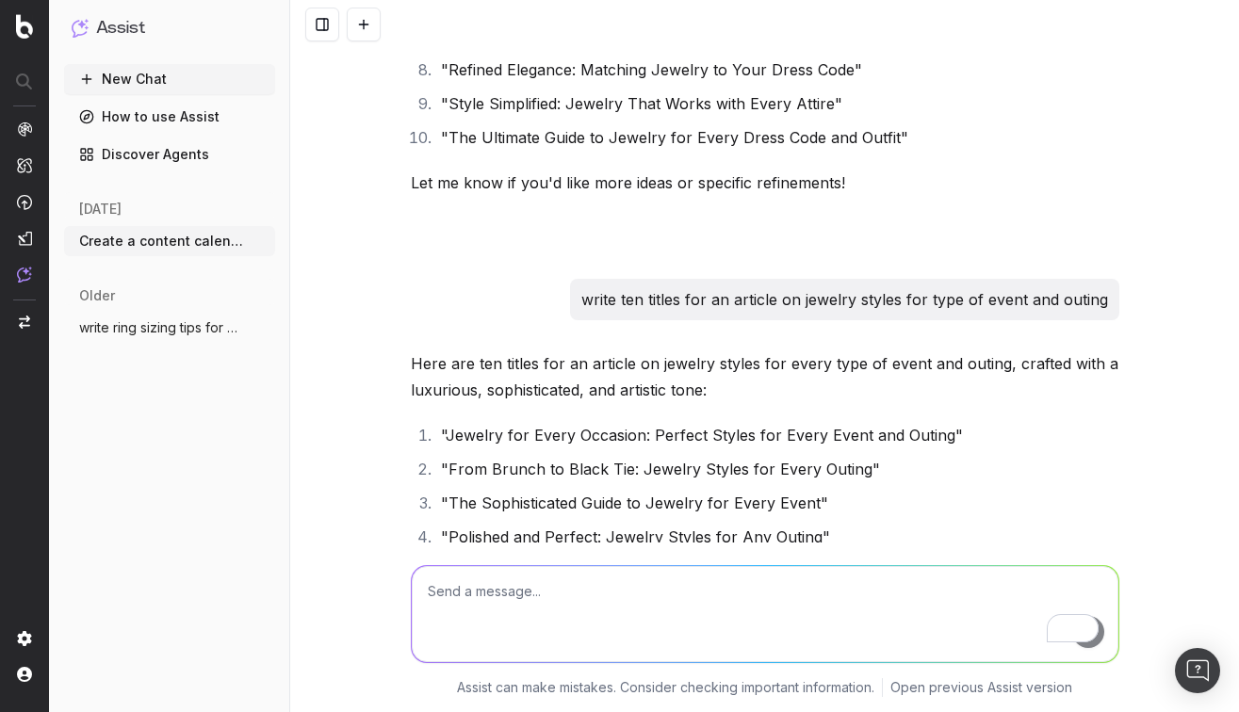
scroll to position [7023, 0]
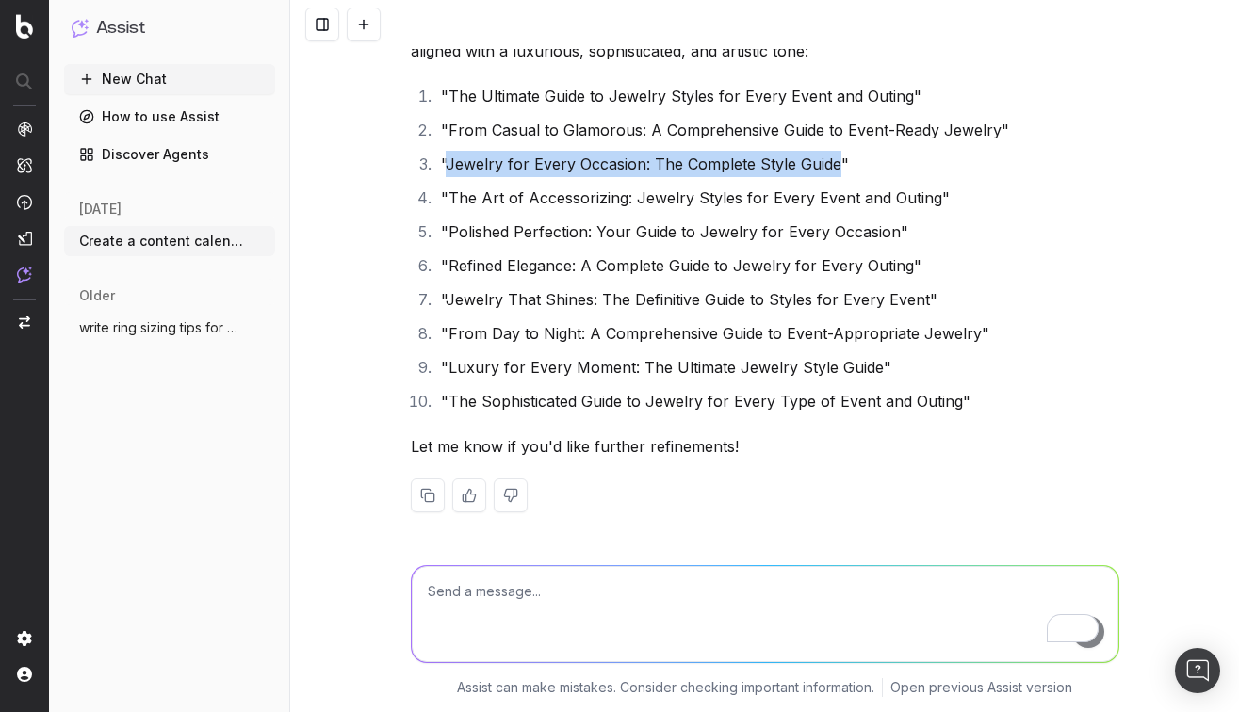
drag, startPoint x: 836, startPoint y: 159, endPoint x: 448, endPoint y: 163, distance: 388.1
click at [448, 163] on li ""Jewelry for Every Occasion: The Complete Style Guide"" at bounding box center [777, 164] width 684 height 26
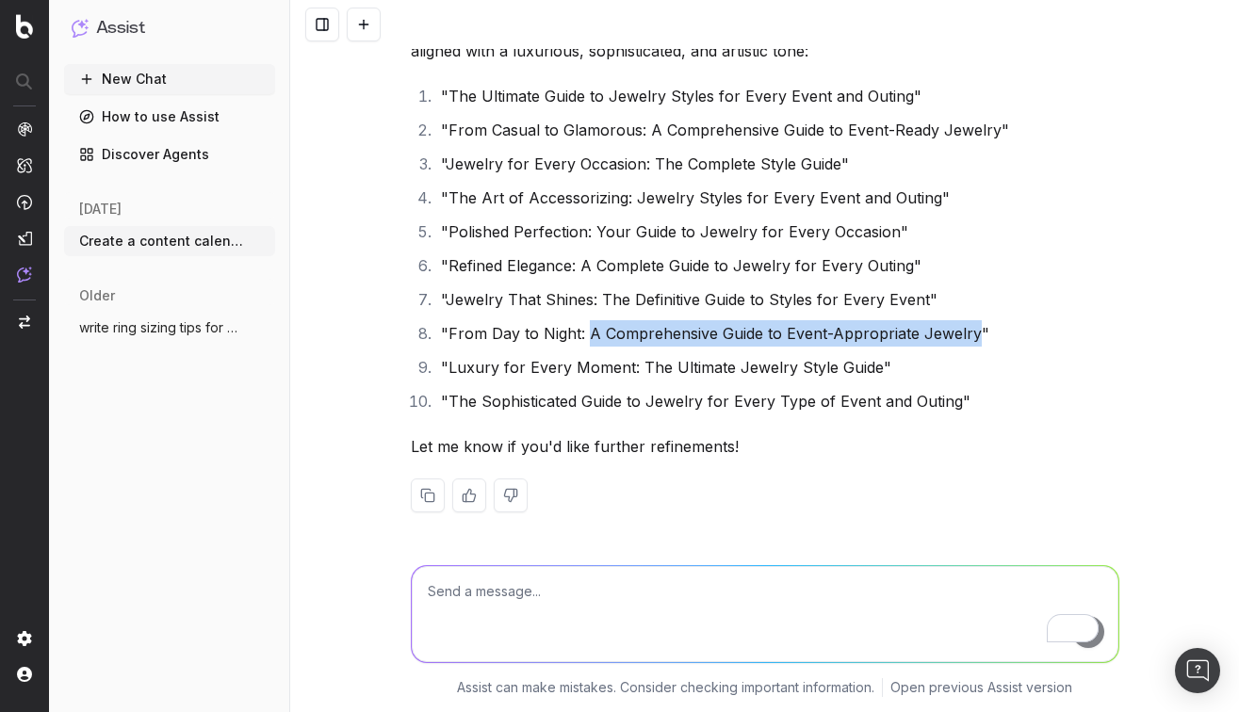
drag, startPoint x: 971, startPoint y: 336, endPoint x: 584, endPoint y: 326, distance: 387.3
click at [584, 326] on li ""From Day to Night: A Comprehensive Guide to Event-Appropriate Jewelry"" at bounding box center [777, 333] width 684 height 26
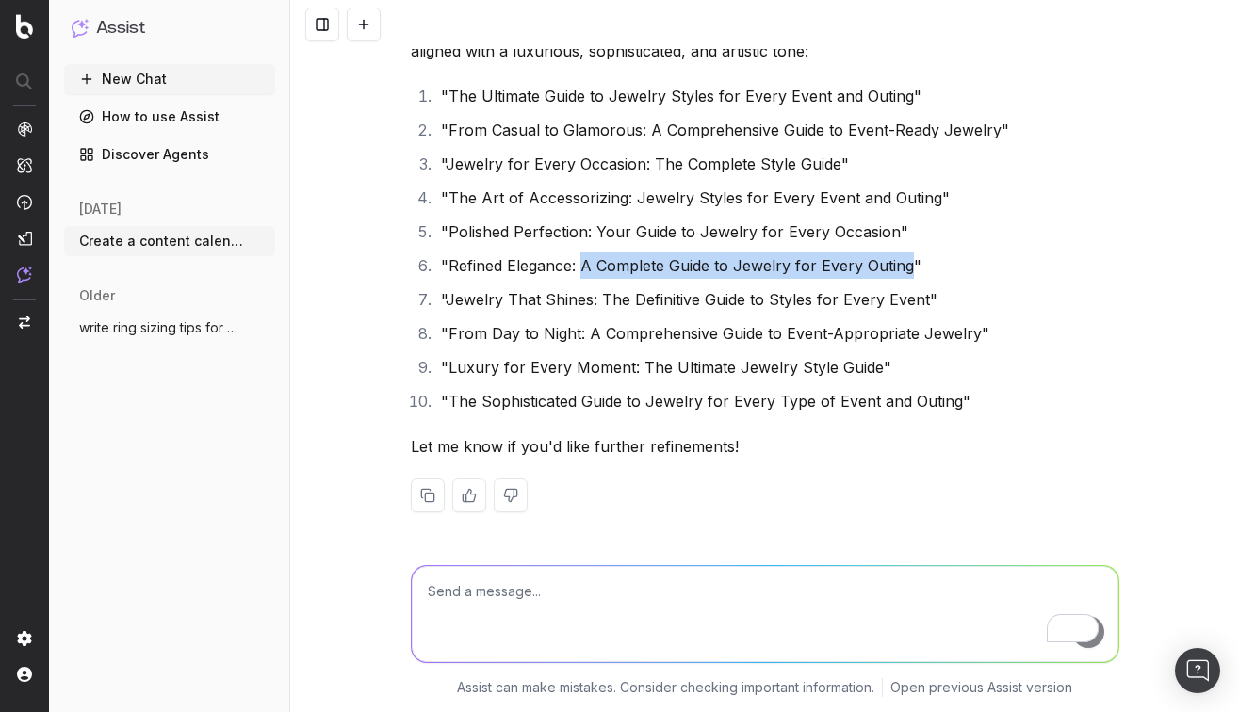
drag, startPoint x: 906, startPoint y: 266, endPoint x: 583, endPoint y: 268, distance: 323.1
click at [583, 268] on li ""Refined Elegance: A Complete Guide to Jewelry for Every Outing"" at bounding box center [777, 265] width 684 height 26
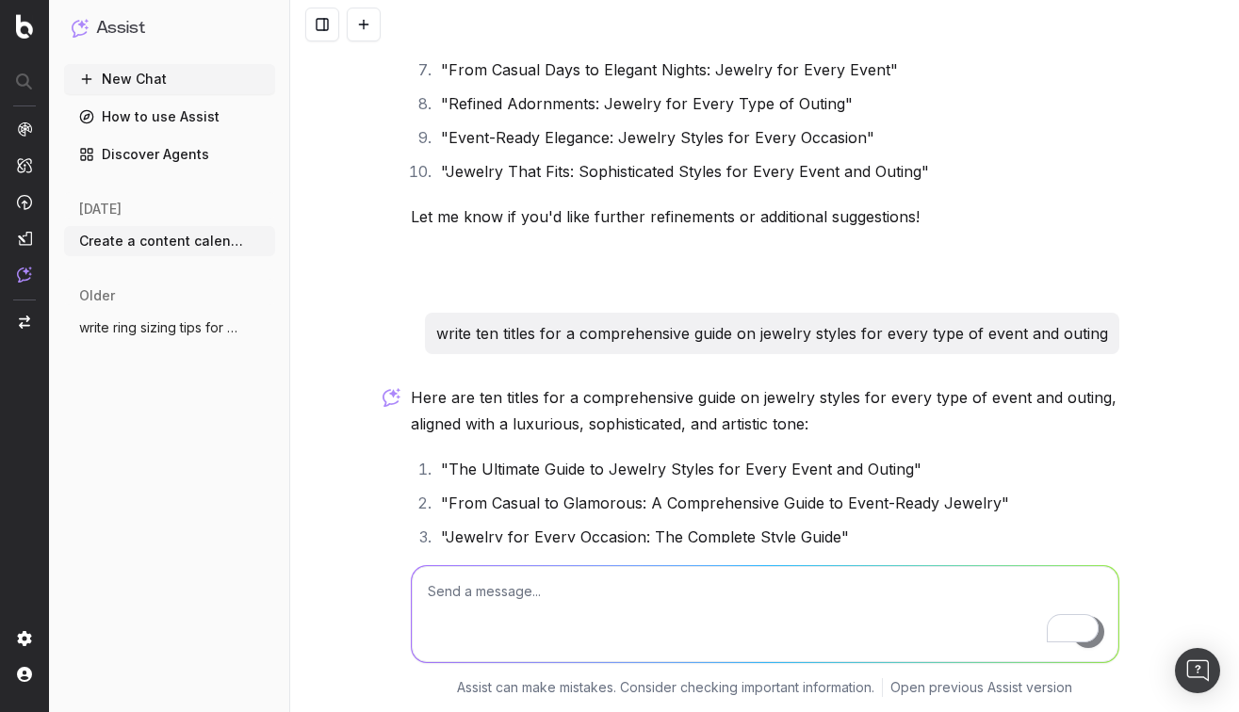
scroll to position [6657, 0]
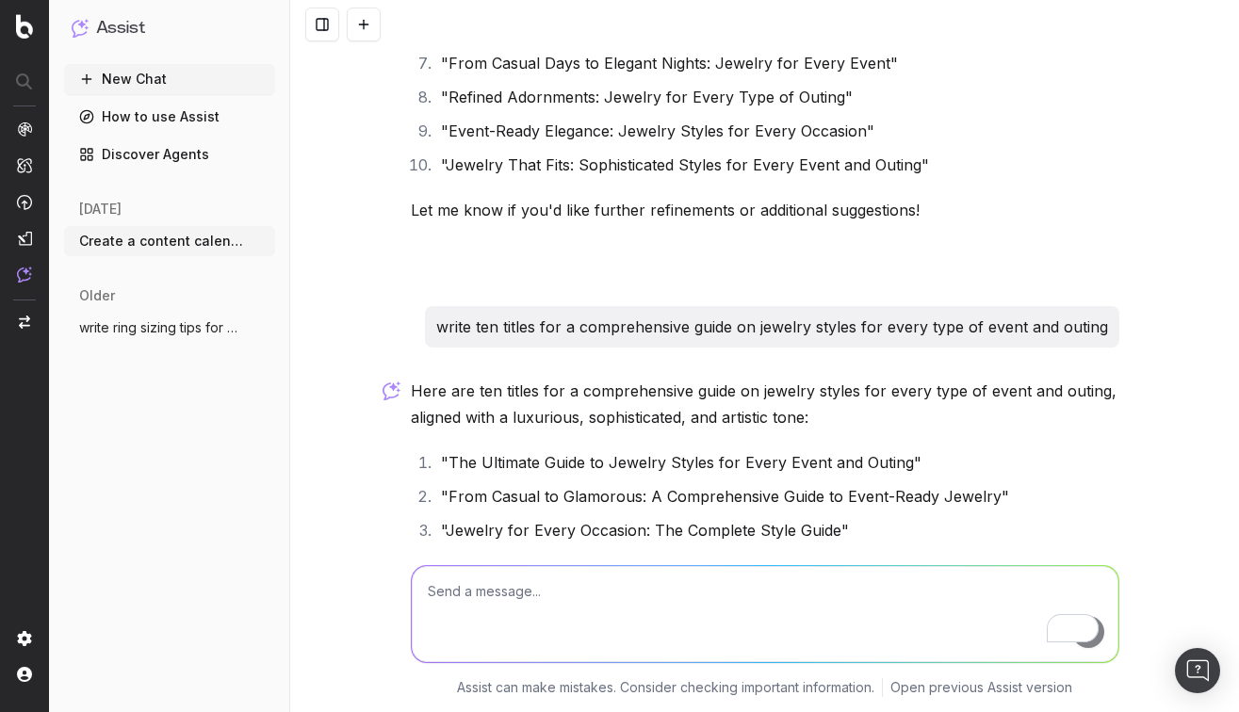
click at [820, 417] on p "Here are ten titles for a comprehensive guide on jewelry styles for every type …" at bounding box center [765, 404] width 708 height 53
click at [729, 333] on p "write ten titles for a comprehensive guide on jewelry styles for every type of …" at bounding box center [772, 327] width 672 height 26
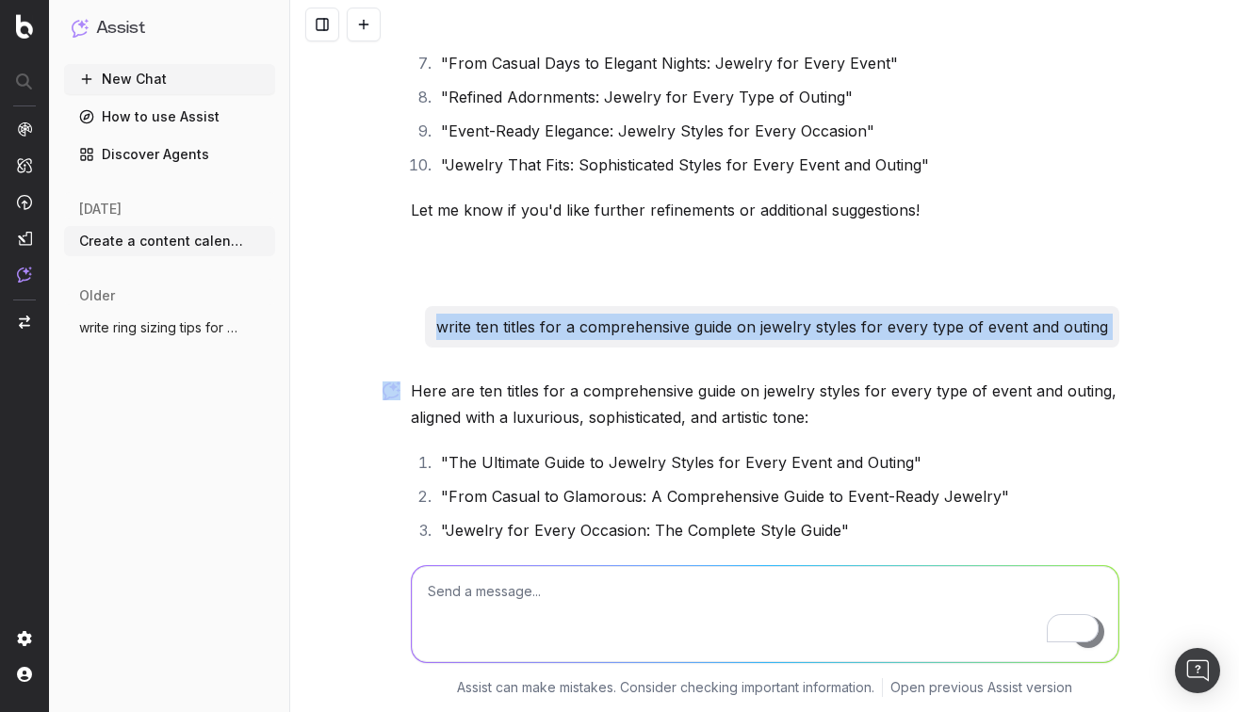
click at [538, 328] on p "write ten titles for a comprehensive guide on jewelry styles for every type of …" at bounding box center [772, 327] width 672 height 26
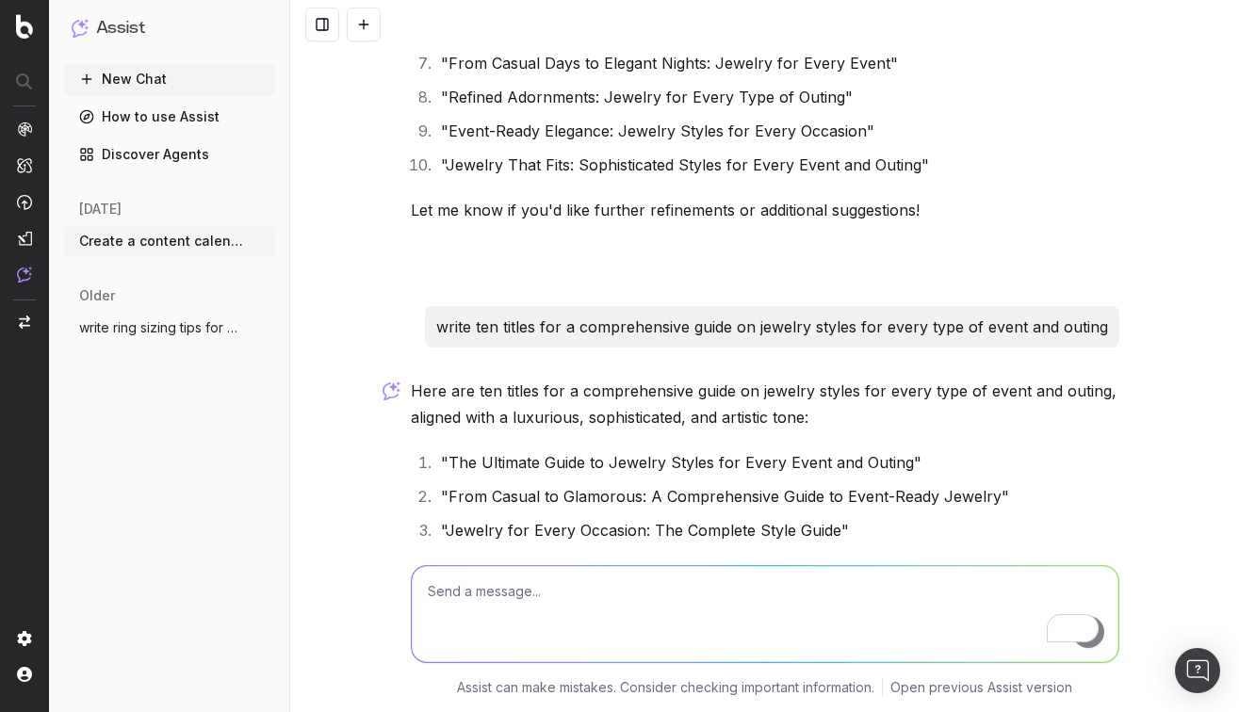
click at [480, 614] on textarea "To enrich screen reader interactions, please activate Accessibility in Grammarl…" at bounding box center [765, 614] width 706 height 96
paste textarea "write ten titles for a comprehensive guide on jewelry styles for every type of …"
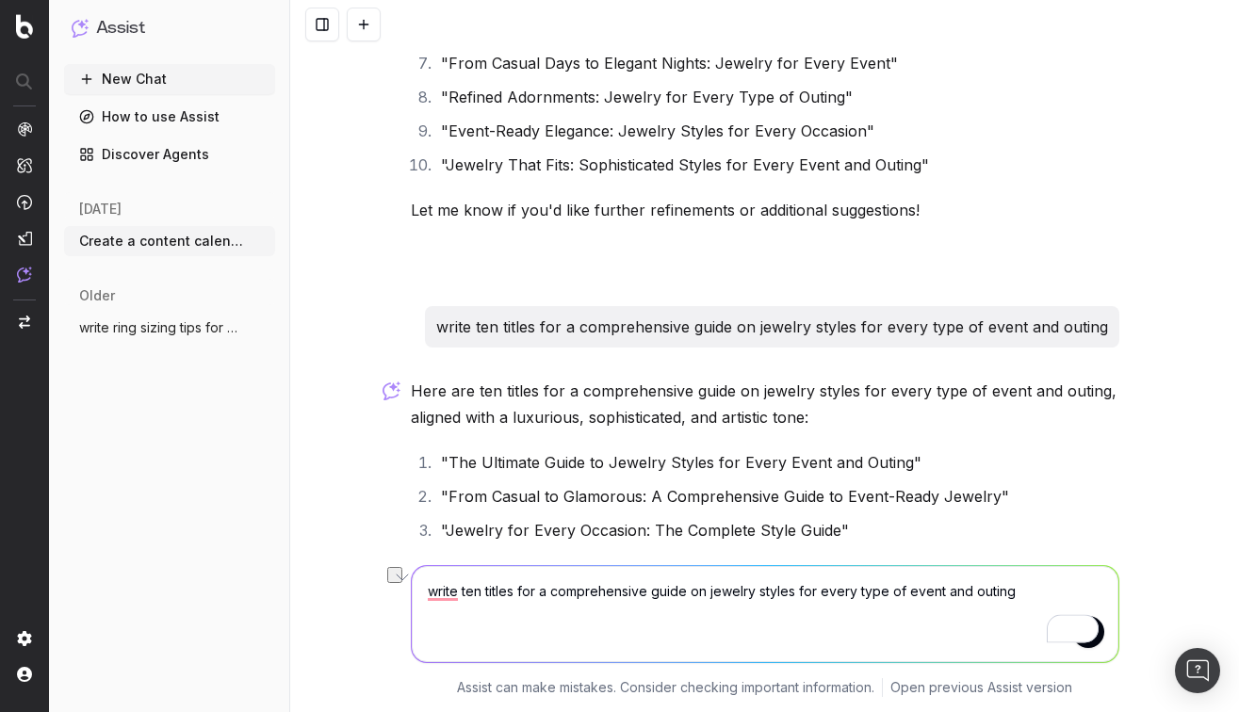
drag, startPoint x: 1015, startPoint y: 594, endPoint x: 805, endPoint y: 591, distance: 210.1
click at [805, 591] on textarea "write ten titles for a comprehensive guide on jewelry styles for every type of …" at bounding box center [765, 614] width 706 height 96
type textarea "write ten titles for a comprehensive guide on jewelry styles across the decades"
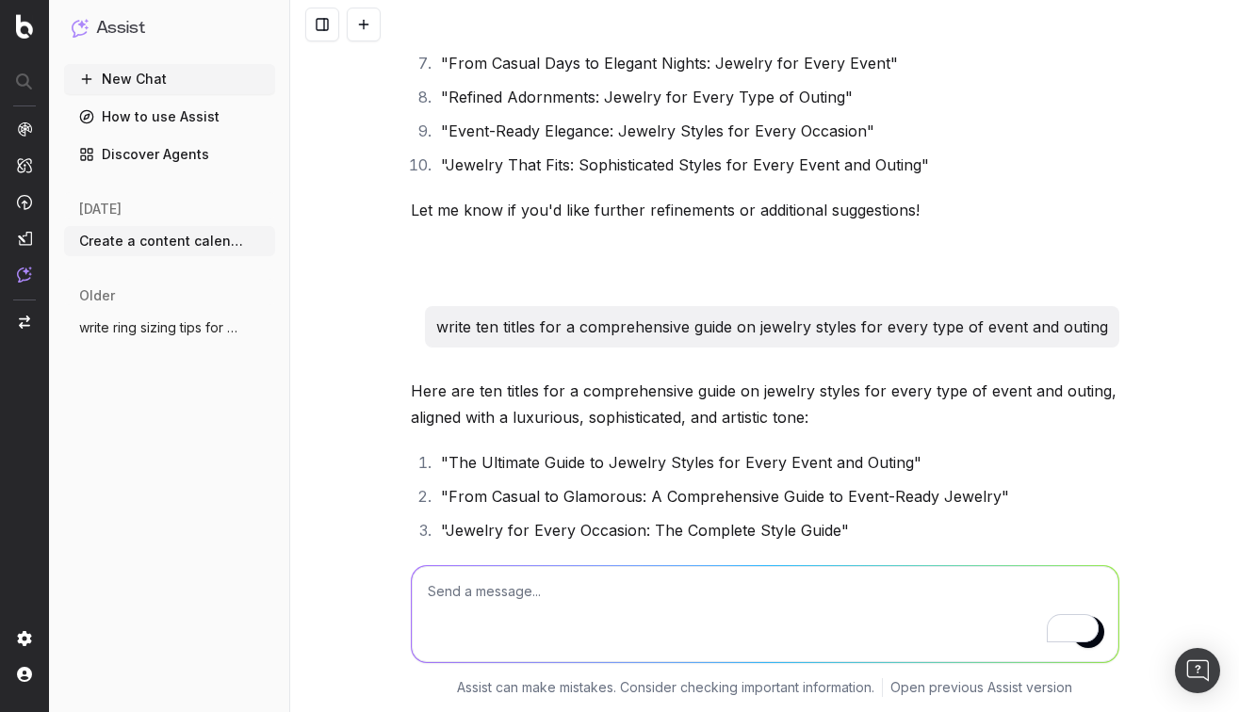
scroll to position [7626, 0]
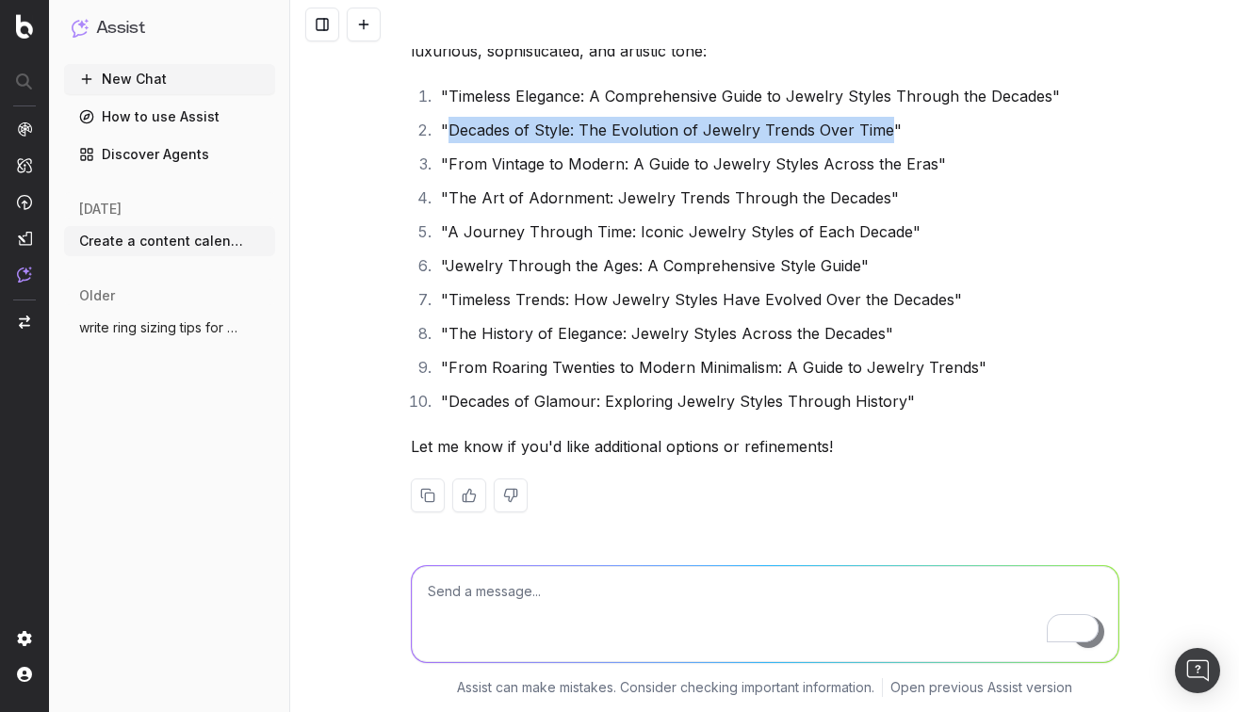
drag, startPoint x: 885, startPoint y: 130, endPoint x: 451, endPoint y: 128, distance: 433.3
click at [451, 128] on li ""Decades of Style: The Evolution of Jewelry Trends Over Time"" at bounding box center [777, 130] width 684 height 26
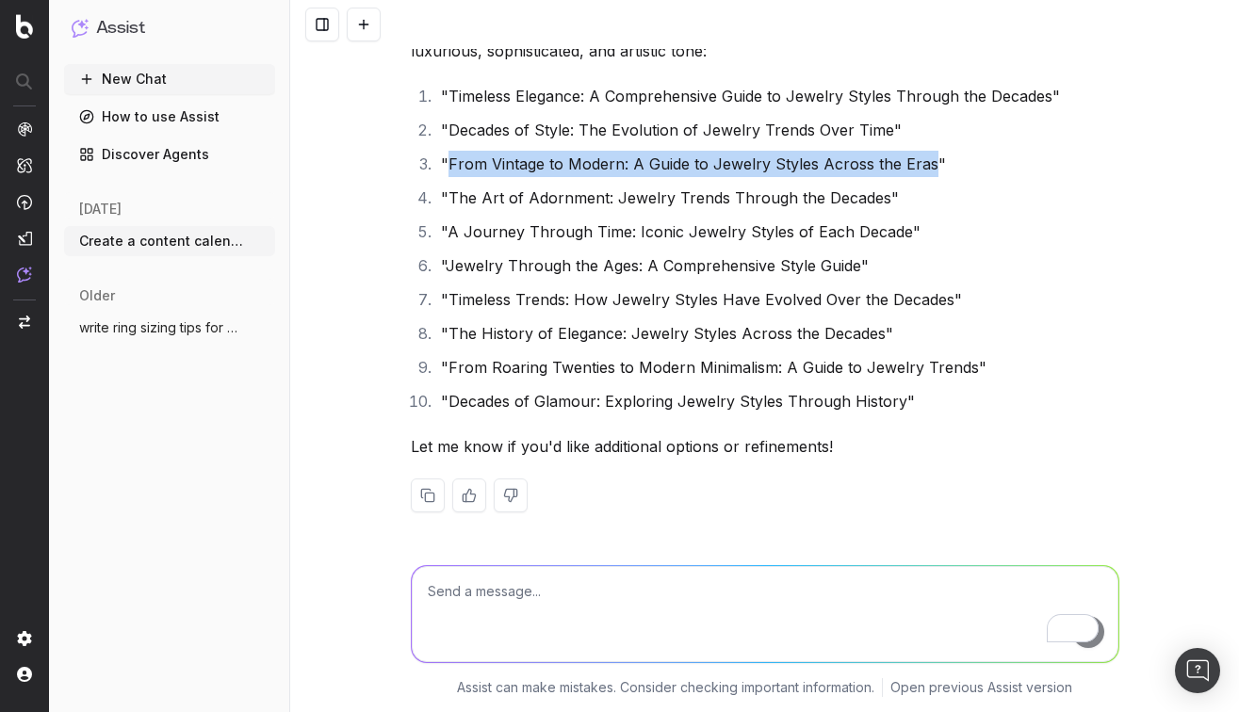
drag, startPoint x: 927, startPoint y: 166, endPoint x: 451, endPoint y: 160, distance: 475.7
click at [451, 160] on li ""From Vintage to Modern: A Guide to Jewelry Styles Across the Eras"" at bounding box center [777, 164] width 684 height 26
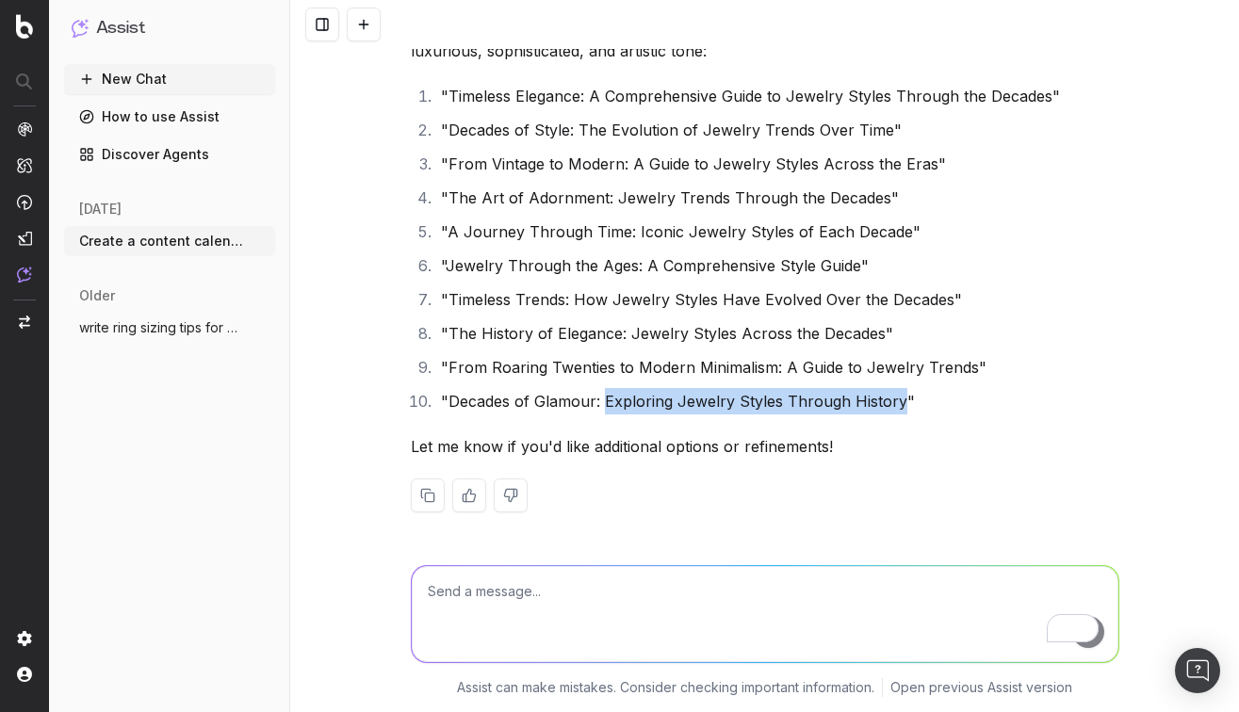
drag, startPoint x: 603, startPoint y: 400, endPoint x: 895, endPoint y: 404, distance: 292.0
click at [895, 404] on li ""Decades of Glamour: Exploring Jewelry Styles Through History"" at bounding box center [777, 401] width 684 height 26
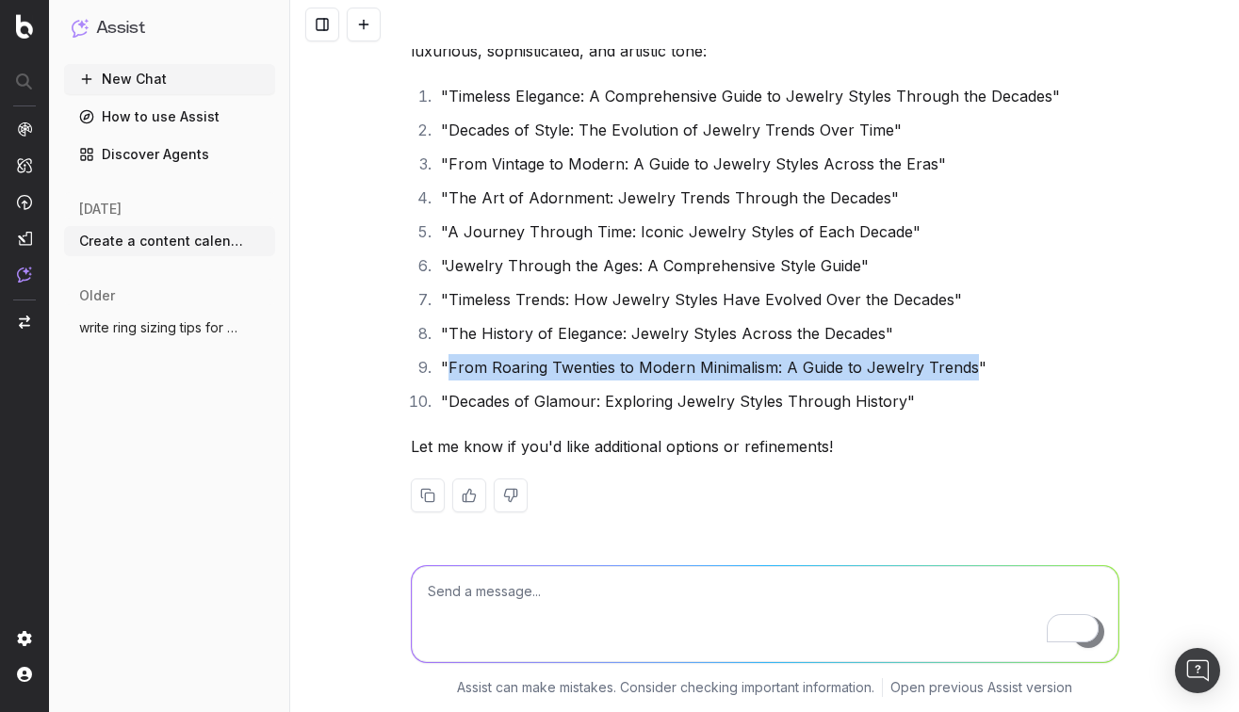
drag, startPoint x: 447, startPoint y: 369, endPoint x: 967, endPoint y: 375, distance: 520.0
click at [967, 375] on li ""From Roaring Twenties to Modern Minimalism: A Guide to Jewelry Trends"" at bounding box center [777, 367] width 684 height 26
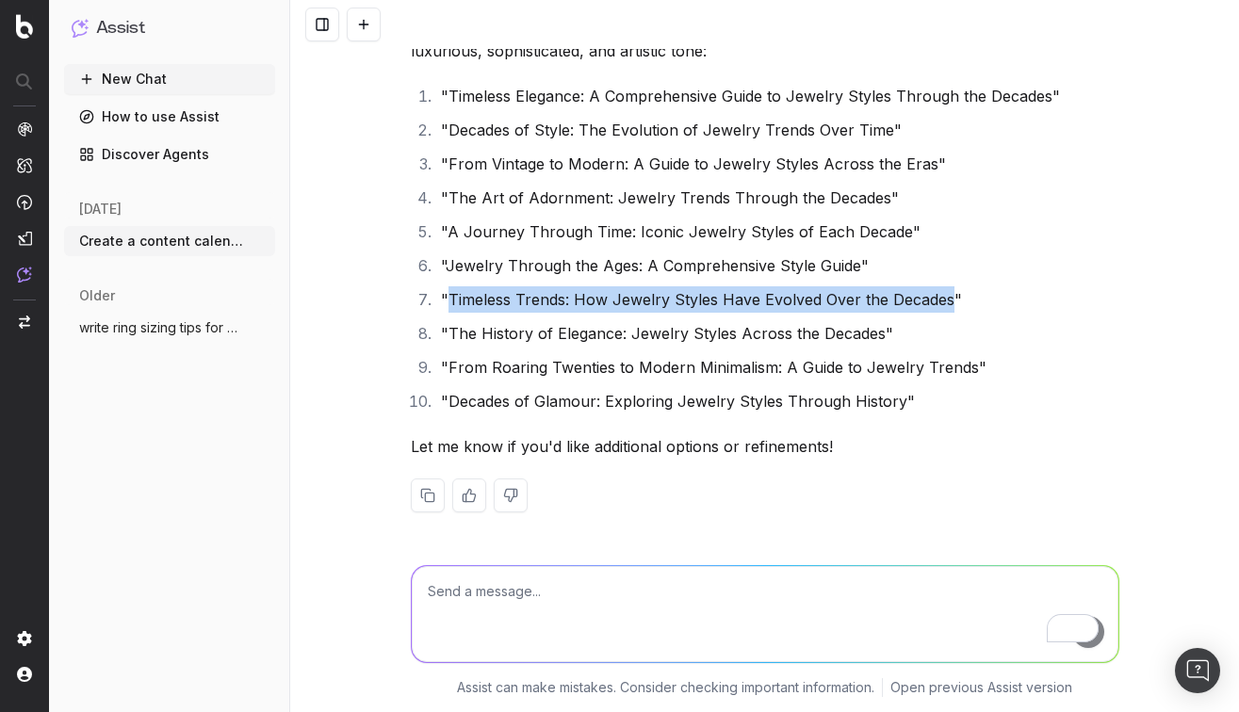
drag, startPoint x: 946, startPoint y: 302, endPoint x: 452, endPoint y: 300, distance: 493.6
click at [452, 300] on li ""Timeless Trends: How Jewelry Styles Have Evolved Over the Decades"" at bounding box center [777, 299] width 684 height 26
click at [502, 589] on textarea "To enrich screen reader interactions, please activate Accessibility in Grammarl…" at bounding box center [765, 614] width 706 height 96
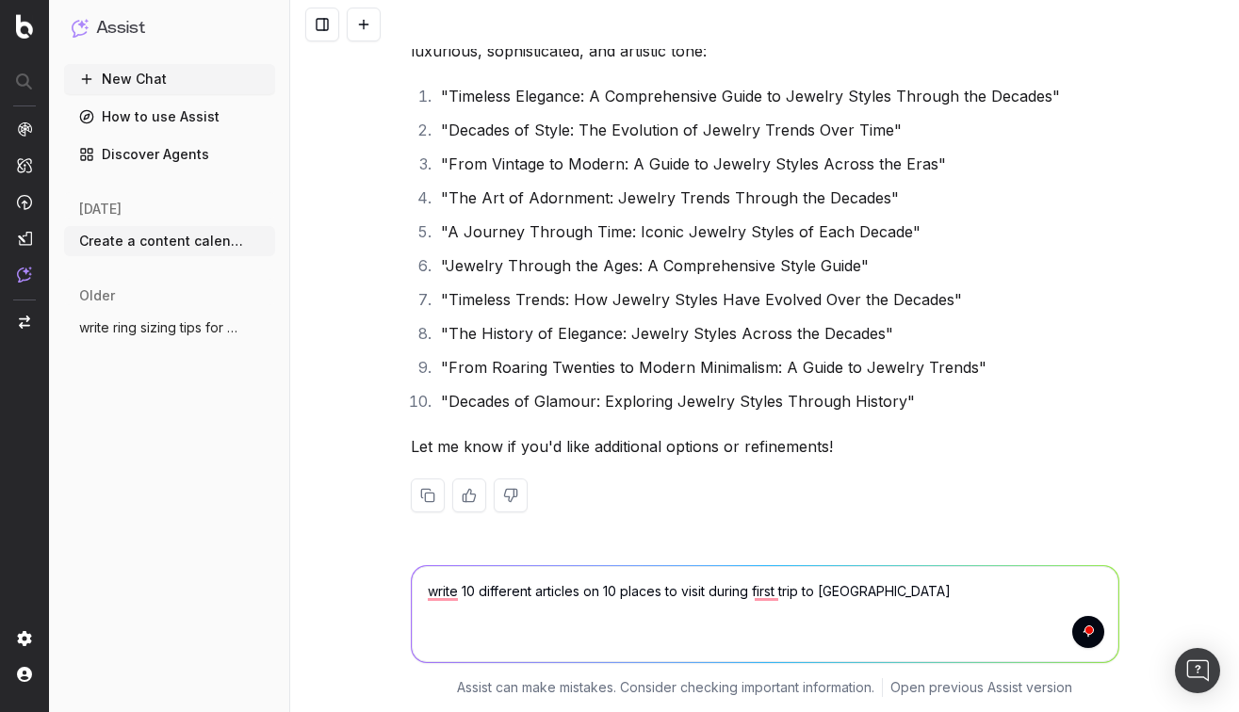
type textarea "write 10 different articles on 10 places to visit during first trip to NYC"
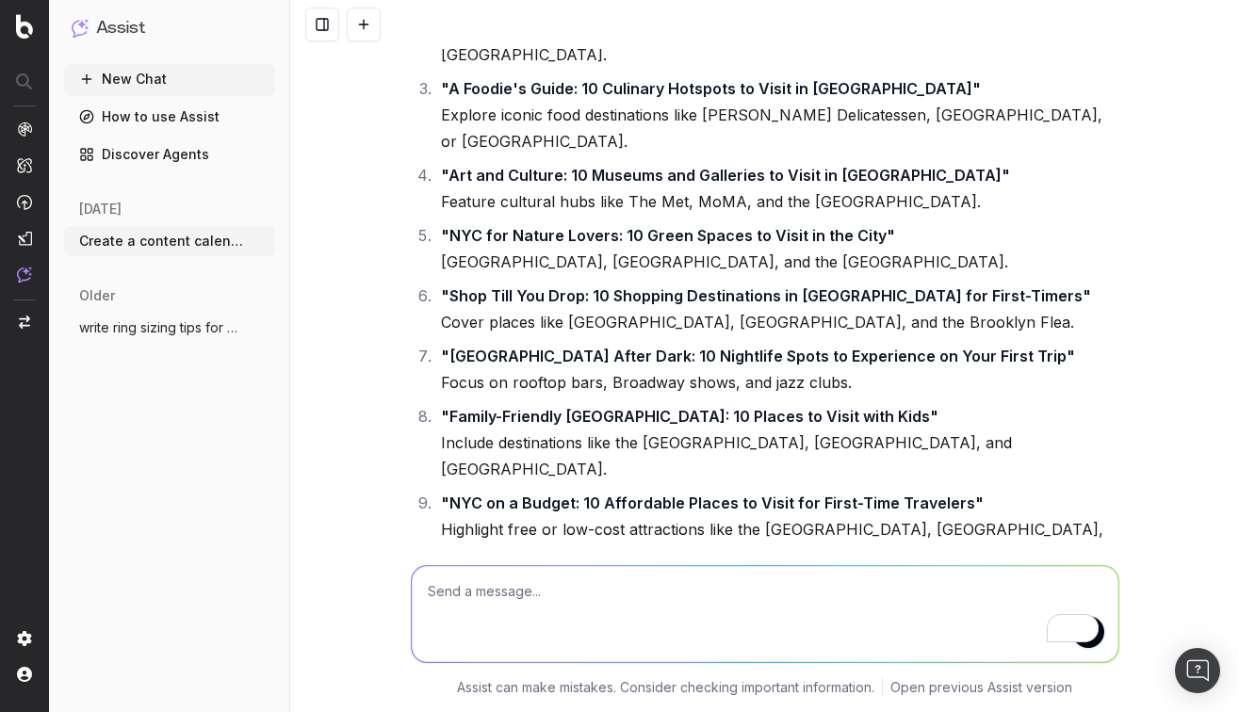
scroll to position [8177, 0]
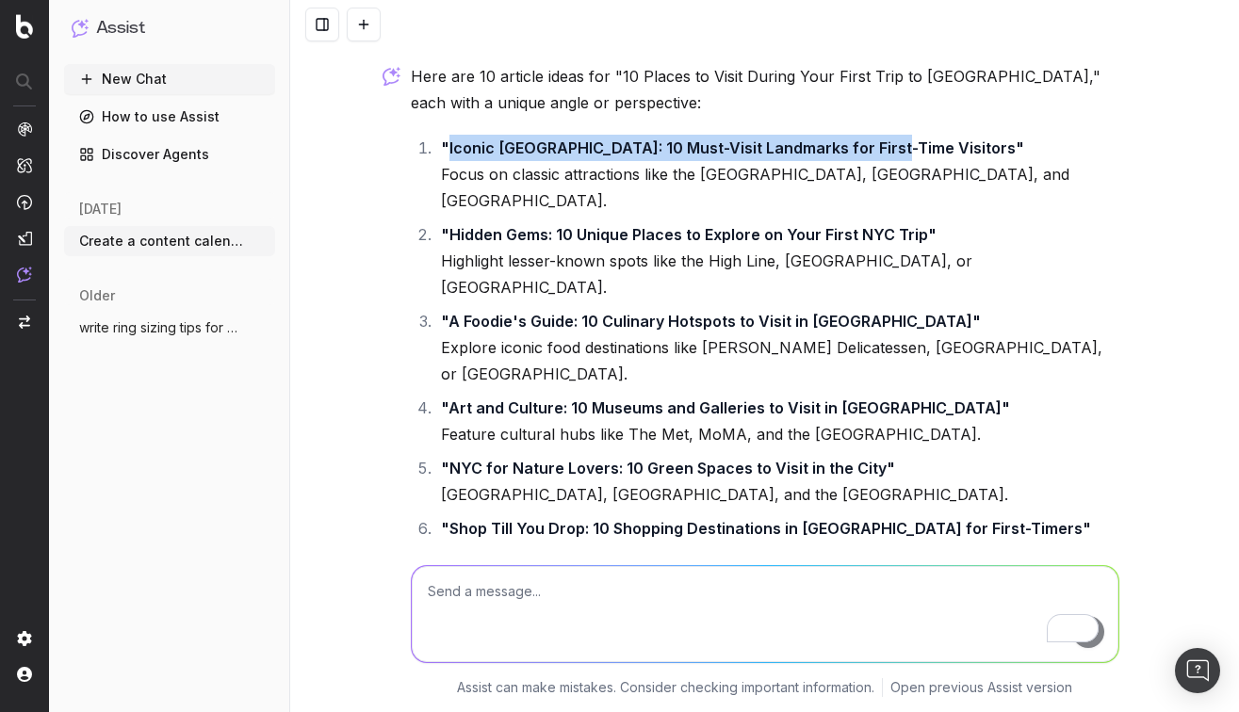
drag, startPoint x: 880, startPoint y: 146, endPoint x: 447, endPoint y: 144, distance: 433.3
click at [447, 144] on strong ""Iconic NYC: 10 Must-Visit Landmarks for First-Time Visitors"" at bounding box center [732, 147] width 583 height 19
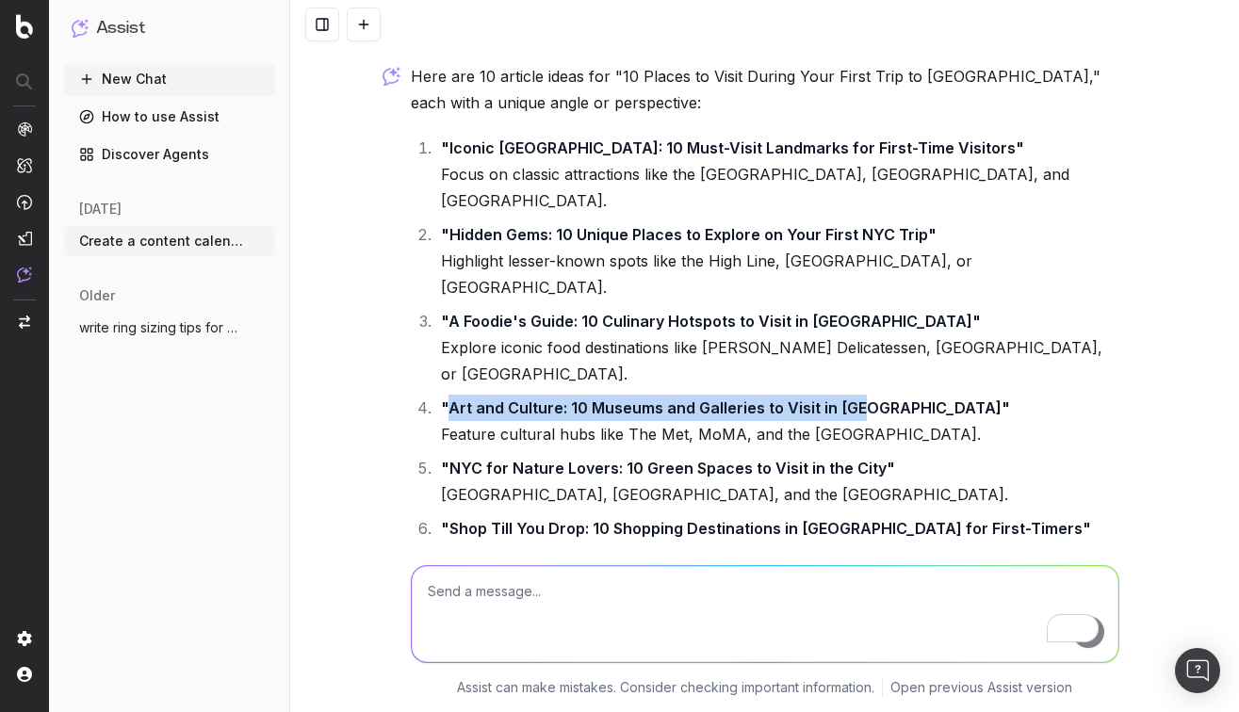
drag, startPoint x: 865, startPoint y: 327, endPoint x: 447, endPoint y: 322, distance: 418.3
click at [447, 398] on strong ""Art and Culture: 10 Museums and Galleries to Visit in NYC"" at bounding box center [725, 407] width 569 height 19
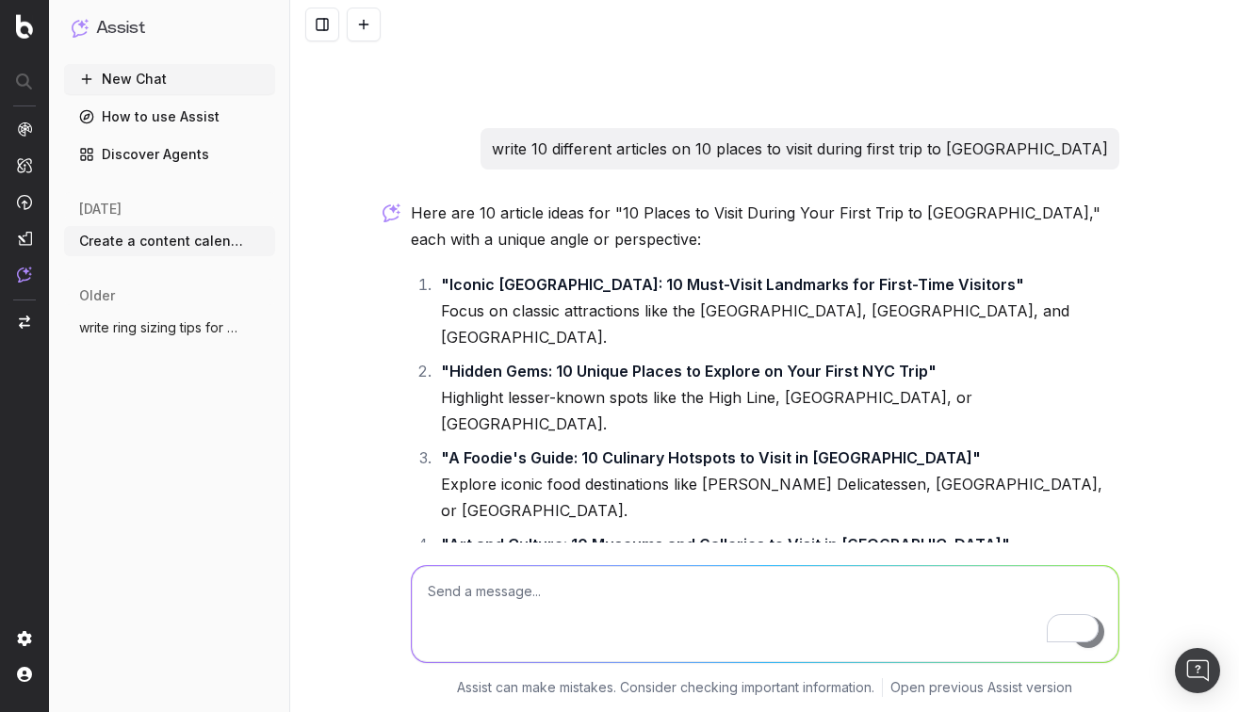
click at [643, 141] on p "write 10 different articles on 10 places to visit during first trip to NYC" at bounding box center [800, 149] width 616 height 26
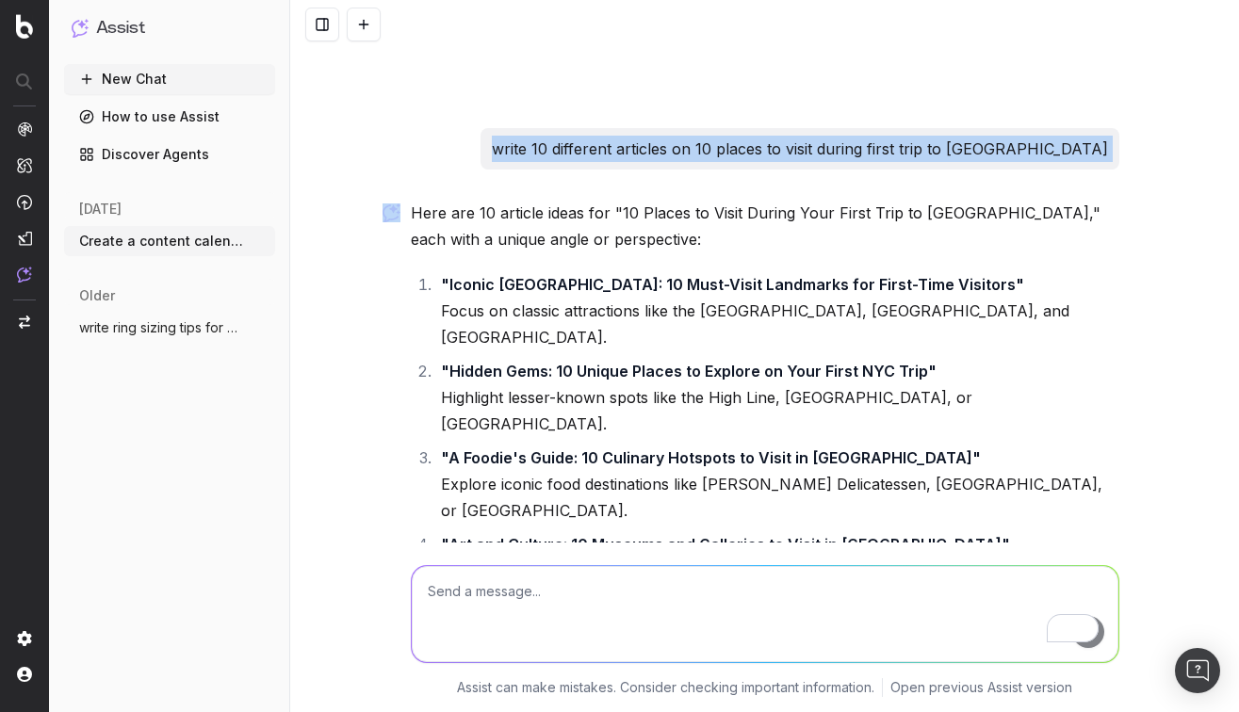
click at [643, 141] on p "write 10 different articles on 10 places to visit during first trip to NYC" at bounding box center [800, 149] width 616 height 26
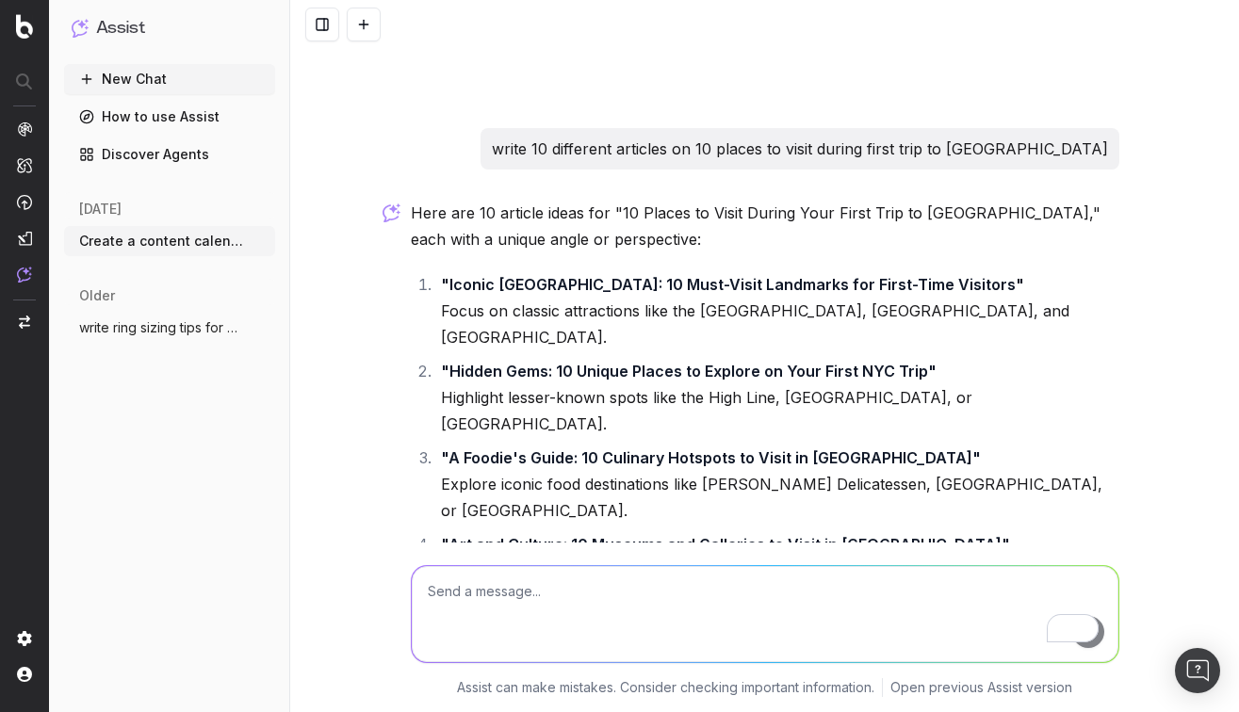
click at [509, 605] on textarea "To enrich screen reader interactions, please activate Accessibility in Grammarl…" at bounding box center [765, 614] width 706 height 96
paste textarea "write 10 different articles on 10 places to visit during first trip to NYC"
click at [554, 592] on textarea "write 10 different articles on 10 places to visit during first trip to NYC" at bounding box center [765, 614] width 706 height 96
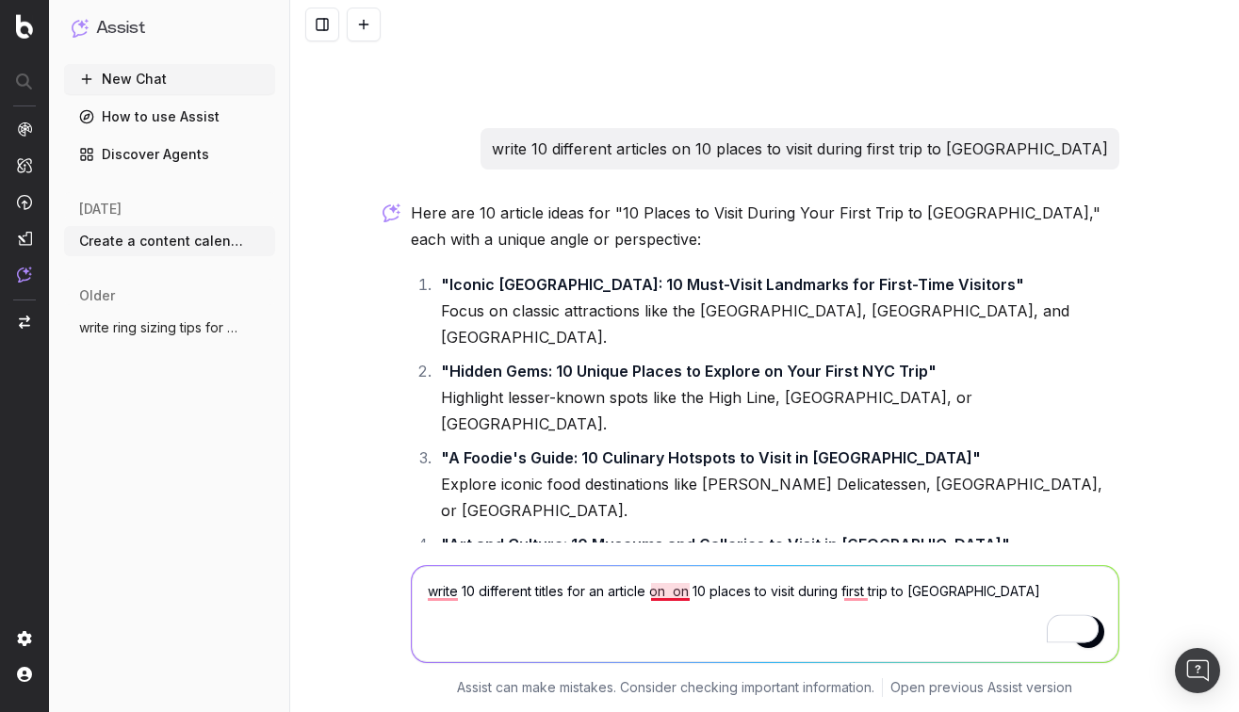
drag, startPoint x: 947, startPoint y: 592, endPoint x: 668, endPoint y: 596, distance: 278.9
click at [668, 596] on textarea "write 10 different titles for an article on on 10 places to visit during first …" at bounding box center [765, 614] width 706 height 96
type textarea "write 10 different titles for an article on minimlist jewelry"
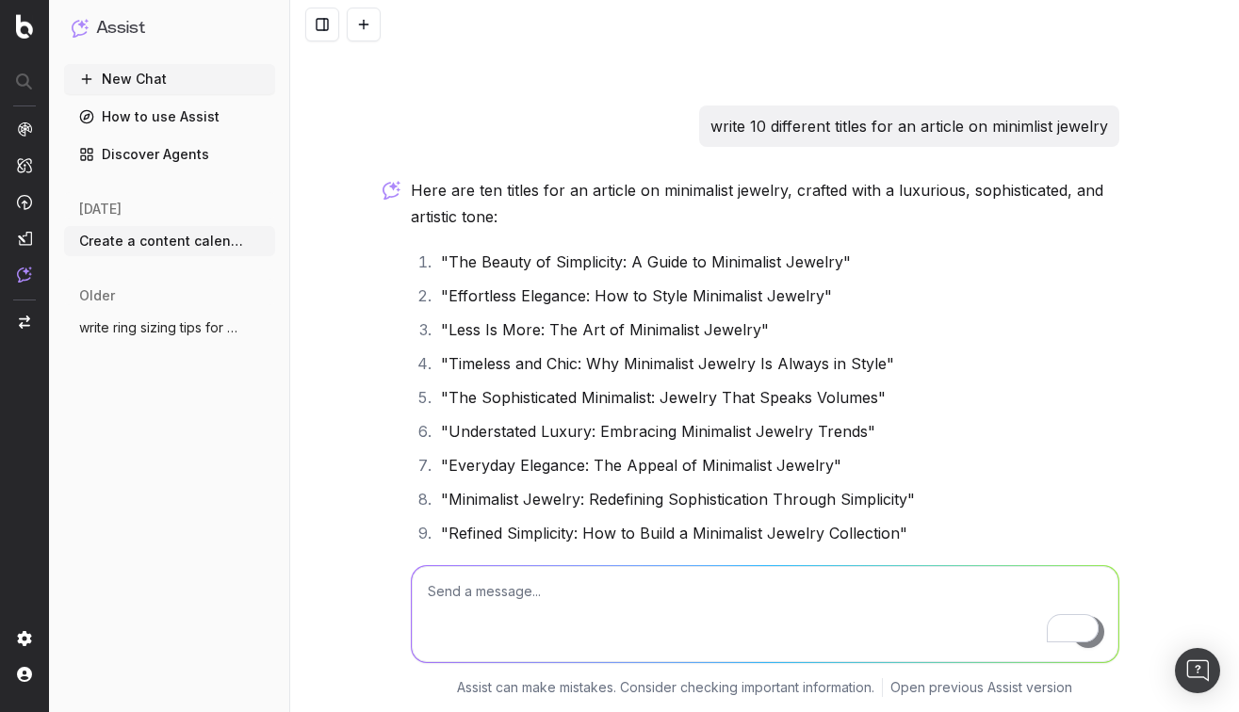
scroll to position [9142, 0]
drag, startPoint x: 753, startPoint y: 201, endPoint x: 451, endPoint y: 198, distance: 301.5
click at [451, 316] on li ""Less Is More: The Art of Minimalist Jewelry"" at bounding box center [777, 329] width 684 height 26
drag, startPoint x: 897, startPoint y: 403, endPoint x: 587, endPoint y: 404, distance: 309.9
click at [587, 519] on li ""Refined Simplicity: How to Build a Minimalist Jewelry Collection"" at bounding box center [777, 532] width 684 height 26
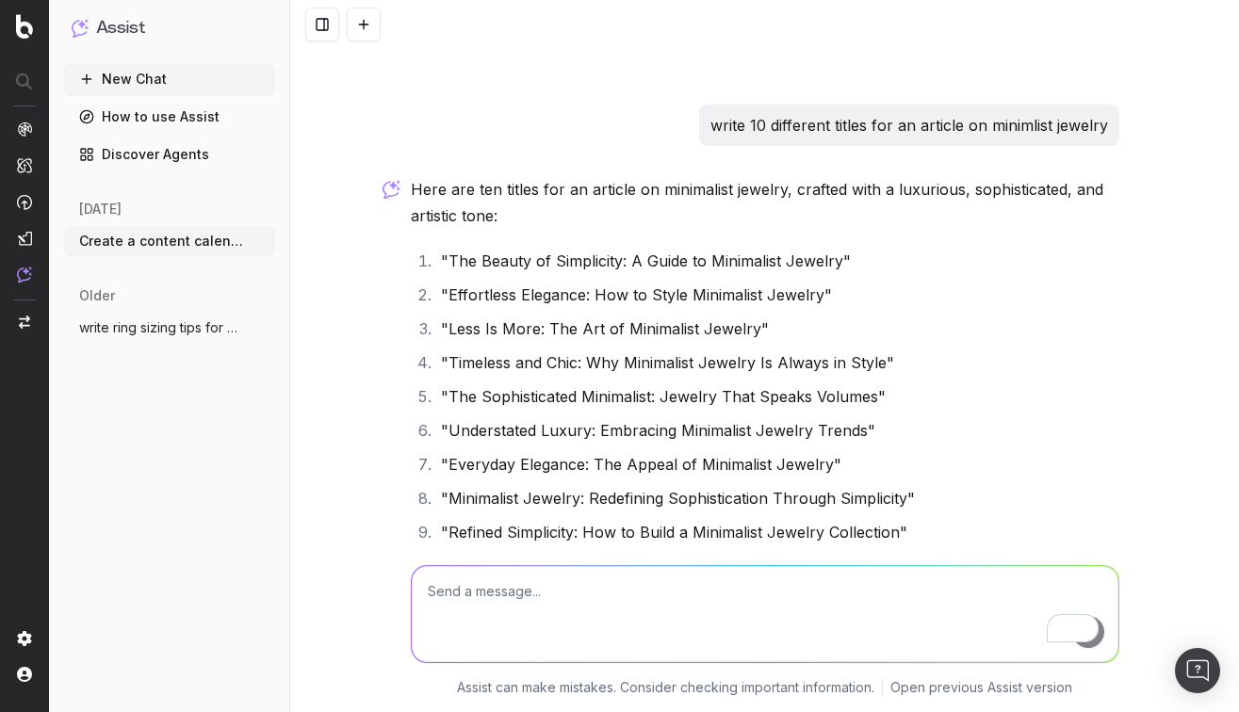
drag, startPoint x: 877, startPoint y: 432, endPoint x: 452, endPoint y: 437, distance: 424.9
click at [452, 553] on li ""Modern Minimalism: Jewelry That Complements Every Look"" at bounding box center [777, 566] width 684 height 26
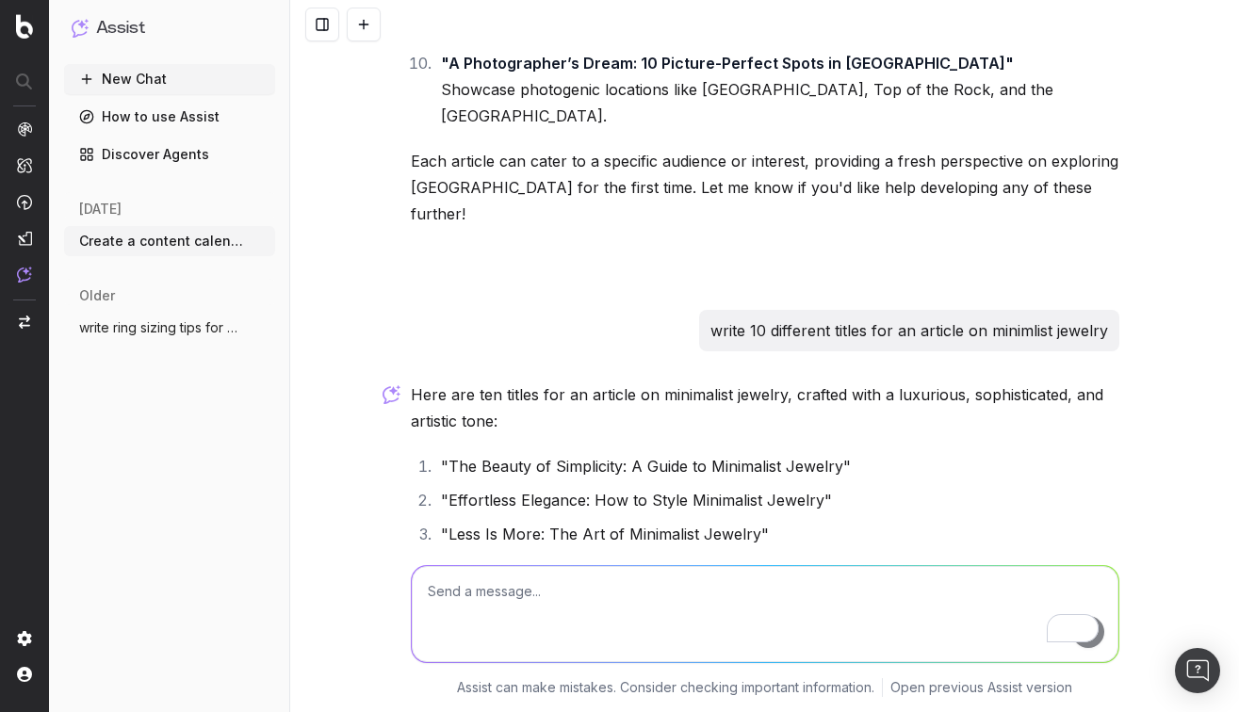
scroll to position [8906, 0]
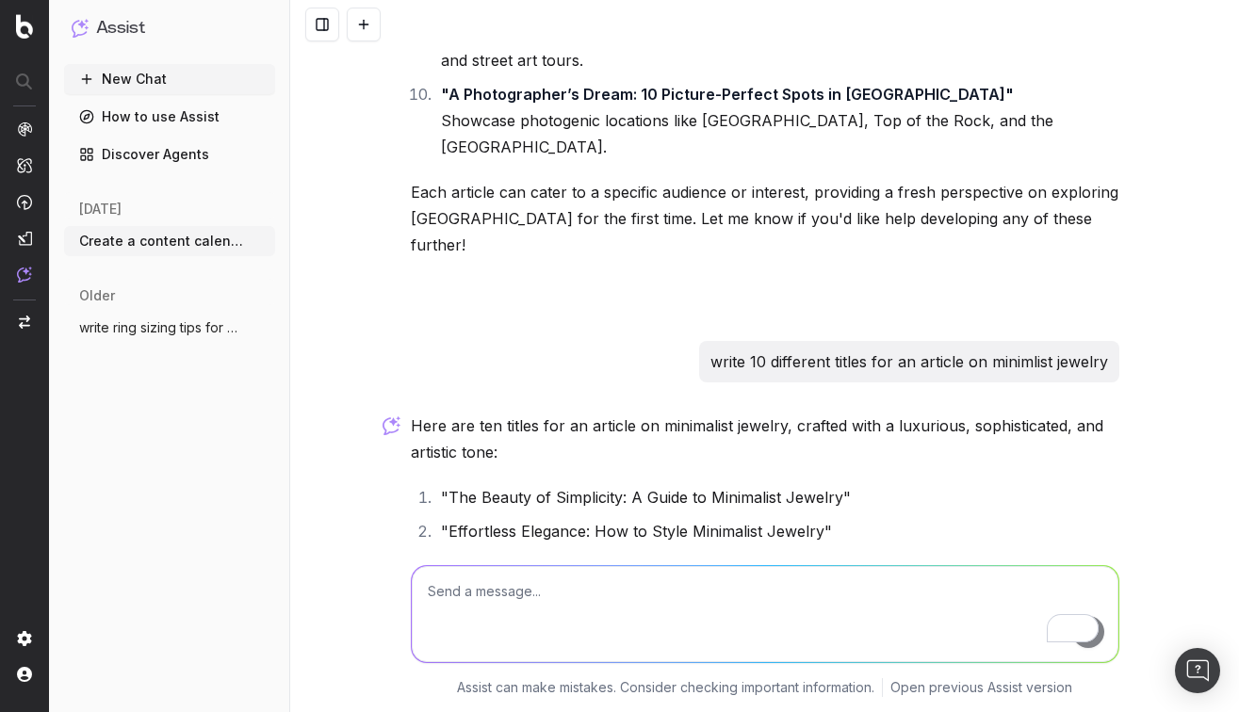
click at [774, 349] on p "write 10 different titles for an article on minimlist jewelry" at bounding box center [909, 362] width 398 height 26
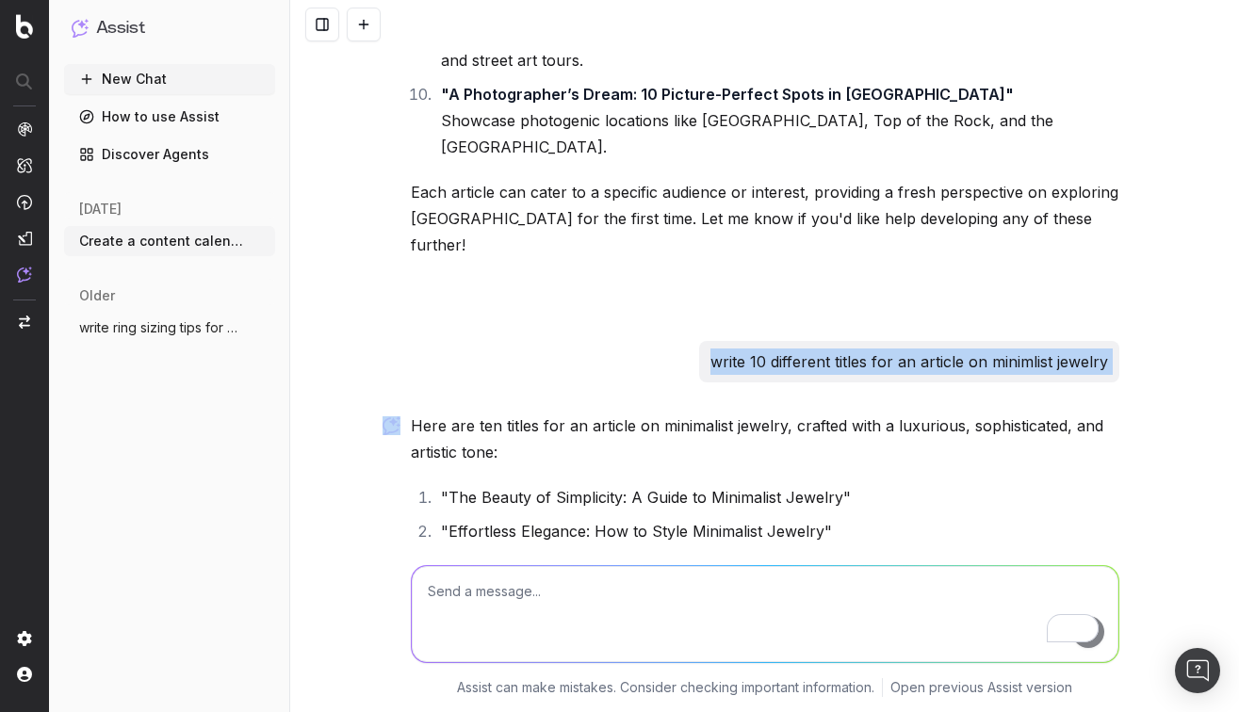
click at [774, 349] on p "write 10 different titles for an article on minimlist jewelry" at bounding box center [909, 362] width 398 height 26
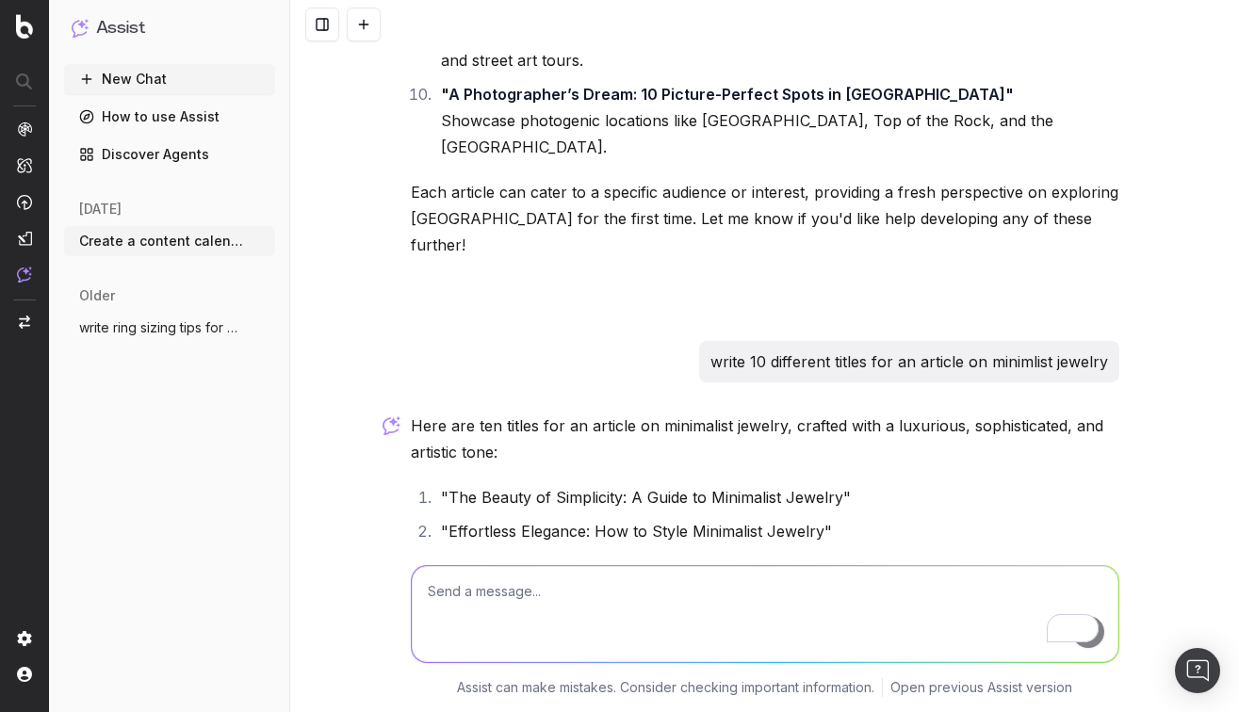
click at [540, 599] on textarea "To enrich screen reader interactions, please activate Accessibility in Grammarl…" at bounding box center [765, 614] width 706 height 96
paste textarea "write 10 different titles for an article on minimlist jewelry"
click at [688, 594] on textarea "write 10 different titles for an article on minimlist jewelry" at bounding box center [765, 614] width 706 height 96
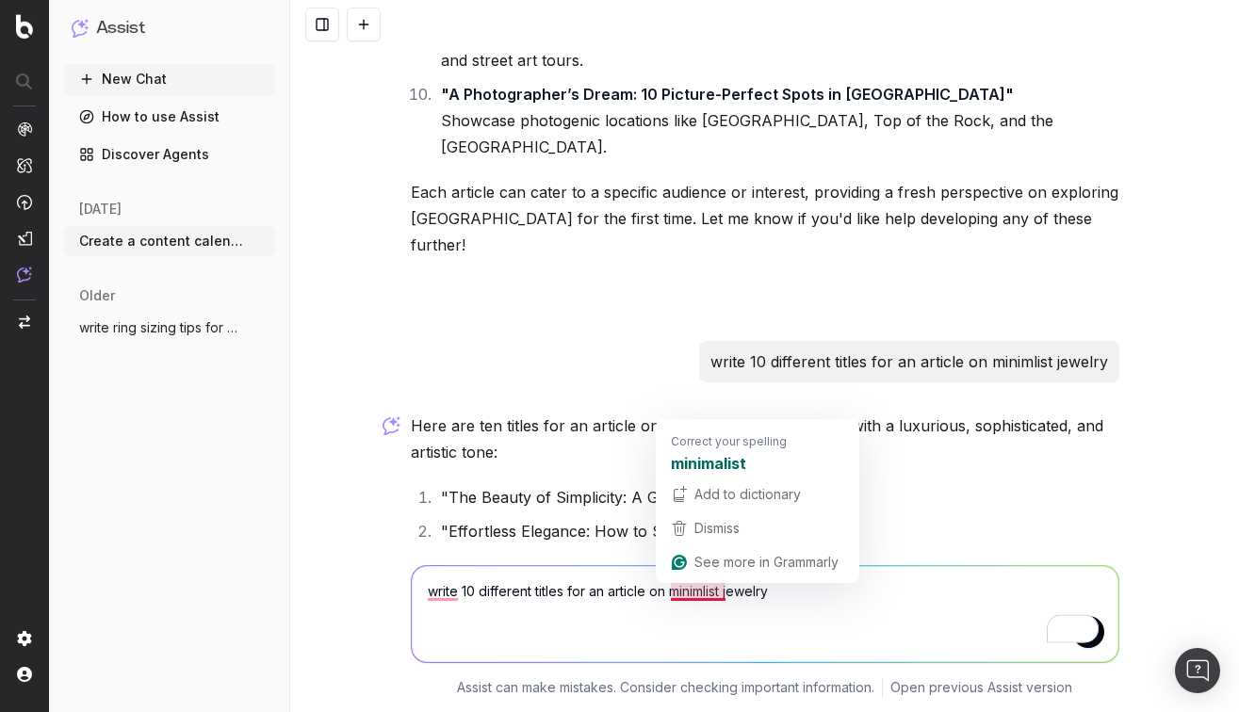
click at [688, 594] on textarea "write 10 different titles for an article on minimlist jewelry" at bounding box center [765, 614] width 706 height 96
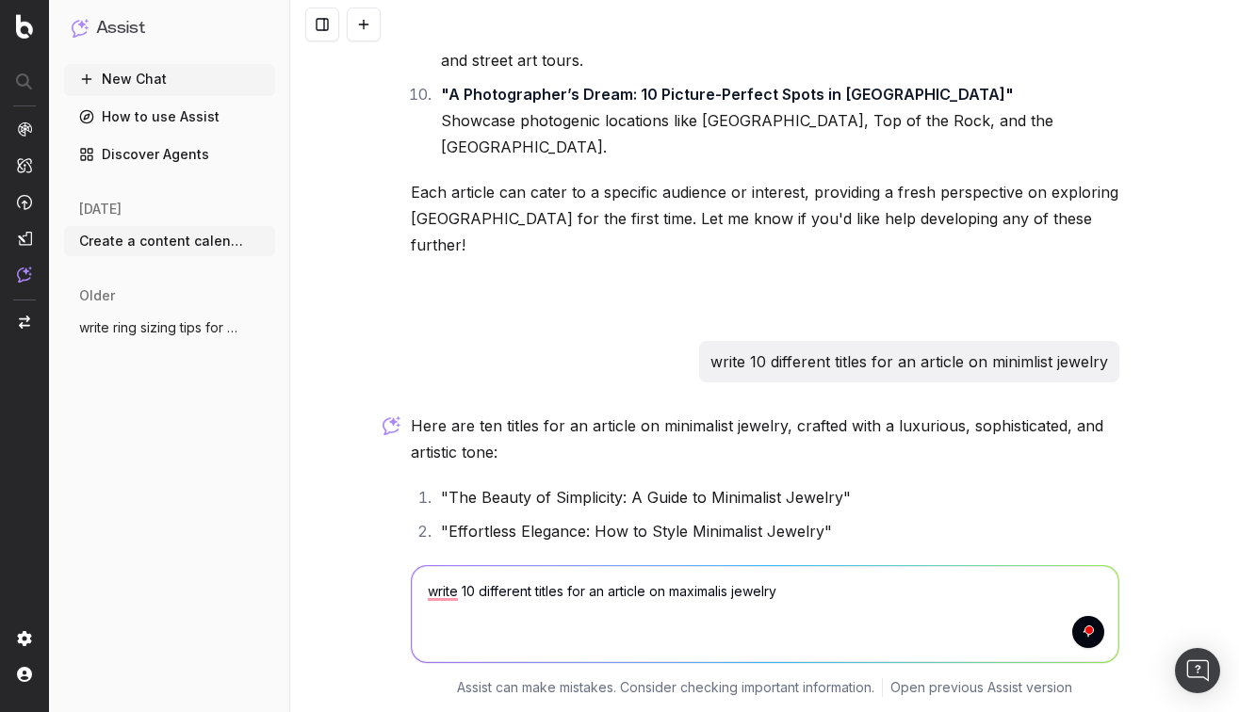
type textarea "write 10 different titles for an article on maximalist jewelry"
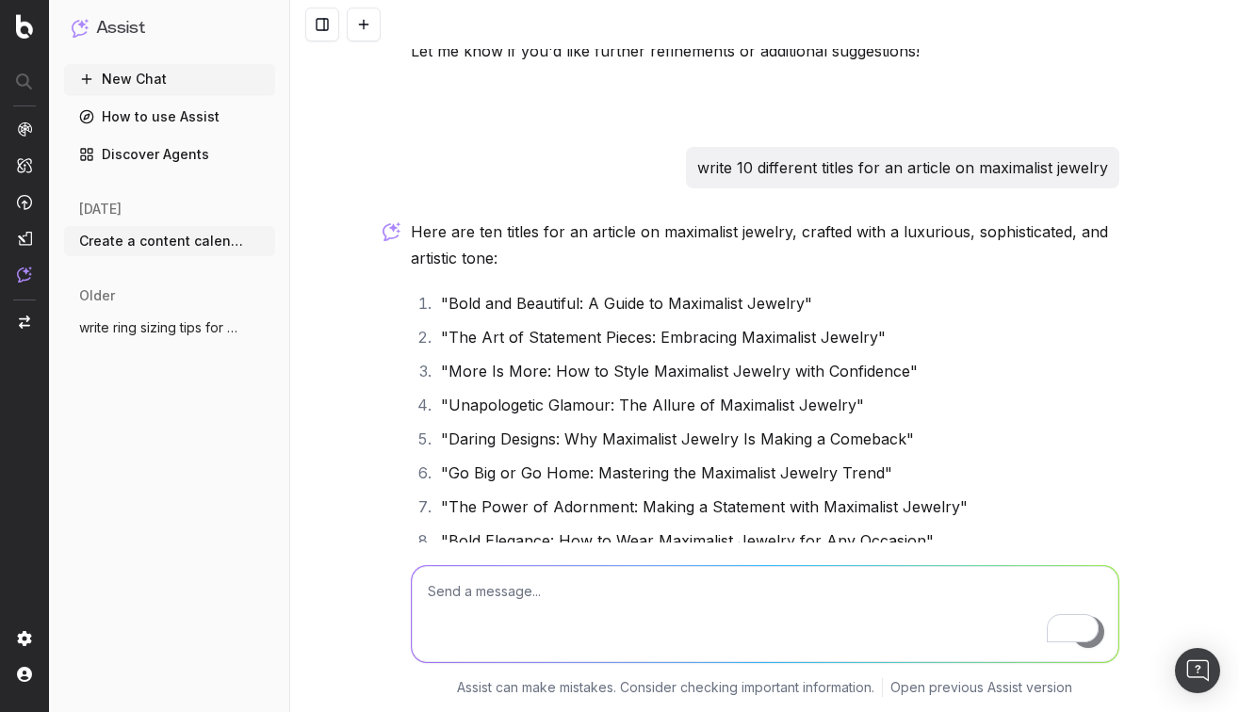
scroll to position [9778, 0]
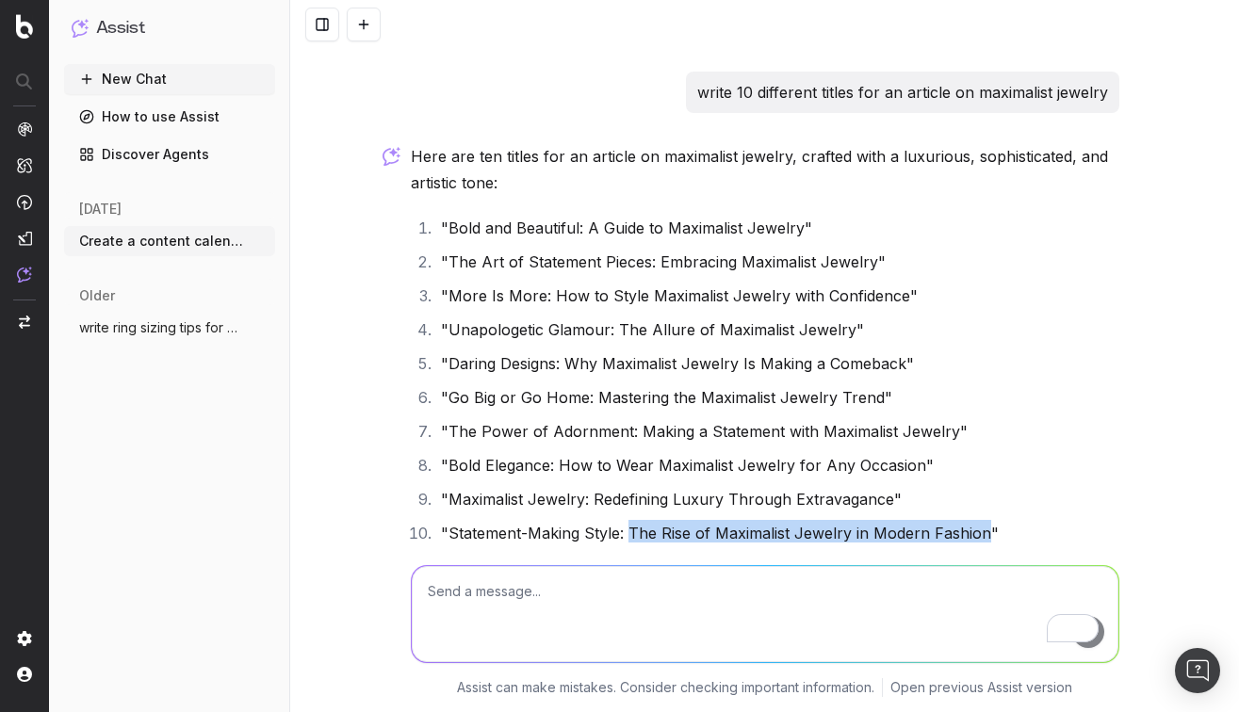
drag, startPoint x: 985, startPoint y: 401, endPoint x: 629, endPoint y: 405, distance: 356.1
click at [629, 520] on li ""Statement-Making Style: The Rise of Maximalist Jewelry in Modern Fashion"" at bounding box center [777, 533] width 684 height 26
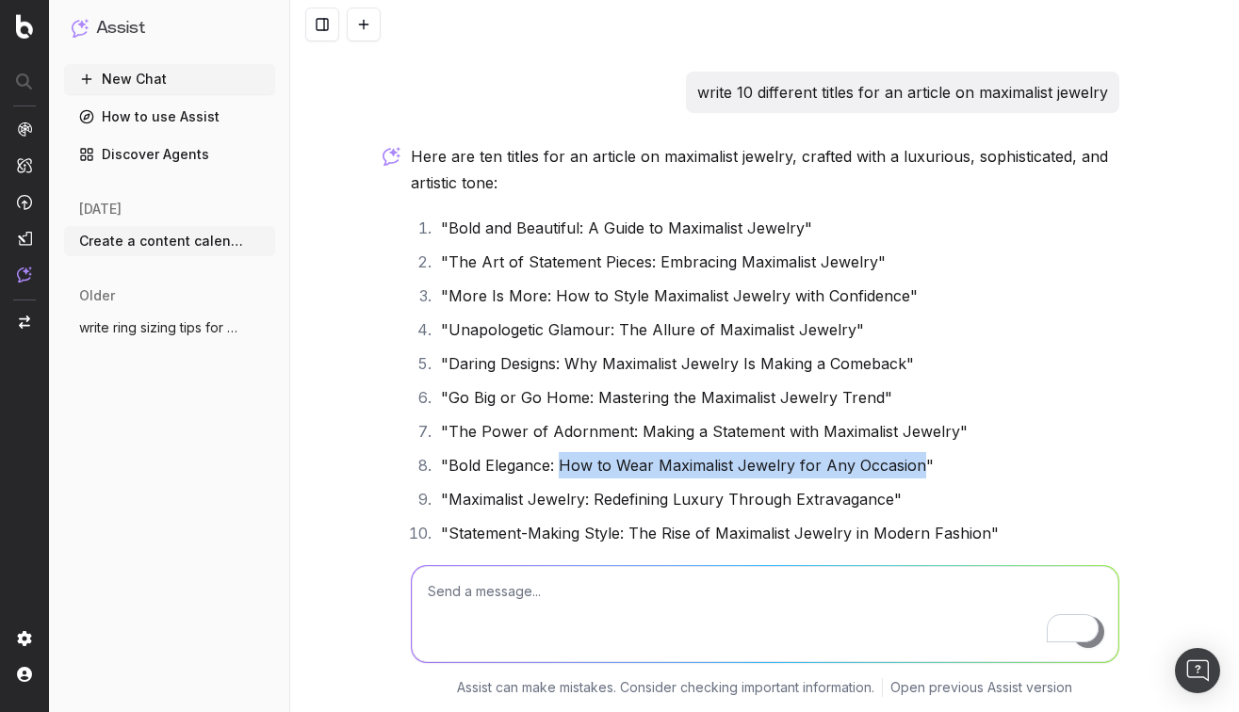
drag, startPoint x: 916, startPoint y: 331, endPoint x: 560, endPoint y: 331, distance: 355.1
click at [560, 452] on li ""Bold Elegance: How to Wear Maximalist Jewelry for Any Occasion"" at bounding box center [777, 465] width 684 height 26
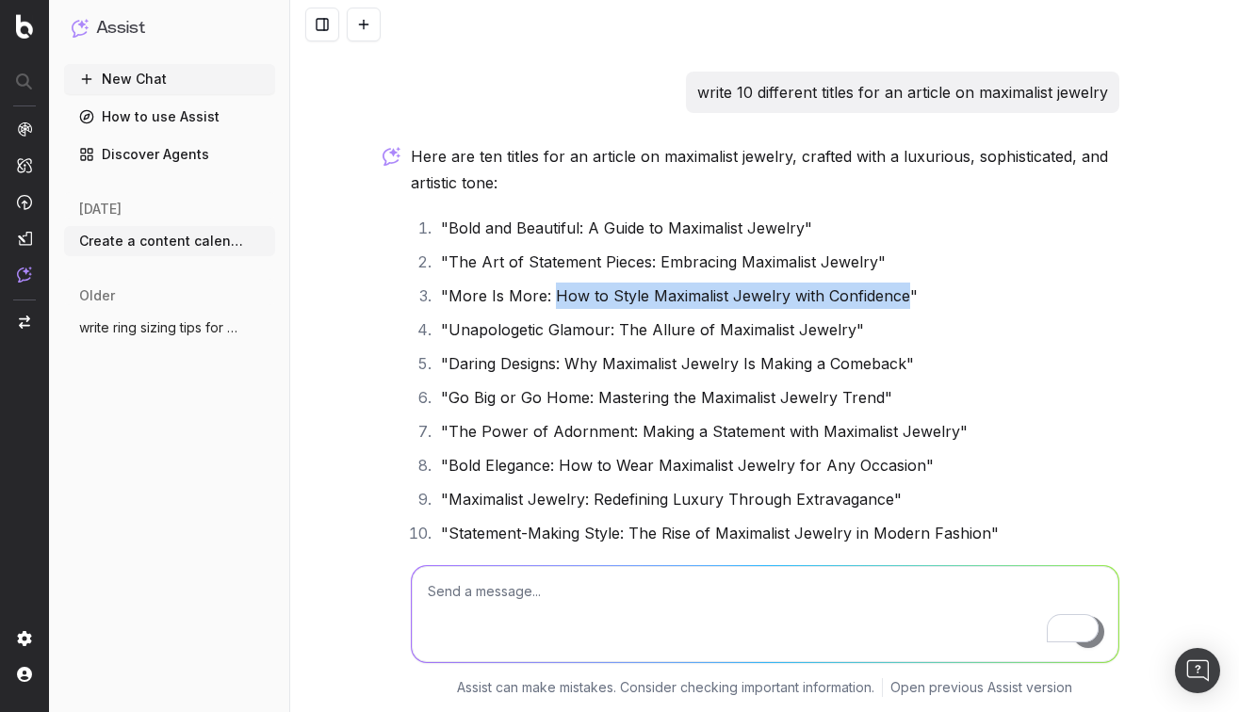
drag, startPoint x: 901, startPoint y: 165, endPoint x: 550, endPoint y: 156, distance: 350.5
click at [550, 283] on li ""More Is More: How to Style Maximalist Jewelry with Confidence"" at bounding box center [777, 296] width 684 height 26
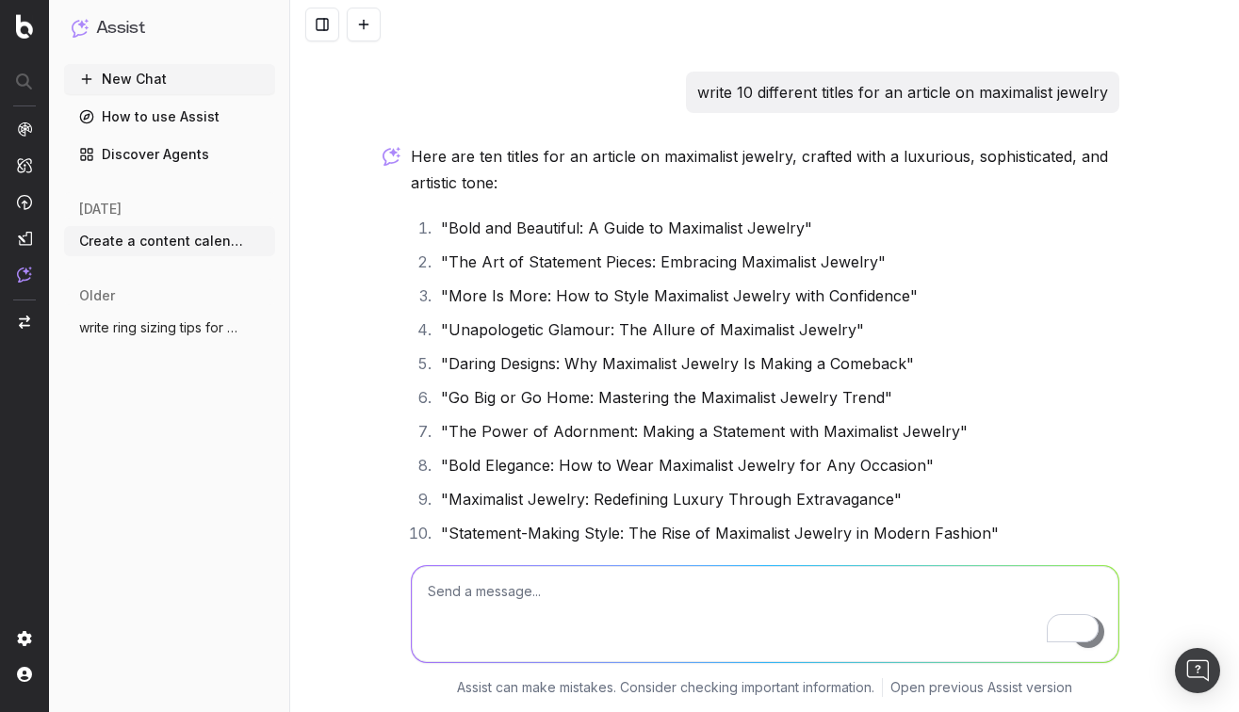
click at [556, 249] on li ""The Art of Statement Pieces: Embracing Maximalist Jewelry"" at bounding box center [777, 262] width 684 height 26
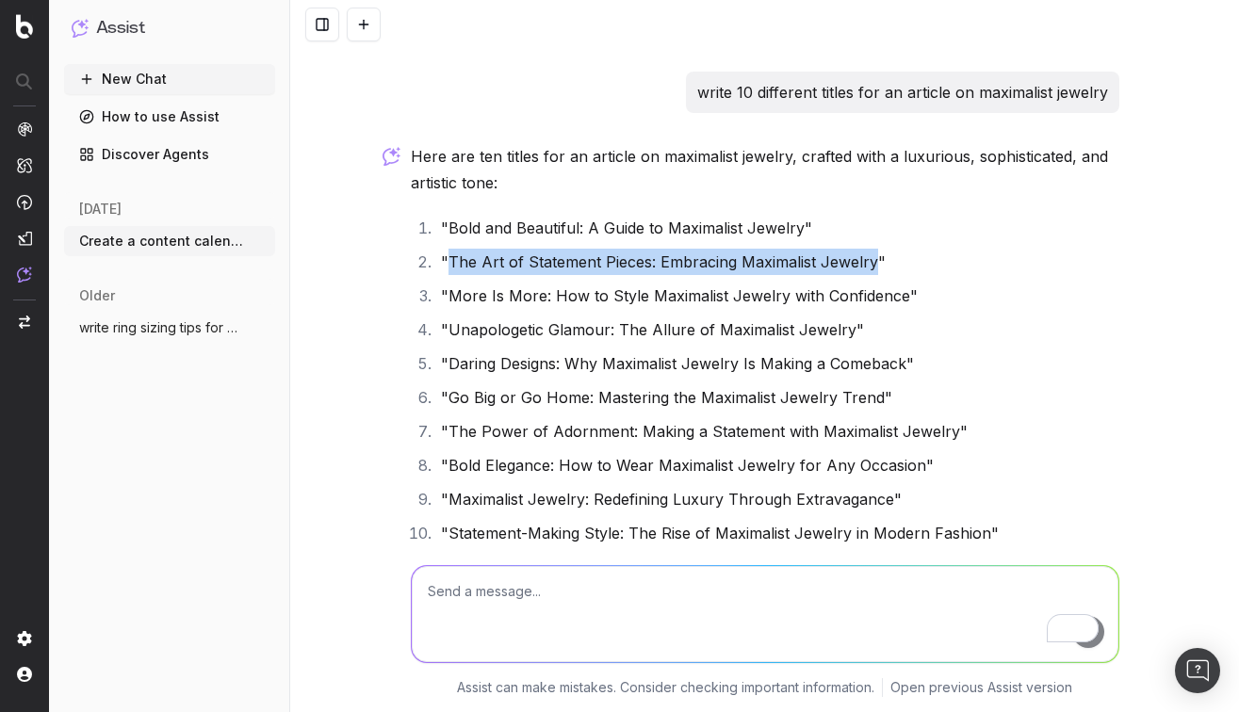
drag, startPoint x: 449, startPoint y: 129, endPoint x: 870, endPoint y: 139, distance: 421.2
click at [870, 249] on li ""The Art of Statement Pieces: Embracing Maximalist Jewelry"" at bounding box center [777, 262] width 684 height 26
